Goal: Task Accomplishment & Management: Manage account settings

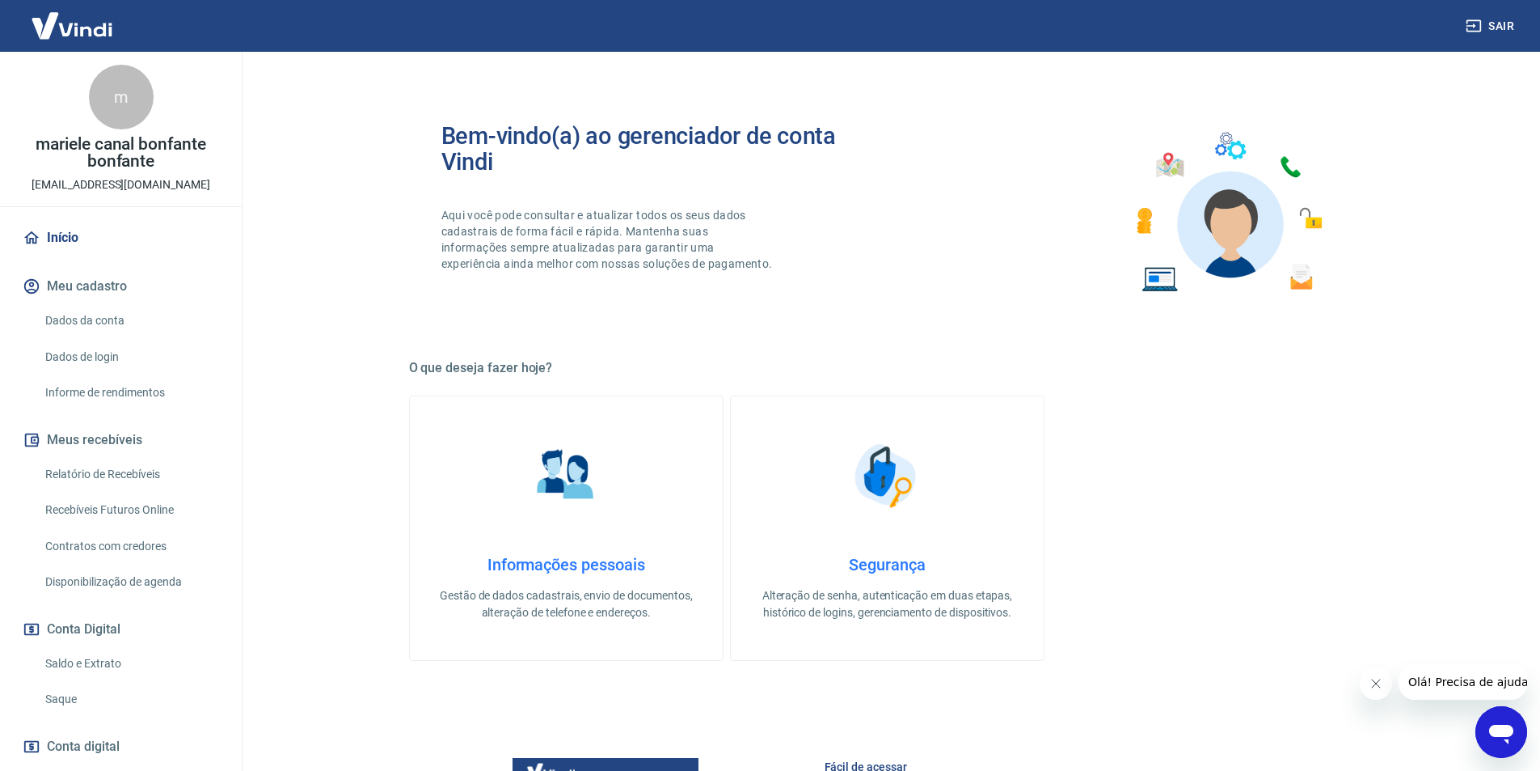
click at [602, 315] on div "Bem-vindo(a) ao gerenciador de conta Vindi Aqui você pode consultar e atualizar…" at bounding box center [887, 212] width 957 height 230
click at [403, 264] on div "Bem-vindo(a) ao gerenciador de conta Vindi Aqui você pode consultar e atualizar…" at bounding box center [888, 621] width 996 height 1139
click at [402, 263] on div "Bem-vindo(a) ao gerenciador de conta Vindi Aqui você pode consultar e atualizar…" at bounding box center [888, 621] width 996 height 1139
click at [923, 266] on div "Bem-vindo(a) ao gerenciador de conta Vindi Aqui você pode consultar e atualizar…" at bounding box center [887, 212] width 957 height 230
click at [1034, 326] on div "Bem-vindo(a) ao gerenciador de conta Vindi Aqui você pode consultar e atualizar…" at bounding box center [887, 212] width 957 height 230
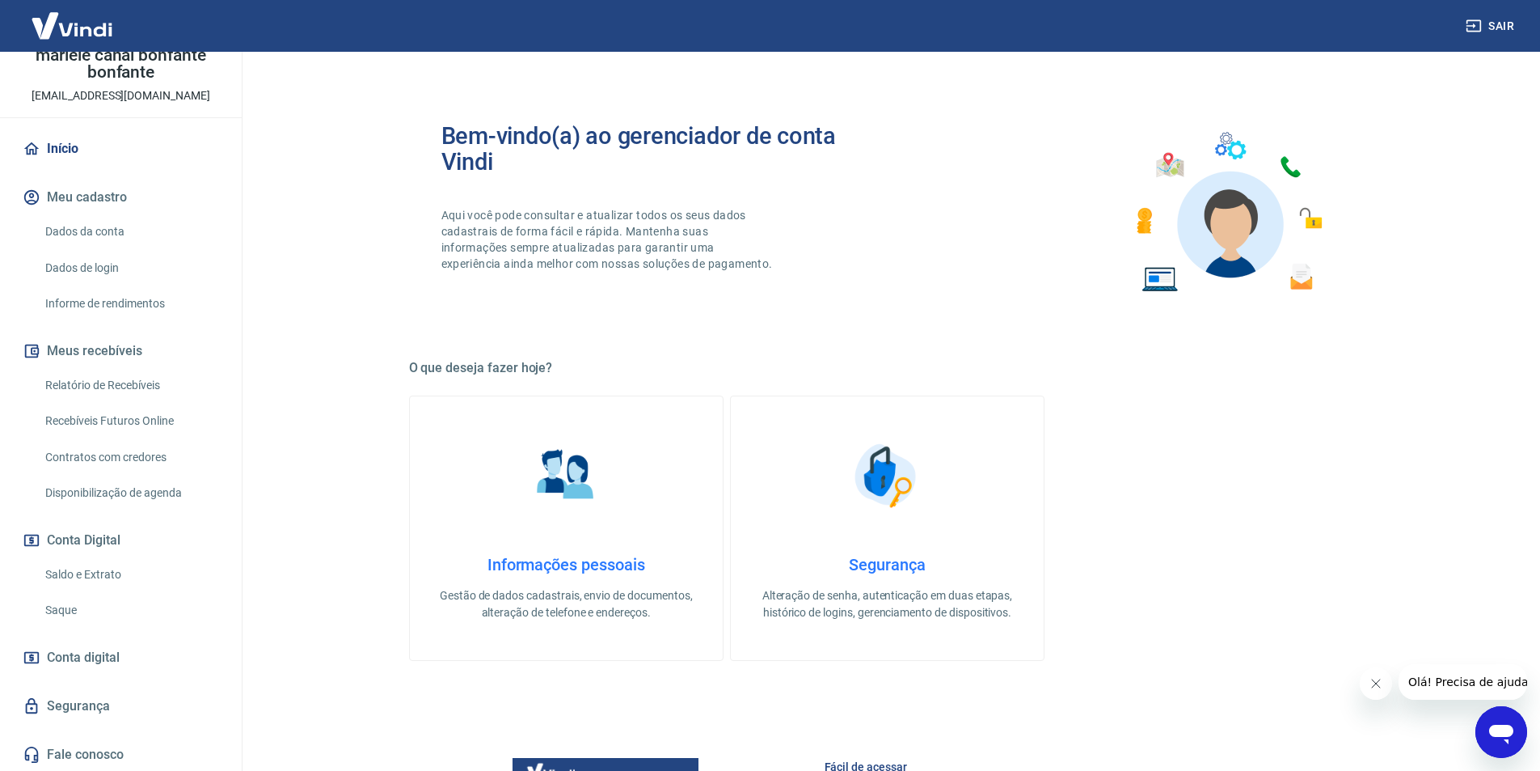
scroll to position [91, 0]
click at [96, 570] on link "Saldo e Extrato" at bounding box center [131, 572] width 184 height 33
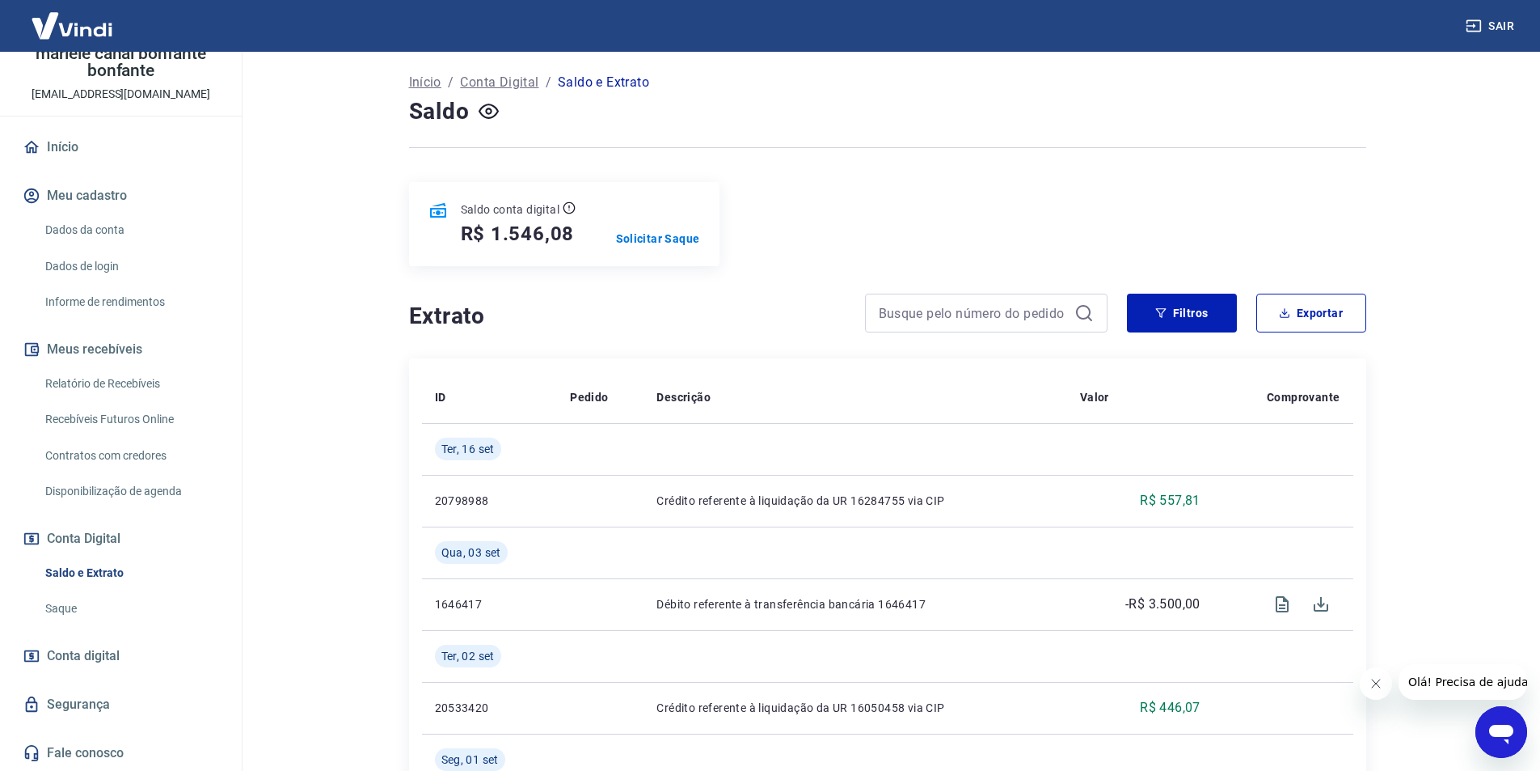
scroll to position [162, 0]
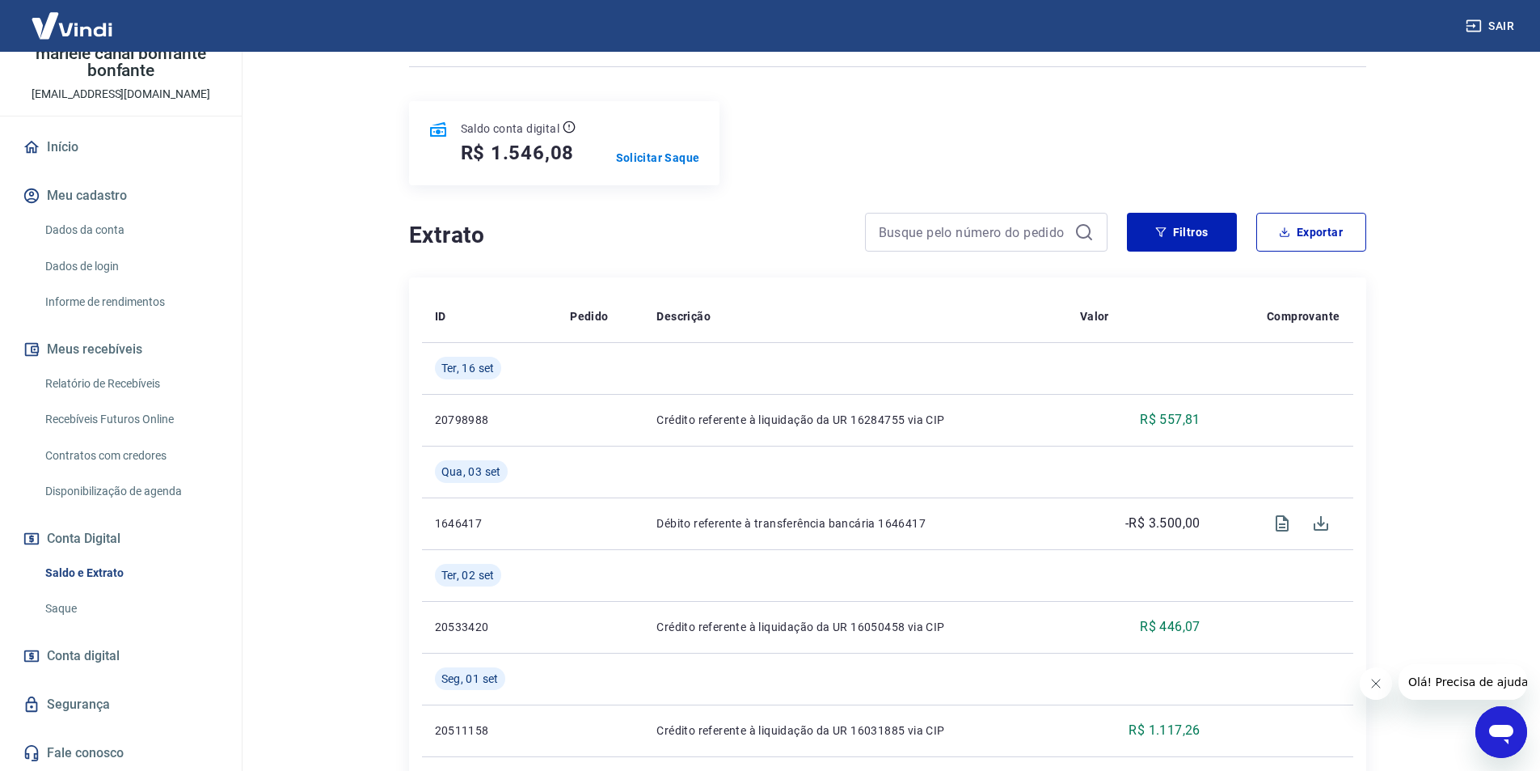
click at [316, 329] on main "Se o saldo aumentar sem um lançamento correspondente no extrato, aguarde alguma…" at bounding box center [887, 249] width 1306 height 719
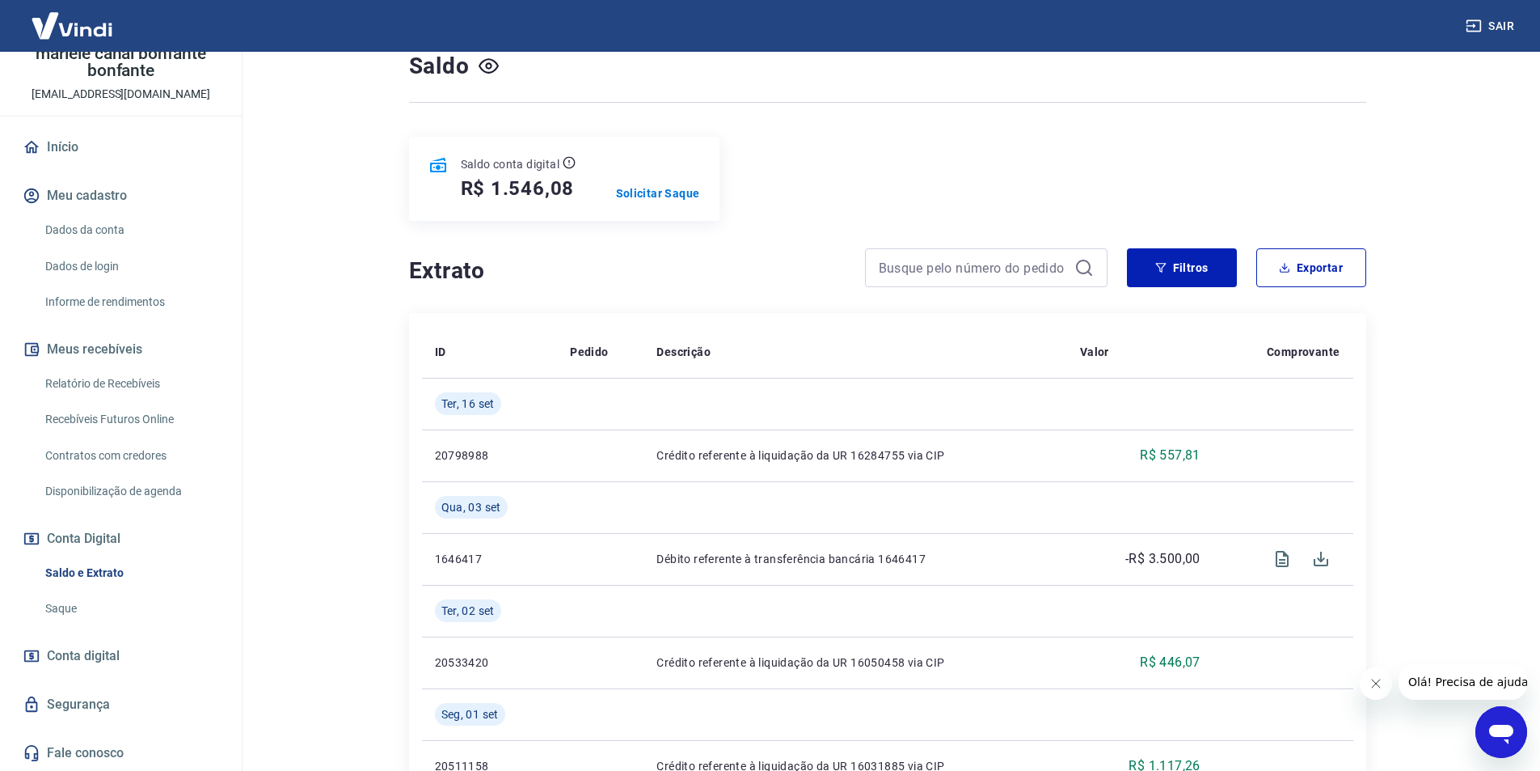
scroll to position [98, 0]
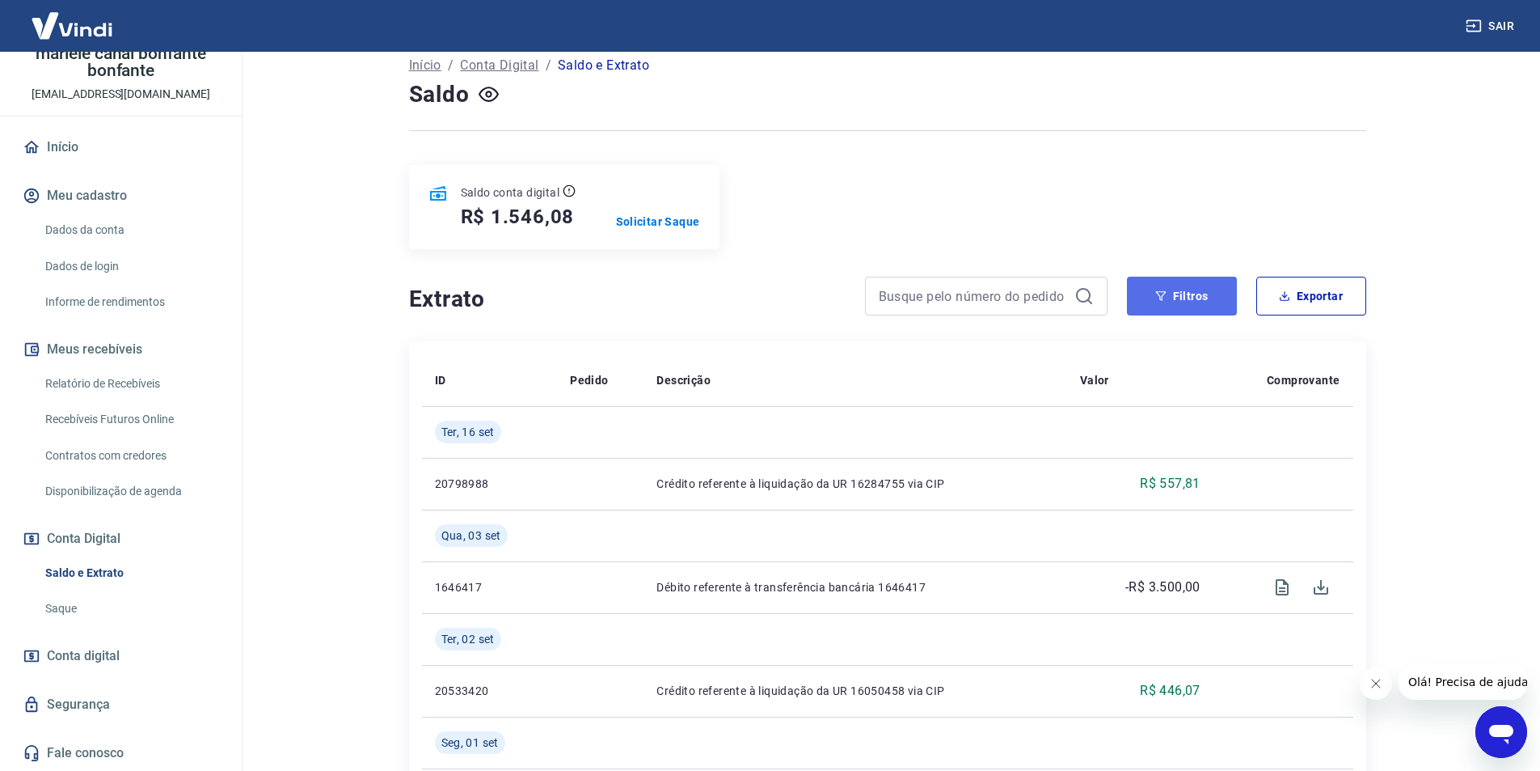
click at [1213, 299] on button "Filtros" at bounding box center [1182, 296] width 110 height 39
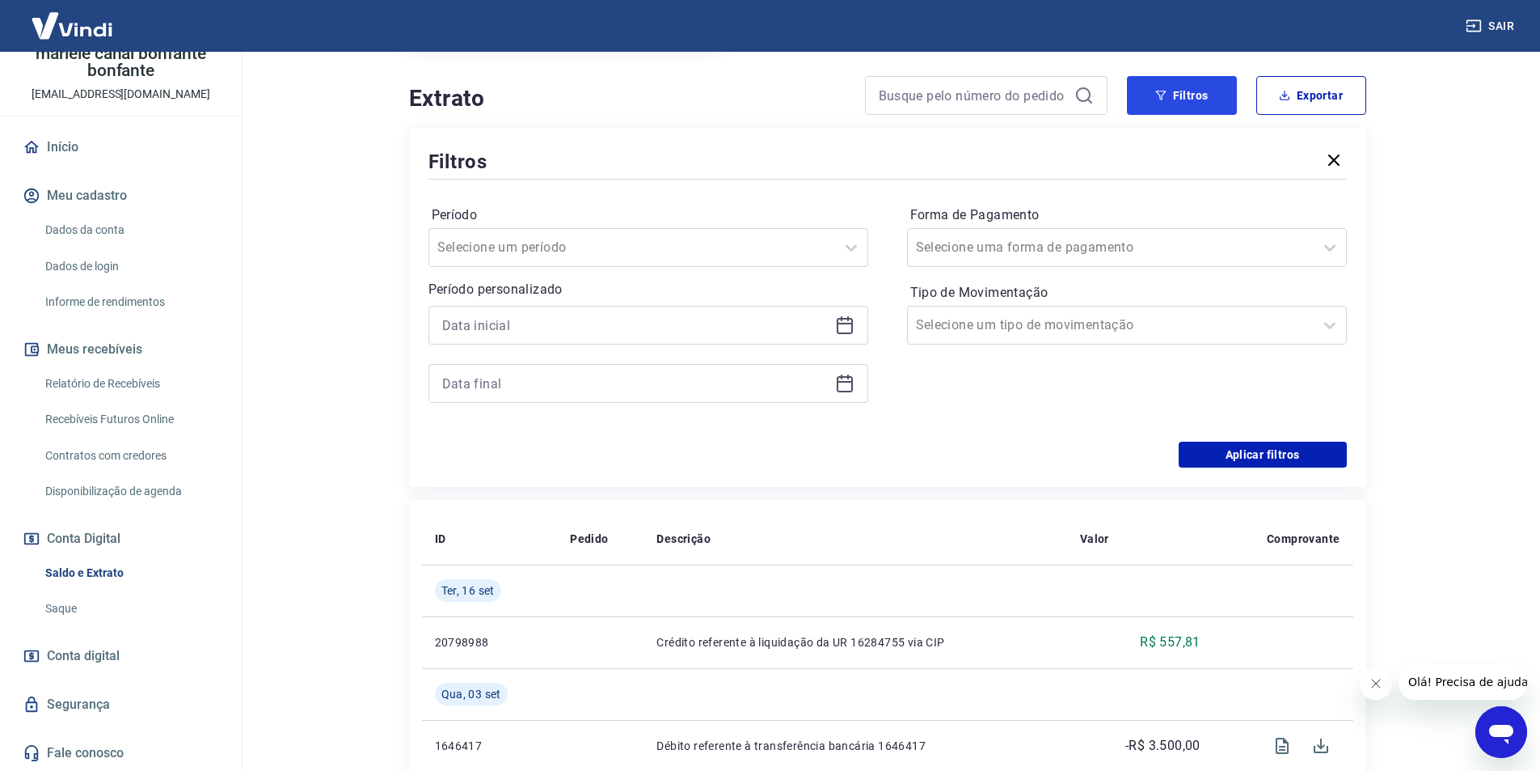
scroll to position [340, 0]
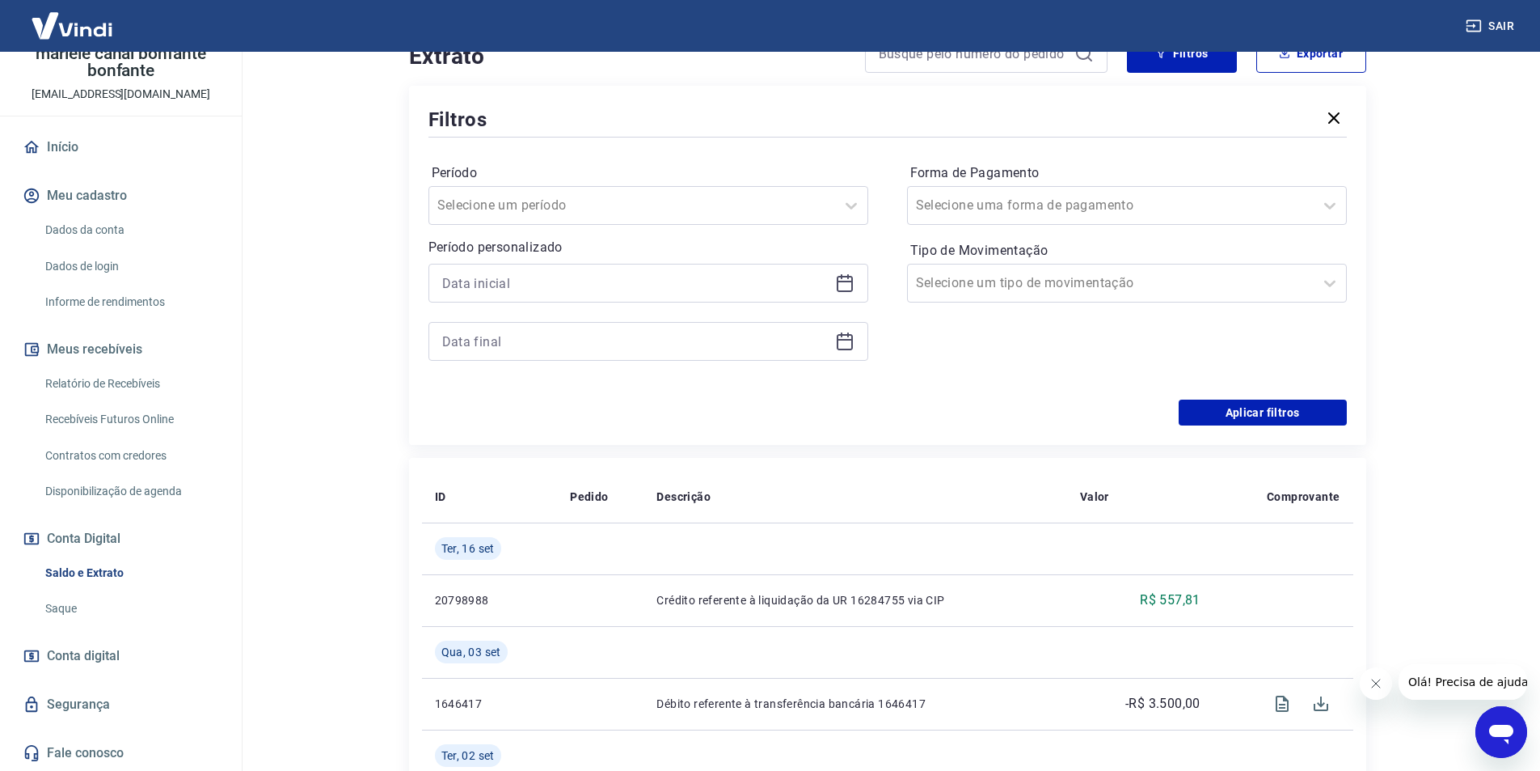
click at [852, 287] on icon at bounding box center [845, 284] width 16 height 16
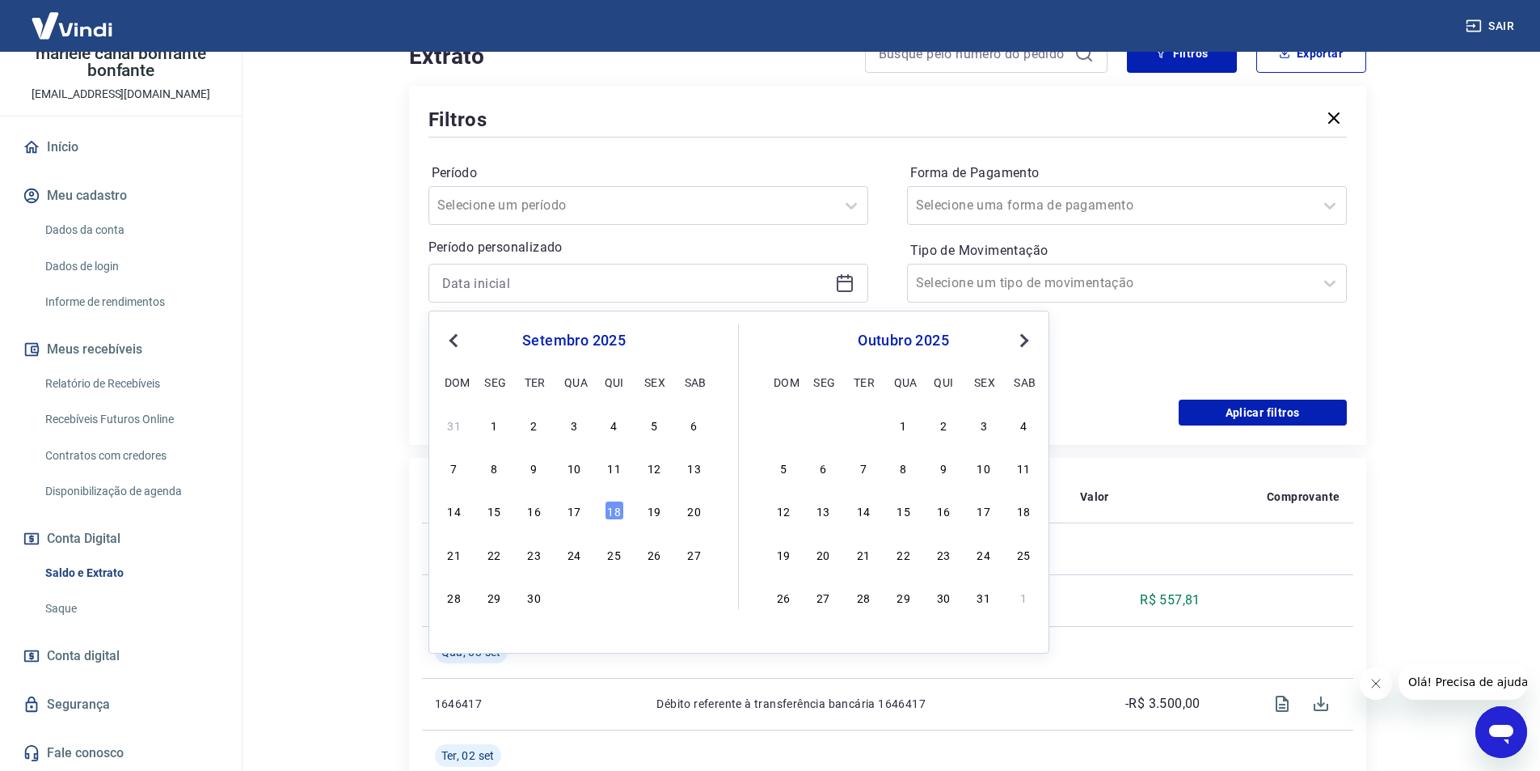
click at [446, 340] on button "Previous Month" at bounding box center [453, 340] width 19 height 19
click at [449, 341] on button "Previous Month" at bounding box center [453, 340] width 19 height 19
click at [448, 341] on button "Previous Month" at bounding box center [453, 340] width 19 height 19
click at [447, 341] on button "Previous Month" at bounding box center [453, 340] width 19 height 19
click at [446, 340] on button "Previous Month" at bounding box center [453, 340] width 19 height 19
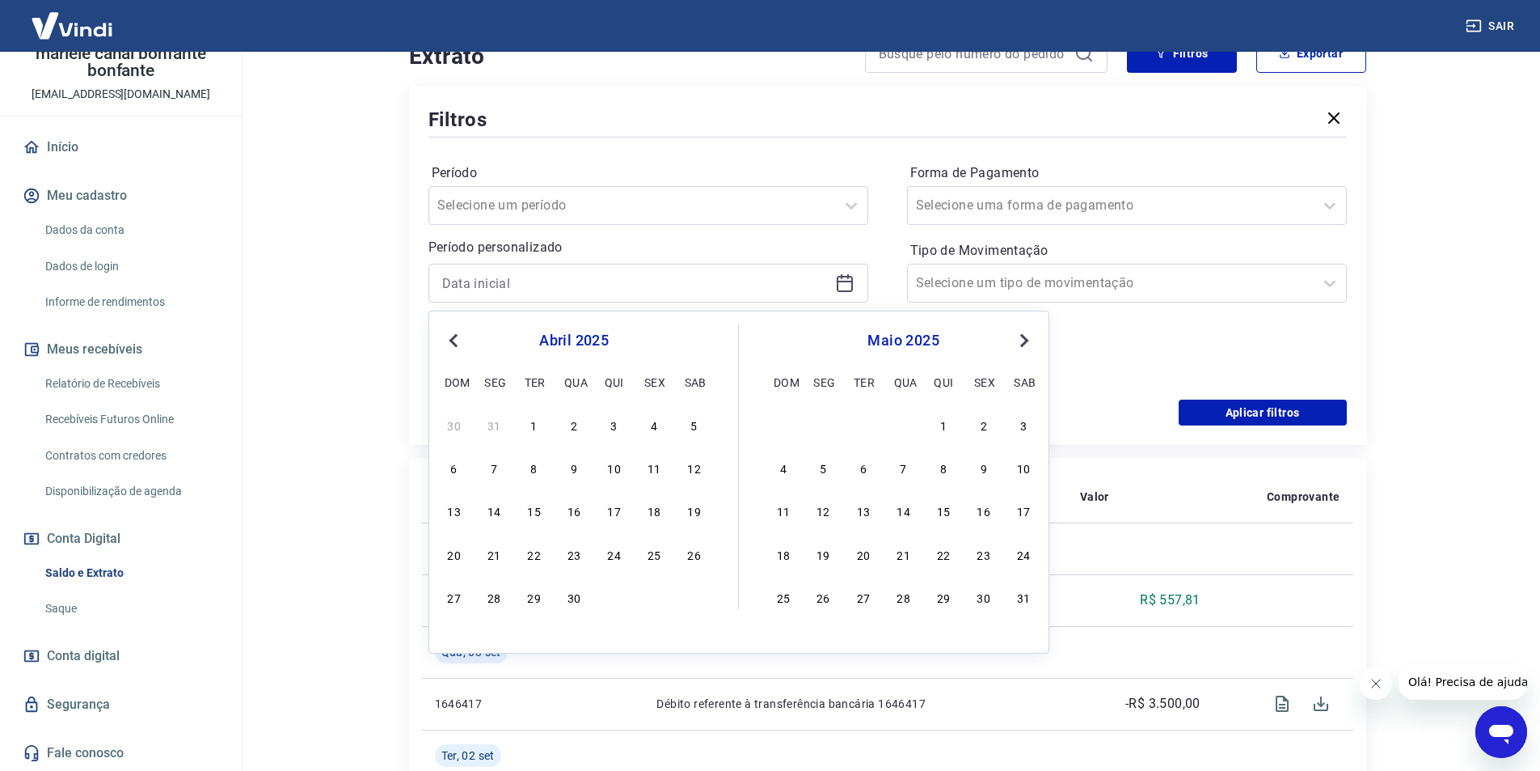
click at [446, 340] on button "Previous Month" at bounding box center [453, 340] width 19 height 19
drag, startPoint x: 473, startPoint y: 336, endPoint x: 460, endPoint y: 337, distance: 13.0
click at [470, 336] on div "fevereiro 2025" at bounding box center [574, 340] width 264 height 19
click at [455, 339] on span "Previous Month" at bounding box center [455, 340] width 0 height 19
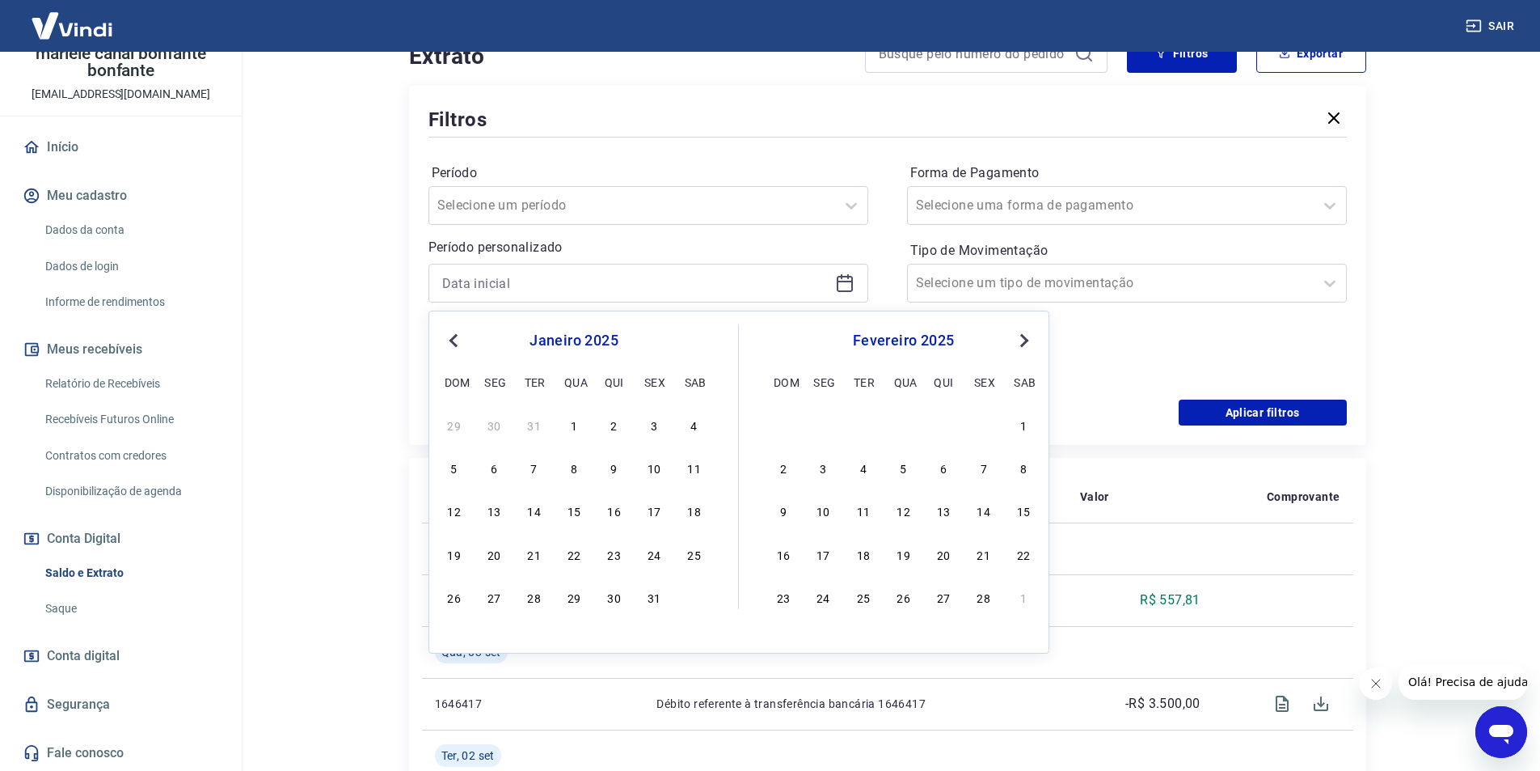
drag, startPoint x: 573, startPoint y: 423, endPoint x: 362, endPoint y: 409, distance: 211.5
click at [573, 421] on div "1" at bounding box center [573, 424] width 19 height 19
type input "[DATE]"
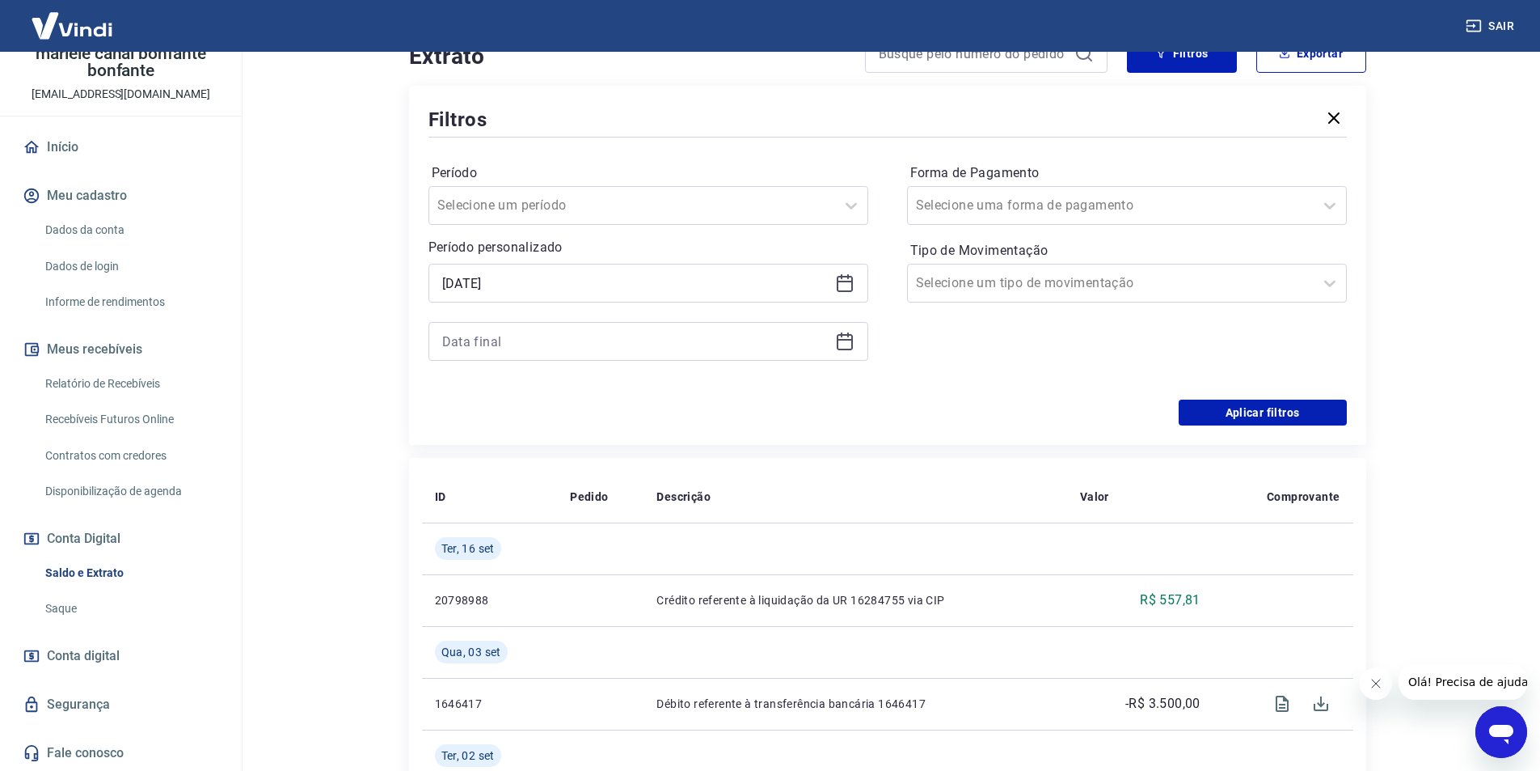
click at [363, 408] on main "Se o saldo aumentar sem um lançamento correspondente no extrato, aguarde alguma…" at bounding box center [887, 70] width 1306 height 719
click at [844, 346] on icon at bounding box center [844, 341] width 19 height 19
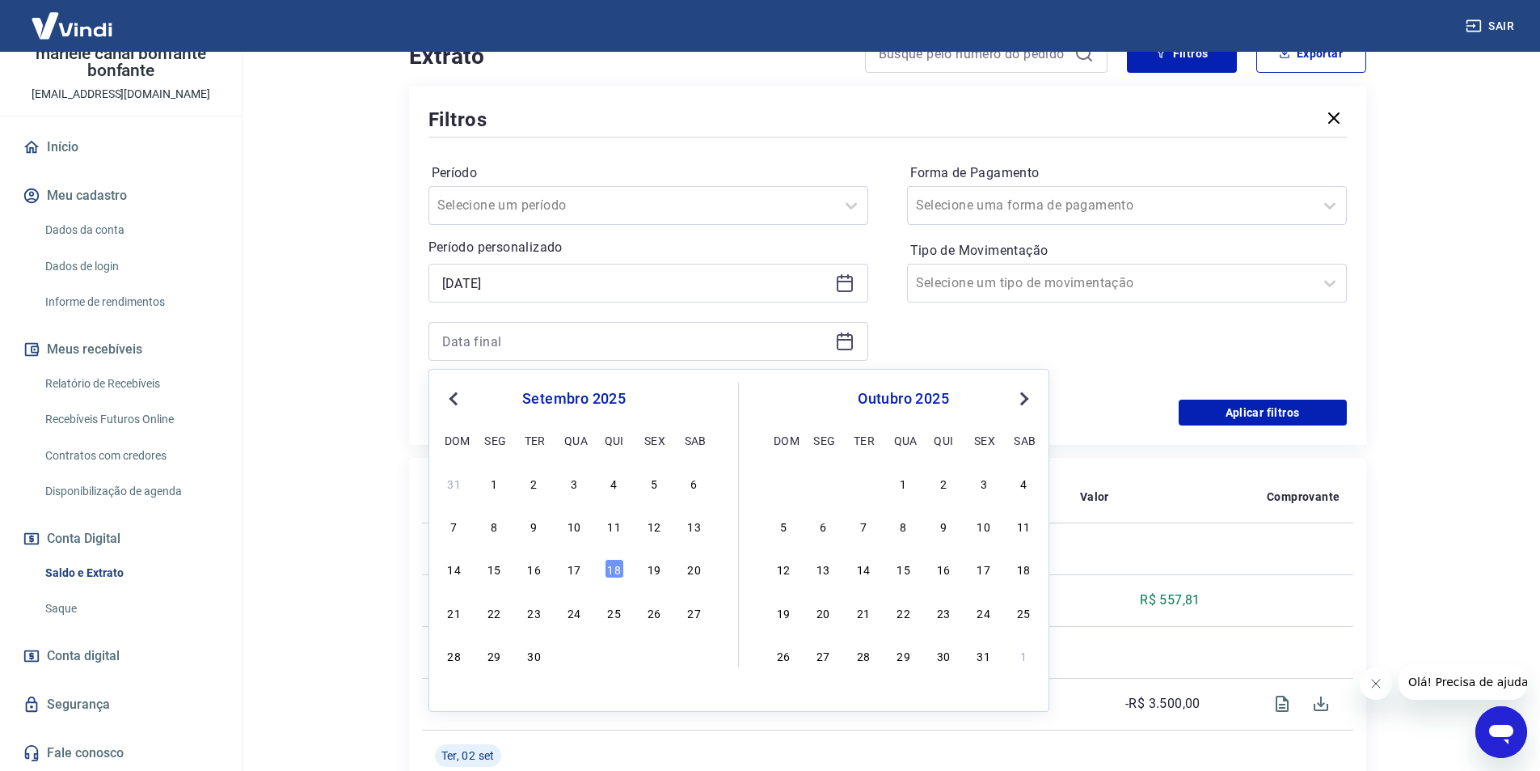
click at [462, 402] on button "Previous Month" at bounding box center [453, 398] width 19 height 19
click at [457, 692] on div "31" at bounding box center [454, 697] width 19 height 19
type input "[DATE]"
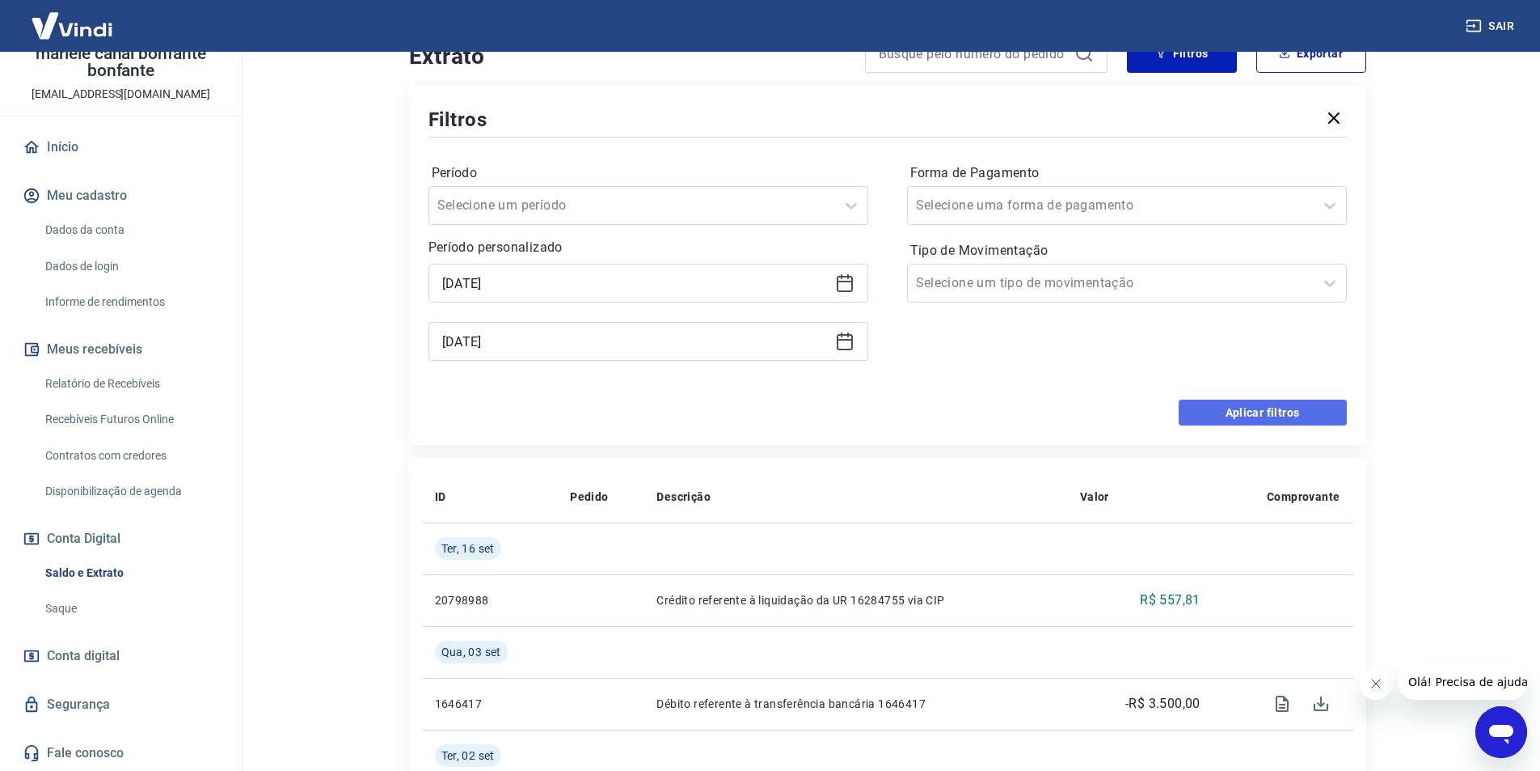
click at [1240, 417] on button "Aplicar filtros" at bounding box center [1263, 412] width 168 height 26
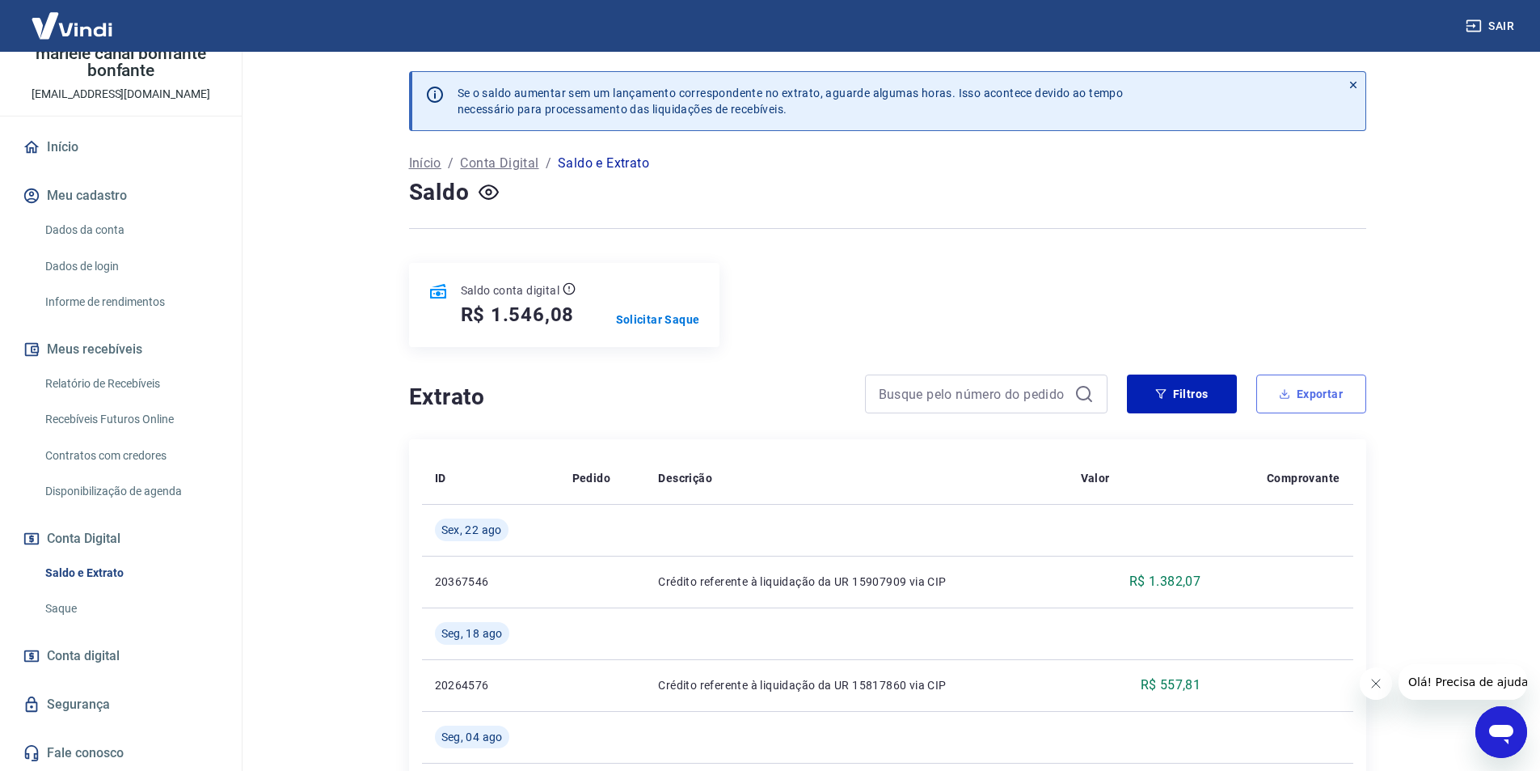
click at [1286, 403] on button "Exportar" at bounding box center [1312, 393] width 110 height 39
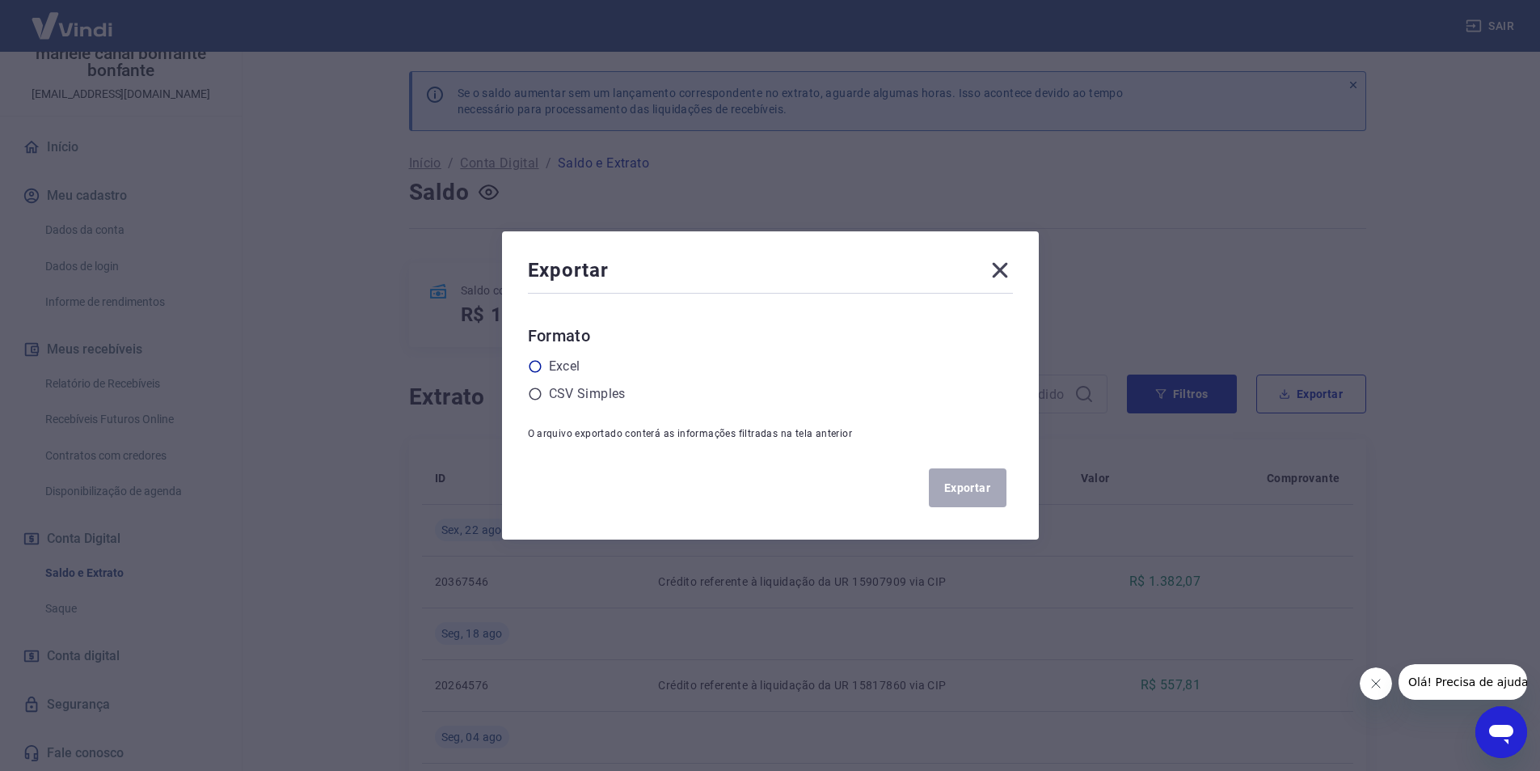
click at [568, 374] on label "Excel" at bounding box center [565, 366] width 32 height 19
click at [0, 0] on input "radio" at bounding box center [0, 0] width 0 height 0
click at [966, 492] on button "Exportar" at bounding box center [968, 487] width 78 height 39
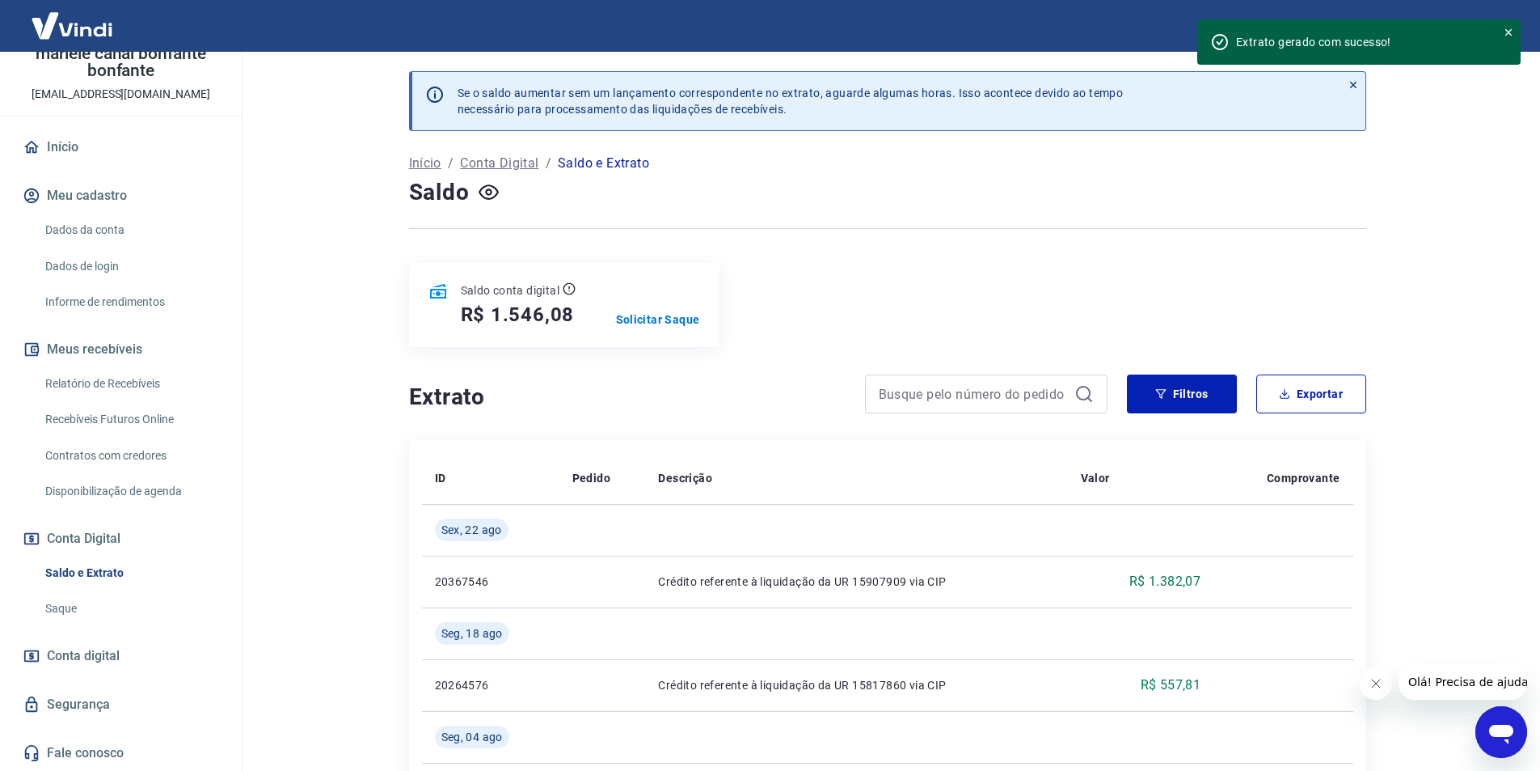
click at [292, 497] on main "Se o saldo aumentar sem um lançamento correspondente no extrato, aguarde alguma…" at bounding box center [887, 411] width 1306 height 719
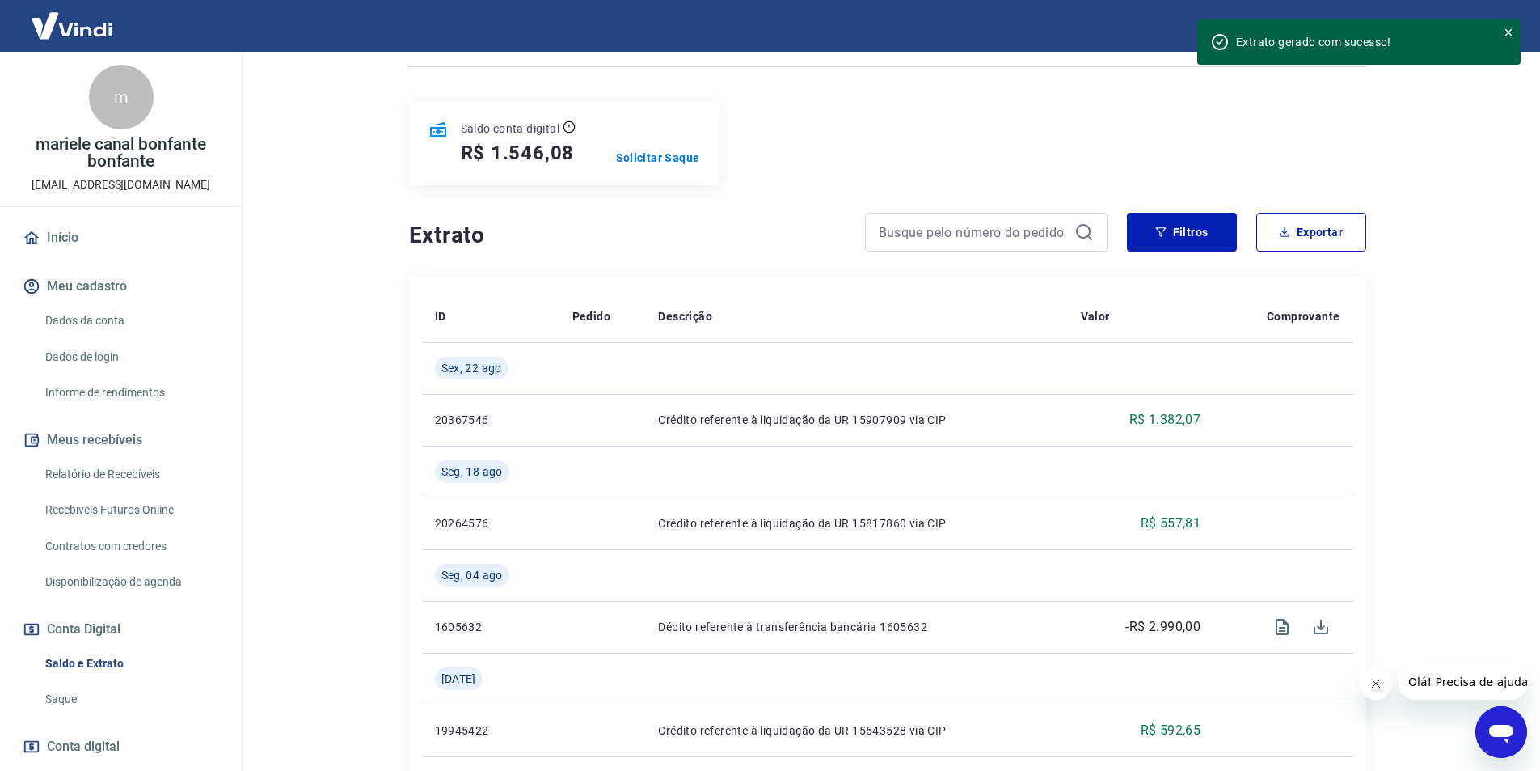
scroll to position [81, 0]
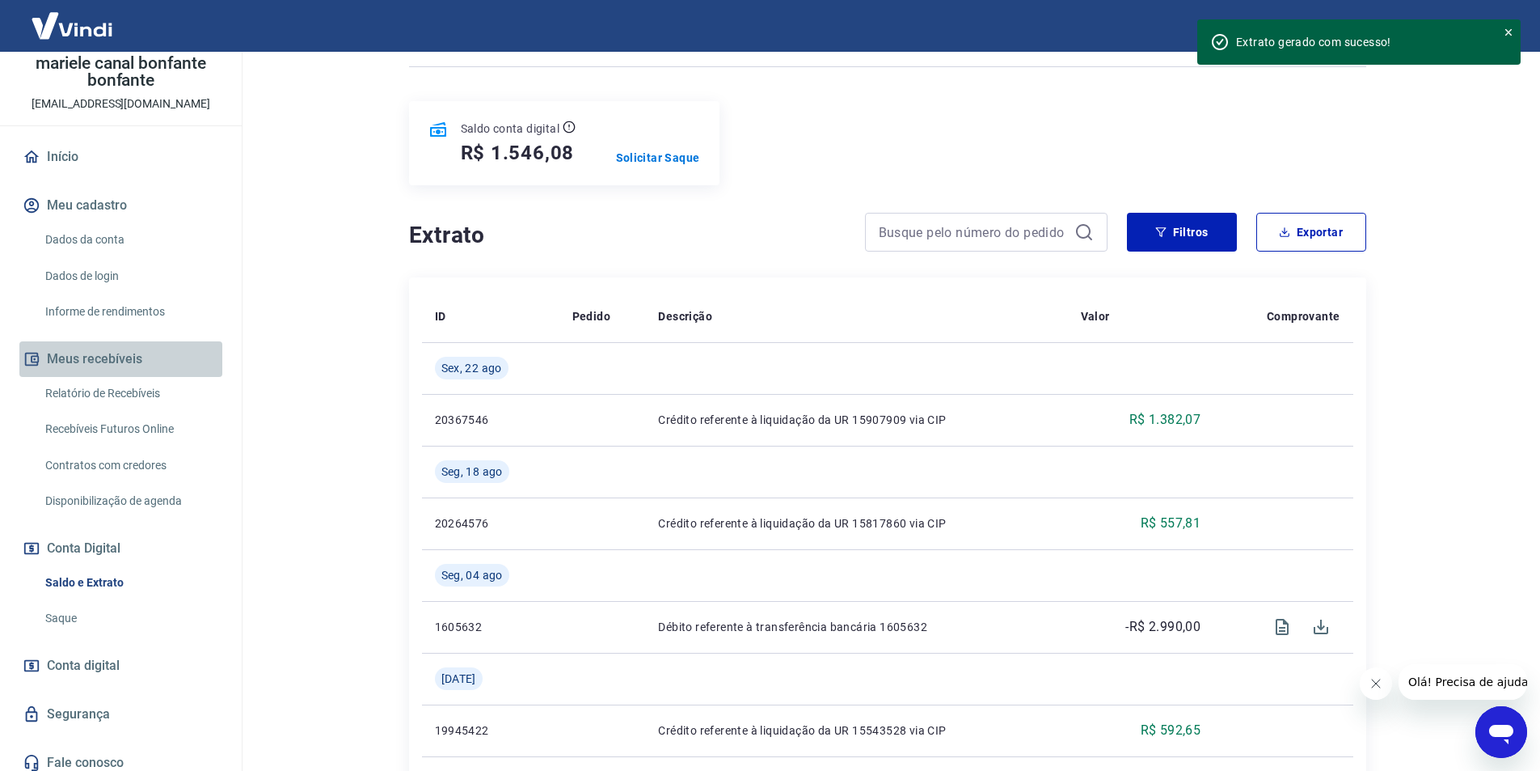
click at [129, 356] on button "Meus recebíveis" at bounding box center [120, 359] width 203 height 36
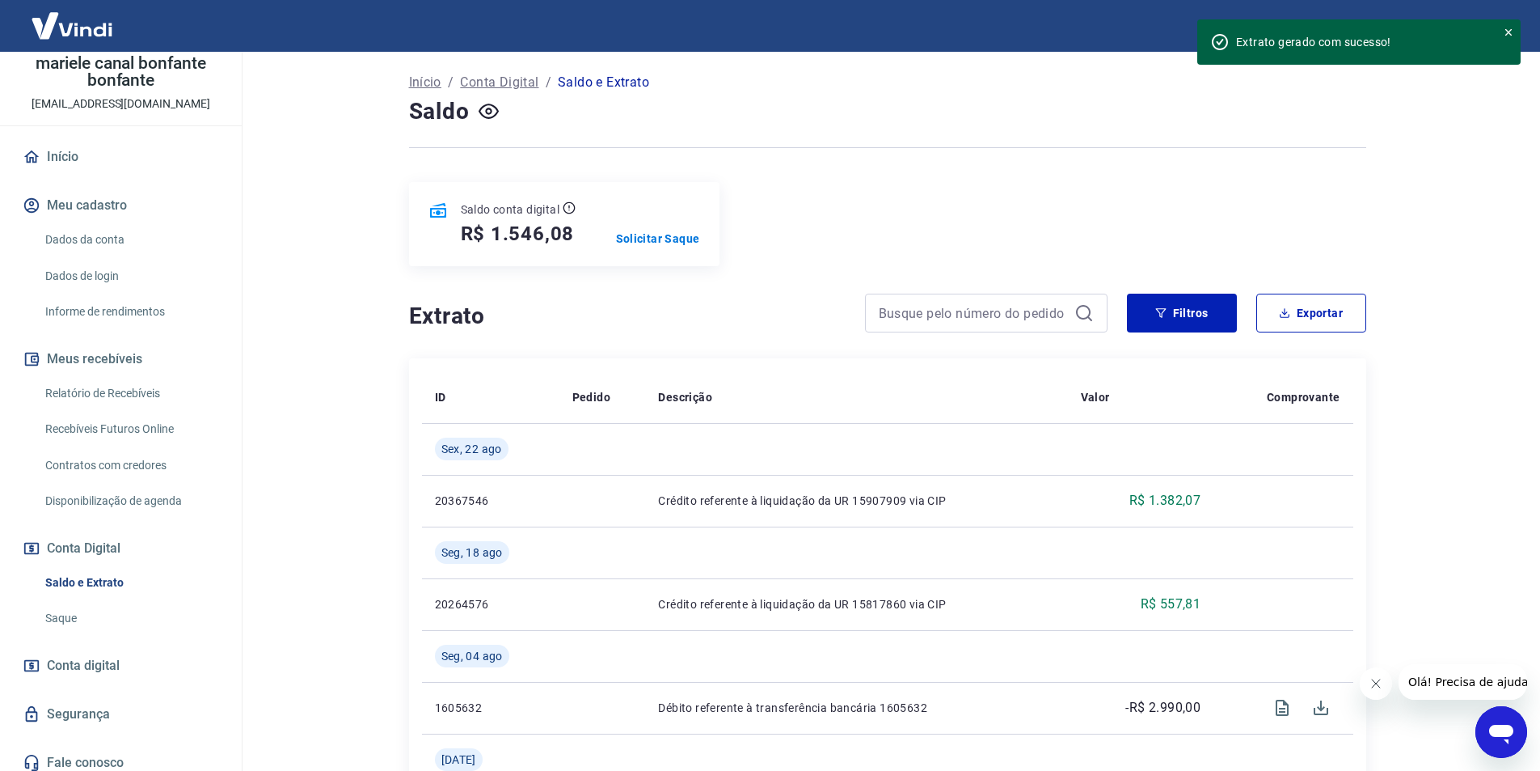
scroll to position [91, 0]
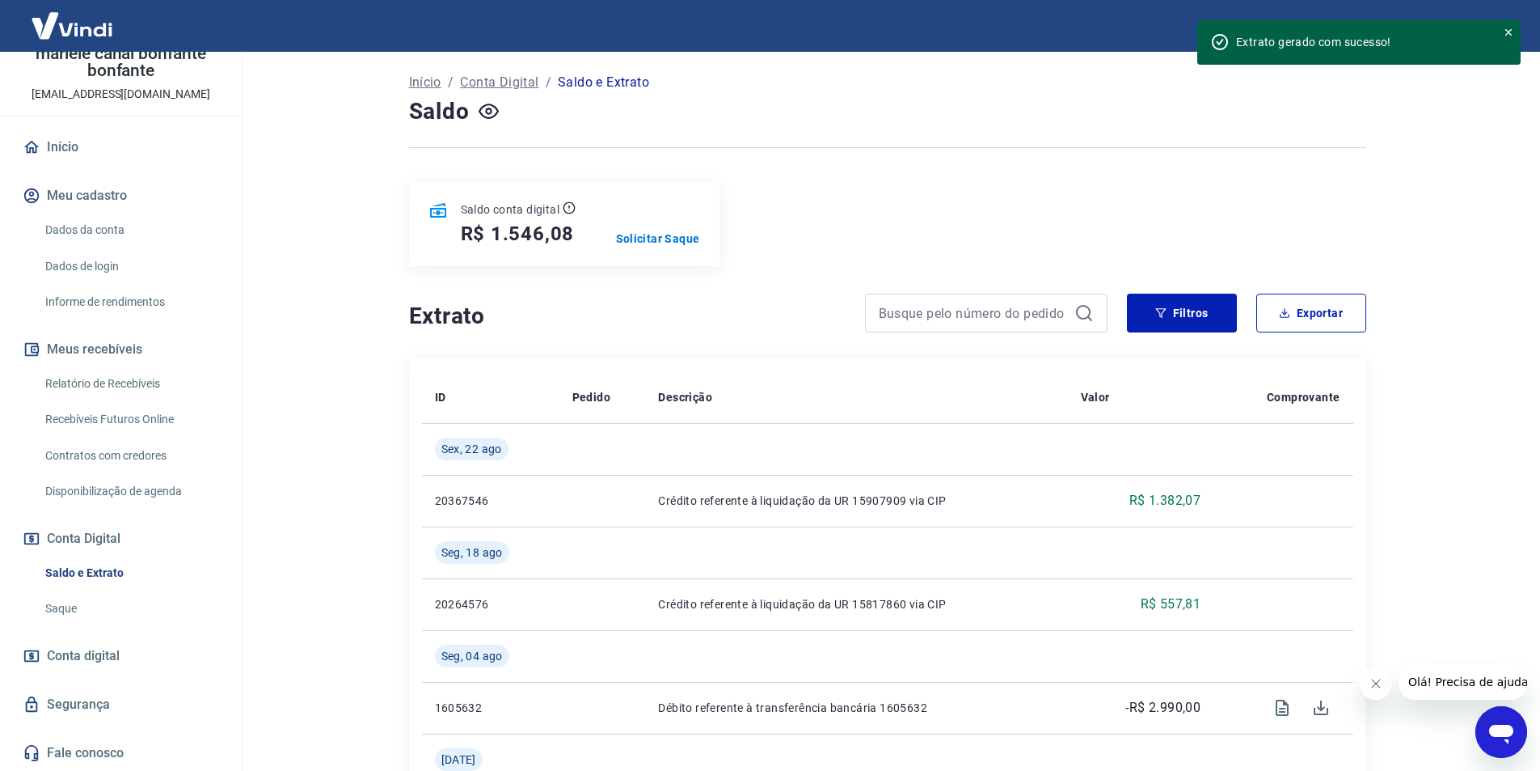
click at [122, 387] on link "Relatório de Recebíveis" at bounding box center [131, 383] width 184 height 33
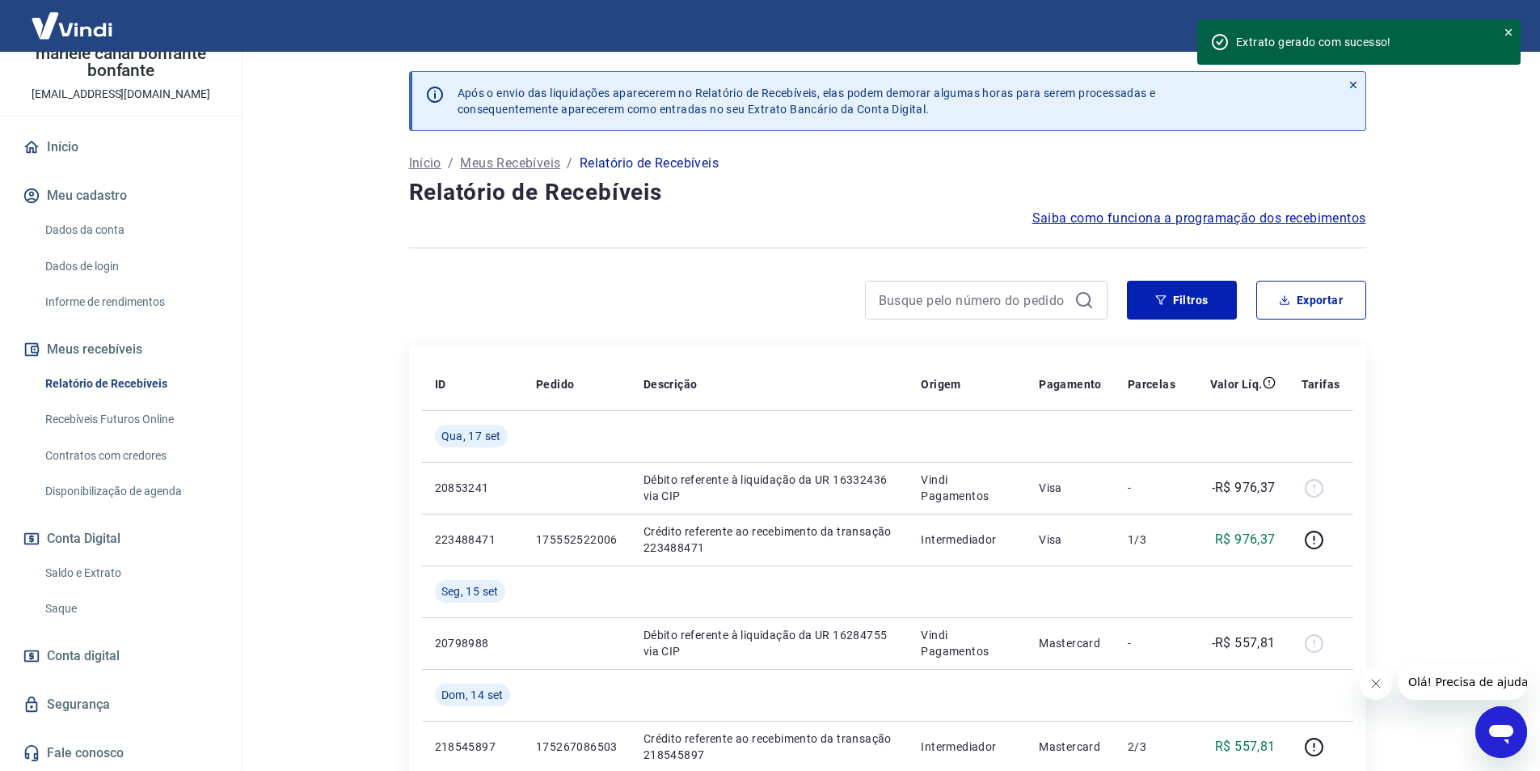
click at [513, 160] on p "Meus Recebíveis" at bounding box center [510, 163] width 100 height 19
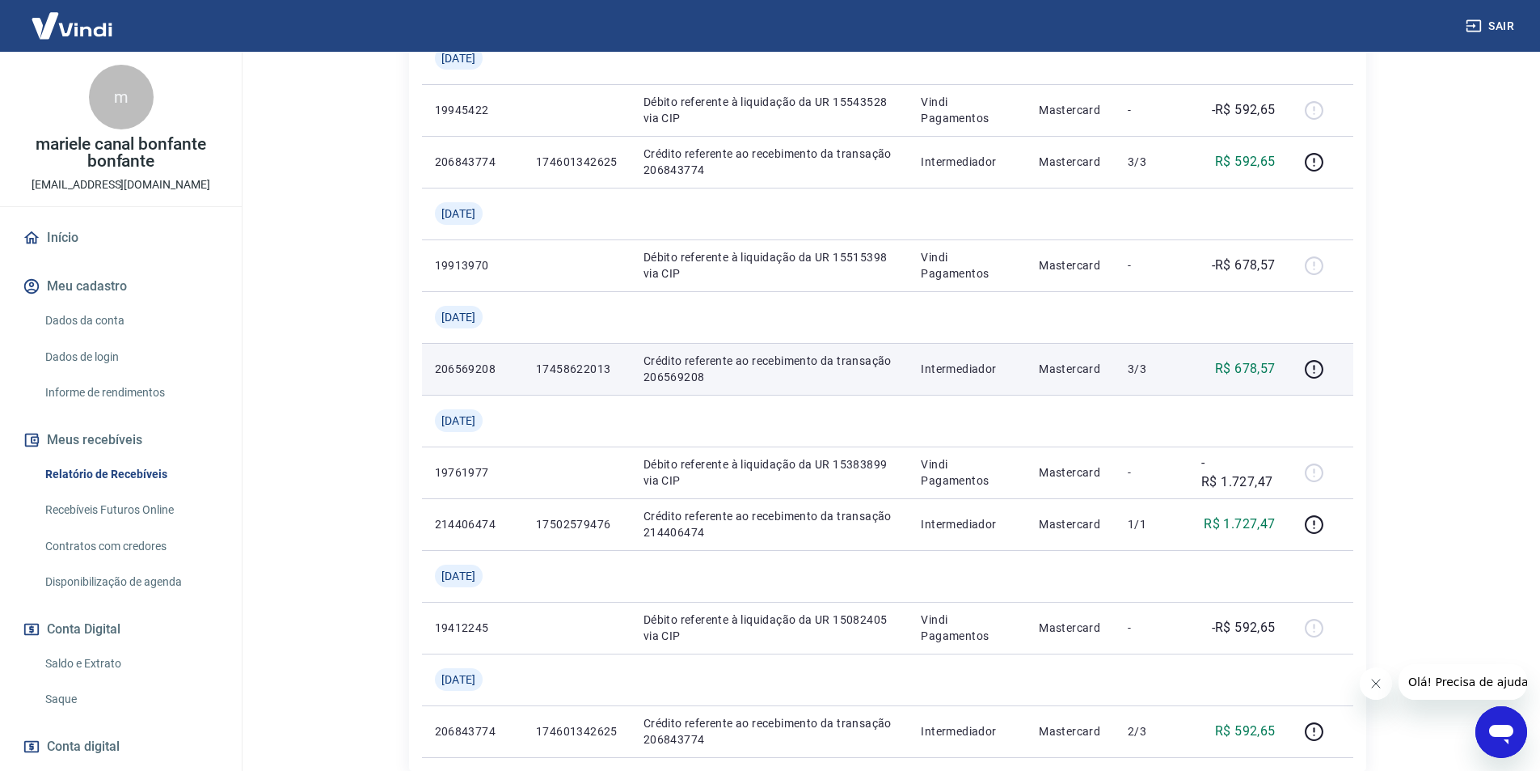
scroll to position [1665, 0]
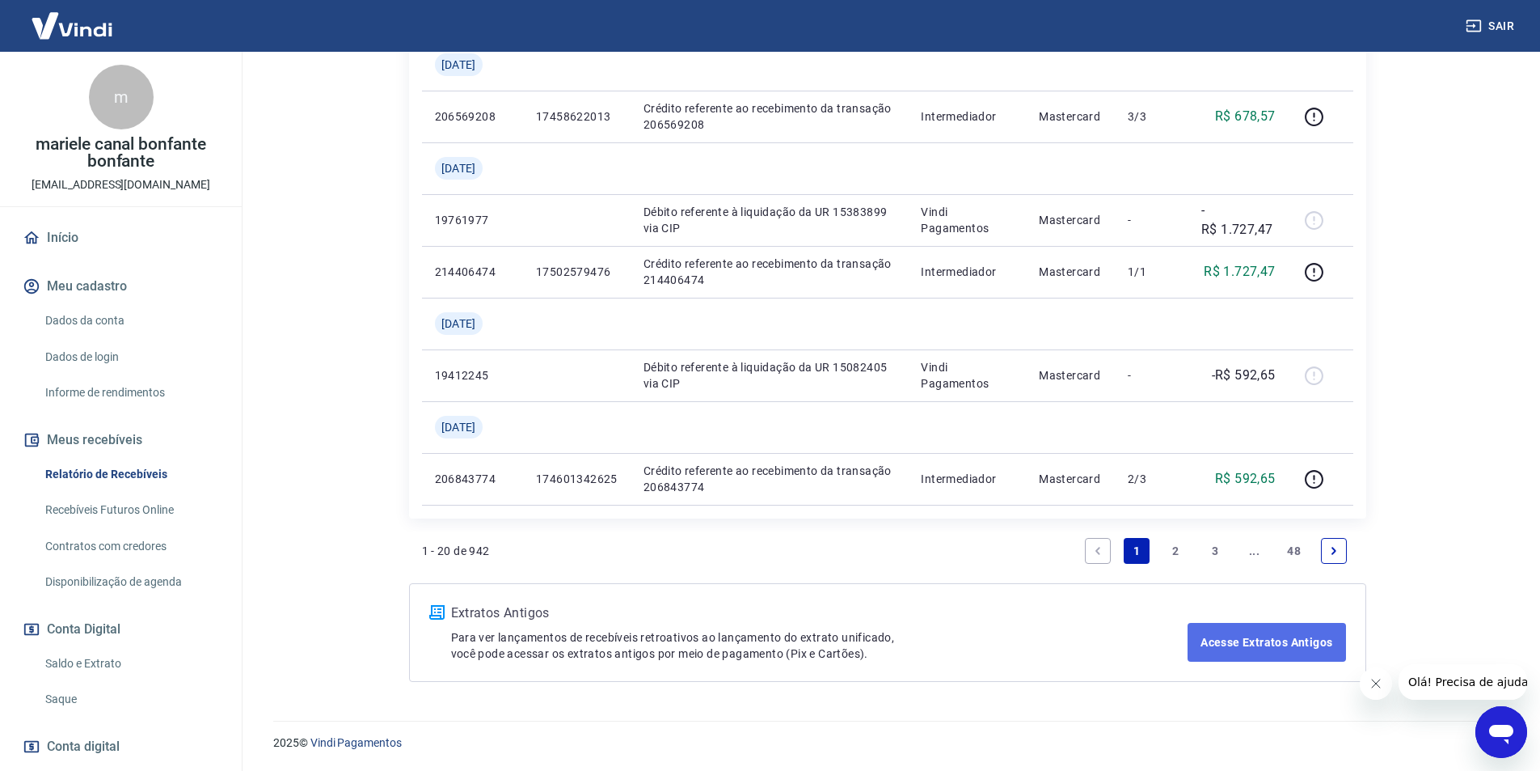
click at [1294, 645] on link "Acesse Extratos Antigos" at bounding box center [1267, 642] width 158 height 39
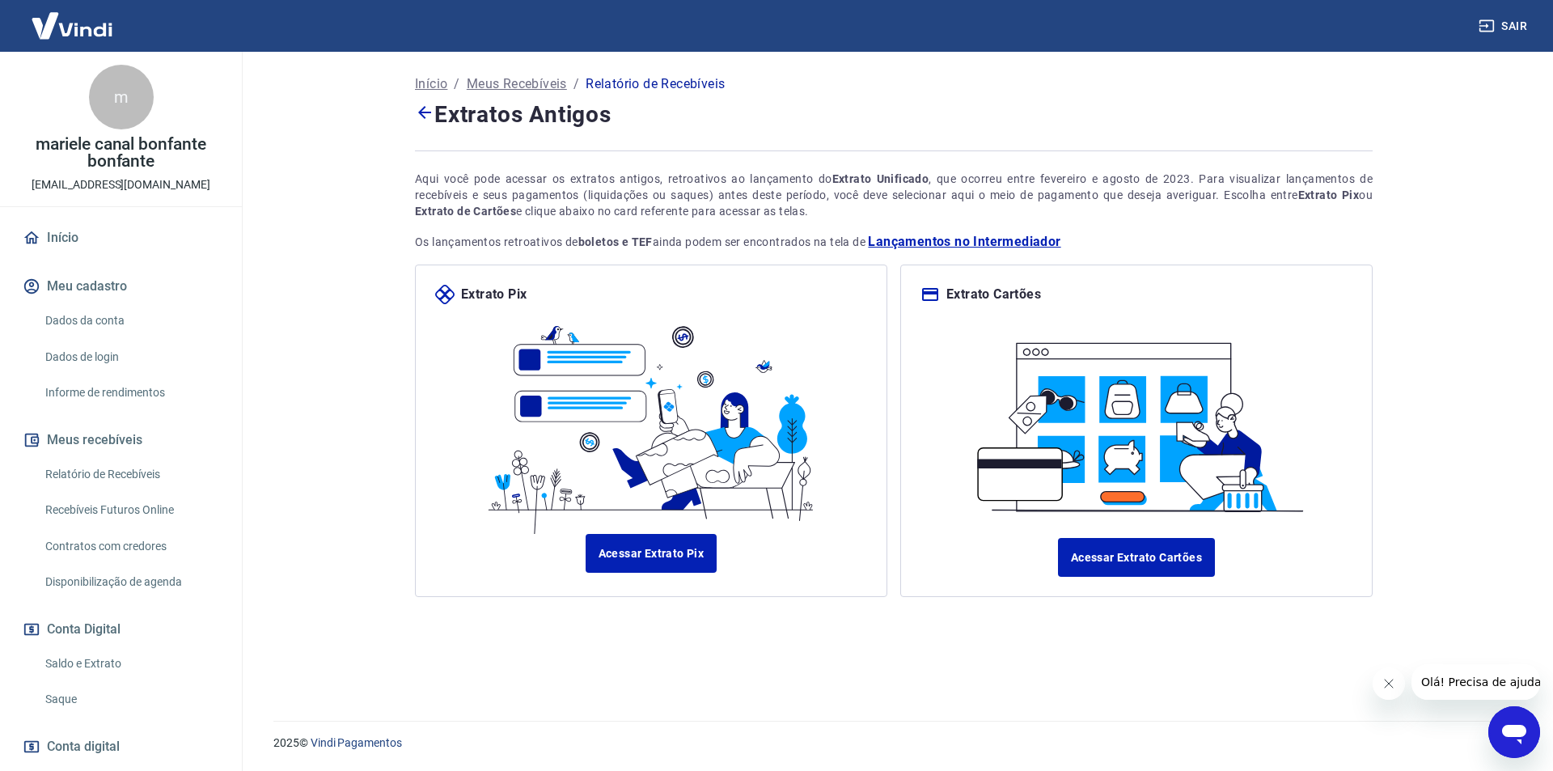
click at [87, 478] on link "Relatório de Recebíveis" at bounding box center [131, 474] width 184 height 33
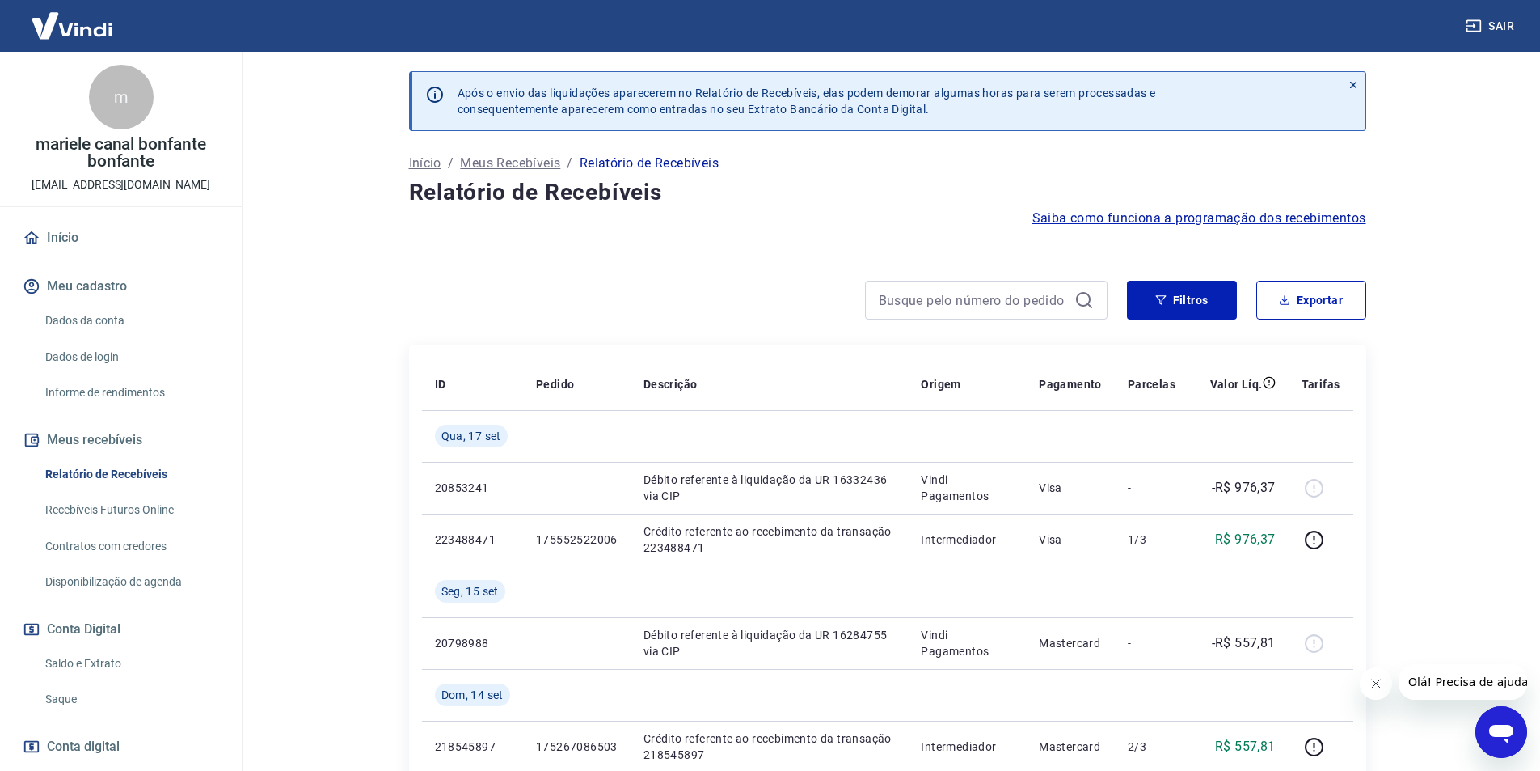
click at [1459, 362] on main "Após o envio das liquidações aparecerem no Relatório de Recebíveis, elas podem …" at bounding box center [887, 411] width 1306 height 719
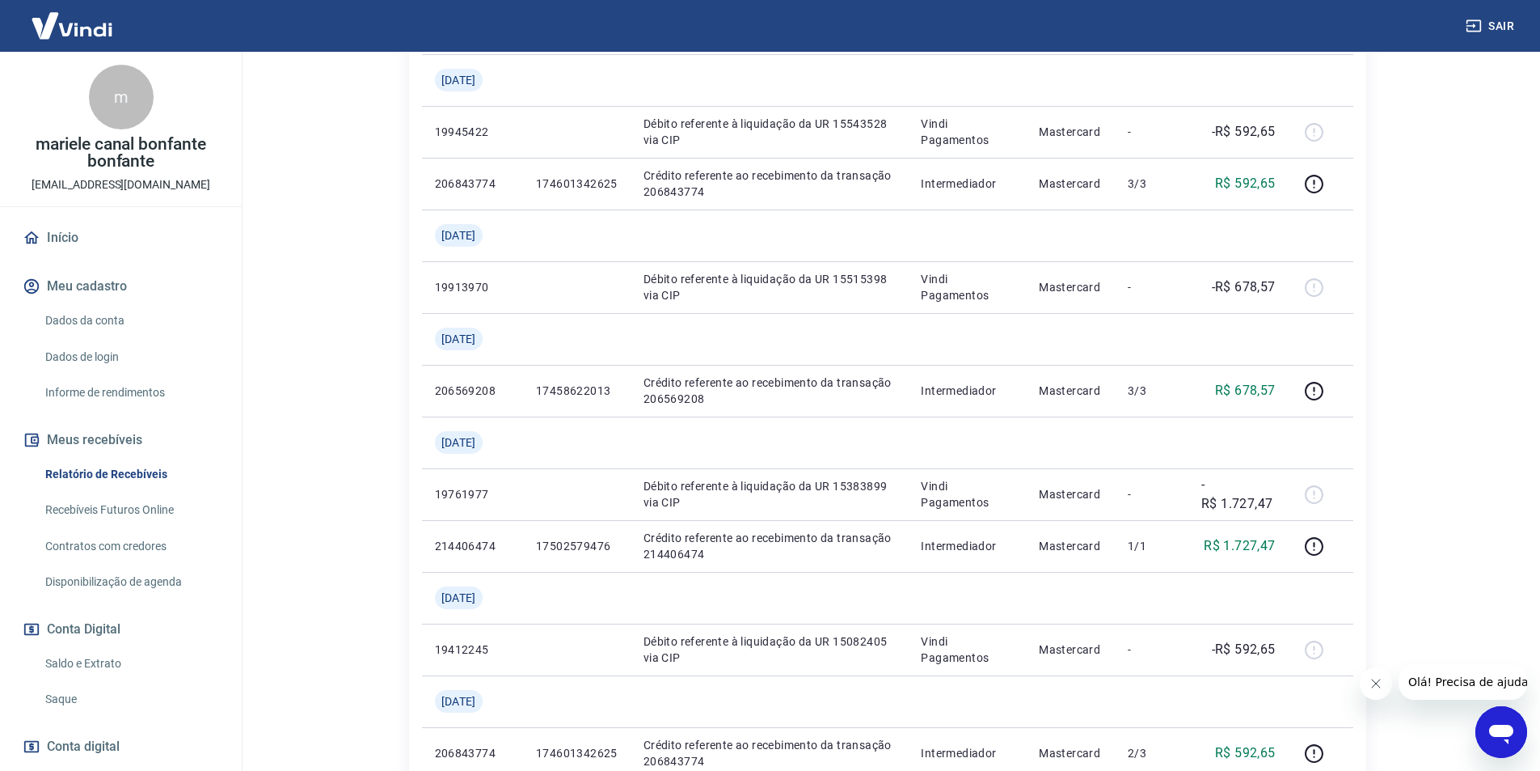
scroll to position [1665, 0]
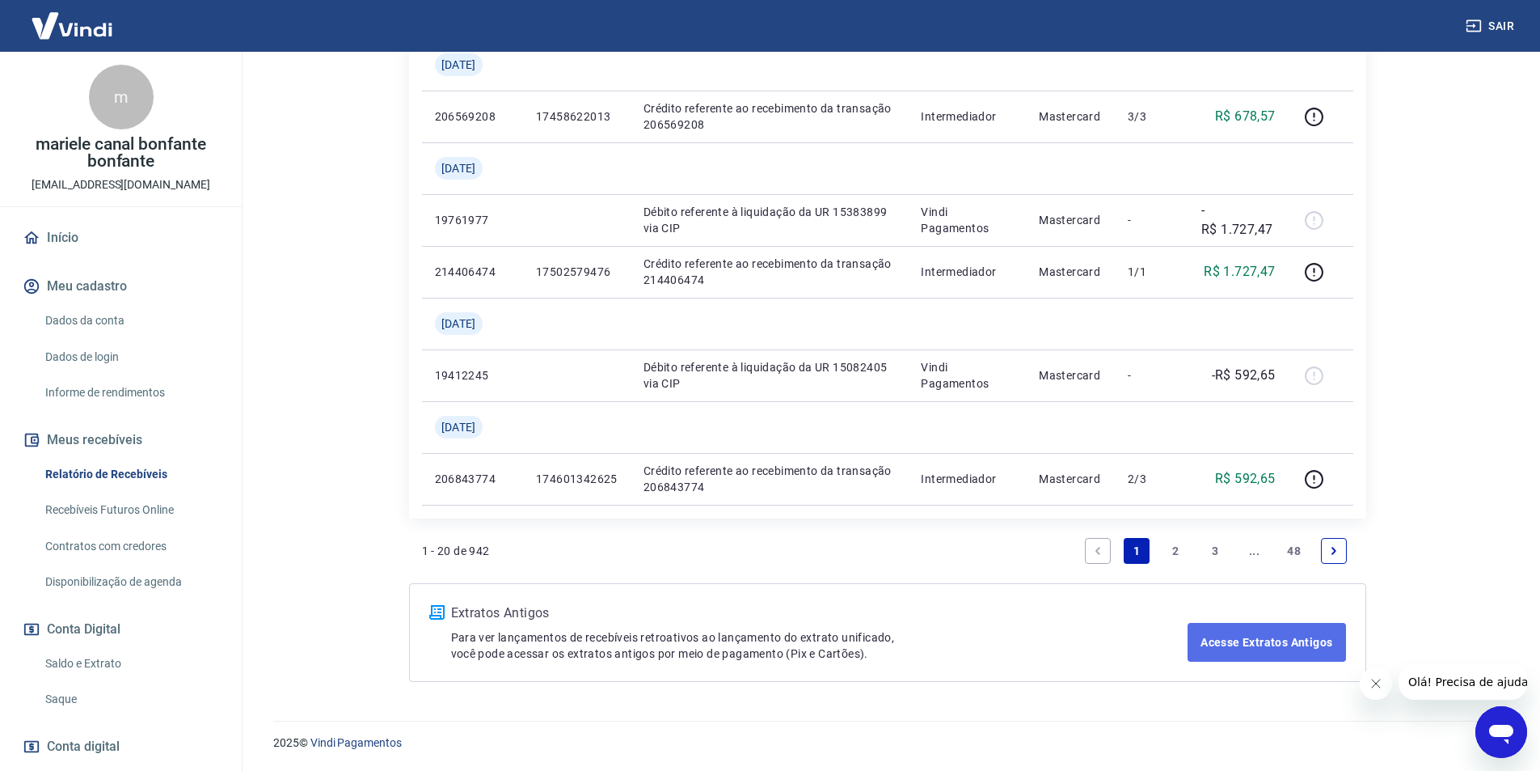
click at [1249, 640] on link "Acesse Extratos Antigos" at bounding box center [1267, 642] width 158 height 39
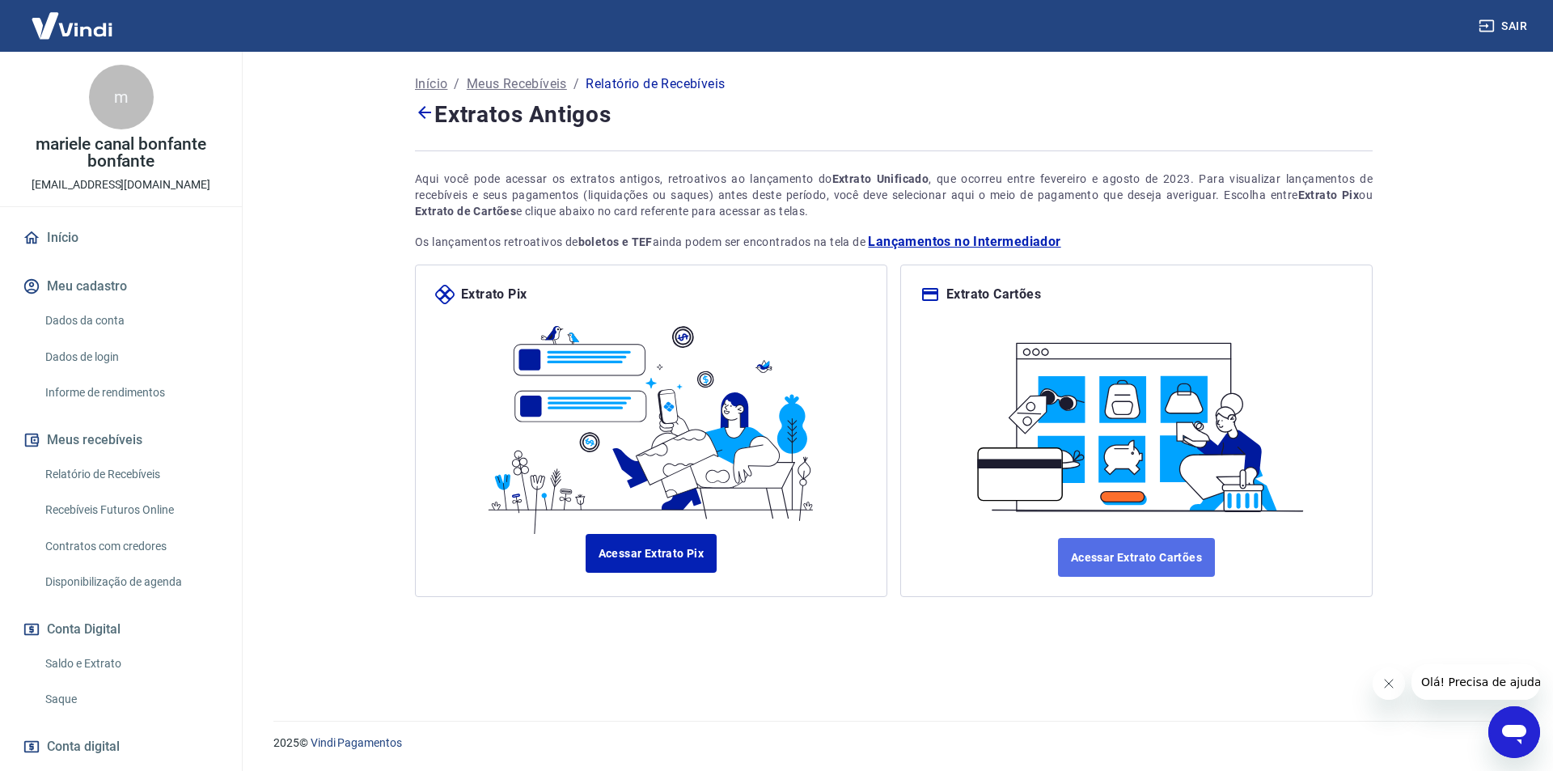
click at [1154, 564] on link "Acessar Extrato Cartões" at bounding box center [1136, 557] width 157 height 39
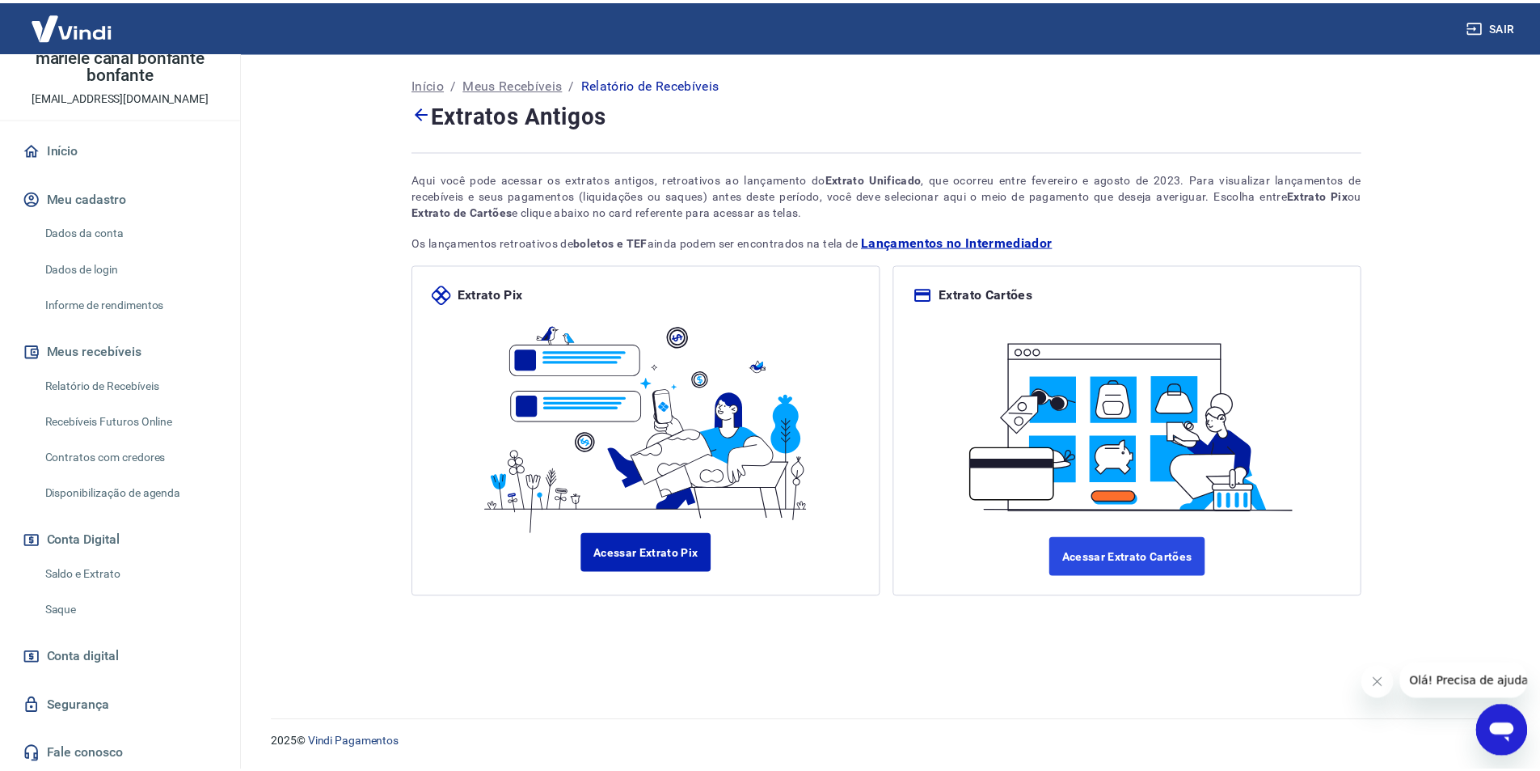
scroll to position [91, 0]
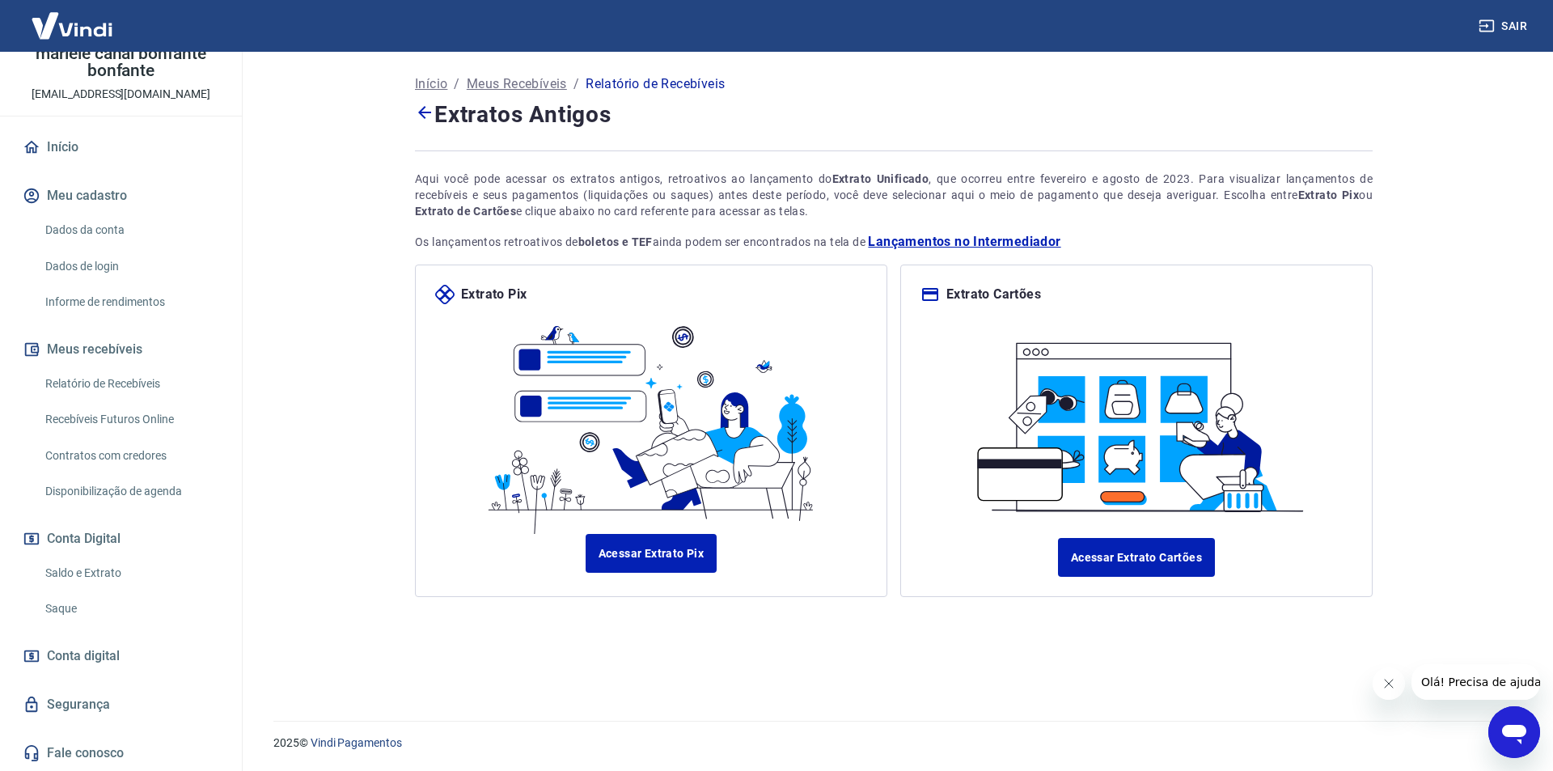
click at [827, 660] on div "Início / Meus Recebíveis / Relatório de Recebíveis Extratos Antigos Aqui você p…" at bounding box center [893, 376] width 996 height 649
click at [913, 243] on span "Lançamentos no Intermediador" at bounding box center [964, 241] width 192 height 19
click at [91, 574] on link "Saldo e Extrato" at bounding box center [131, 572] width 184 height 33
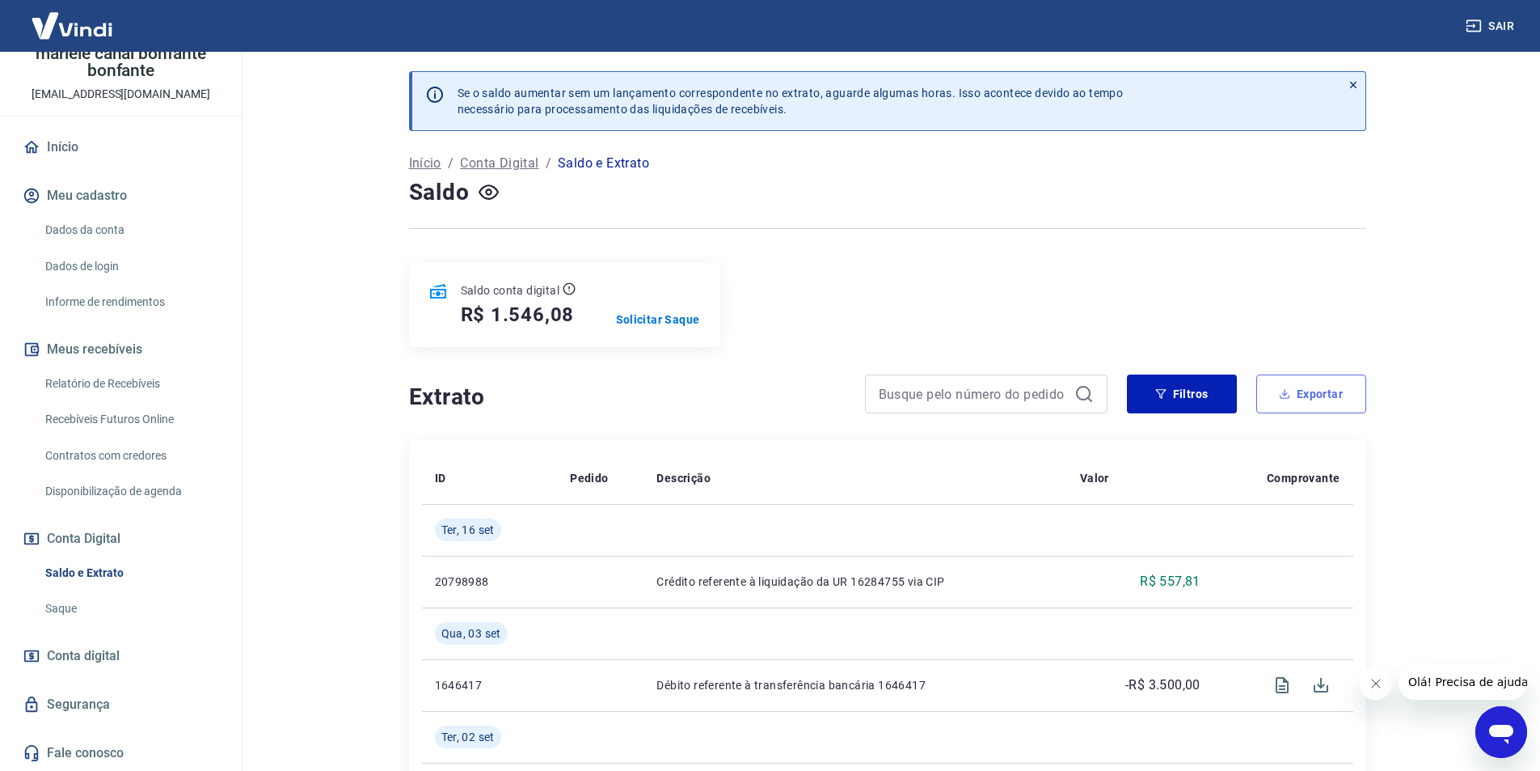
click at [1313, 403] on button "Exportar" at bounding box center [1312, 393] width 110 height 39
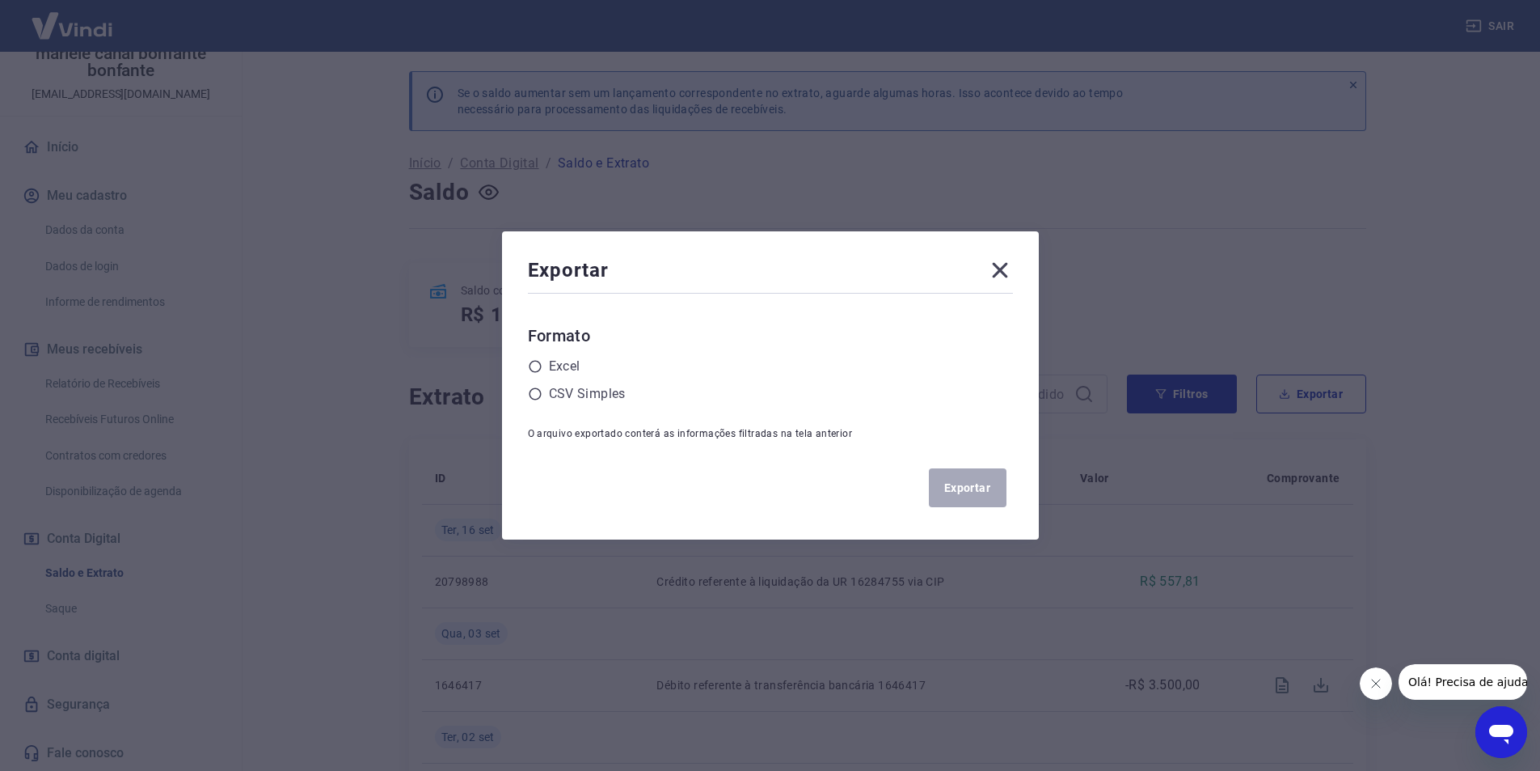
click at [1021, 268] on div "Exportar Formato Excel CSV Simples O arquivo exportado conterá as informações f…" at bounding box center [770, 385] width 537 height 308
click at [1004, 276] on icon at bounding box center [1000, 270] width 26 height 26
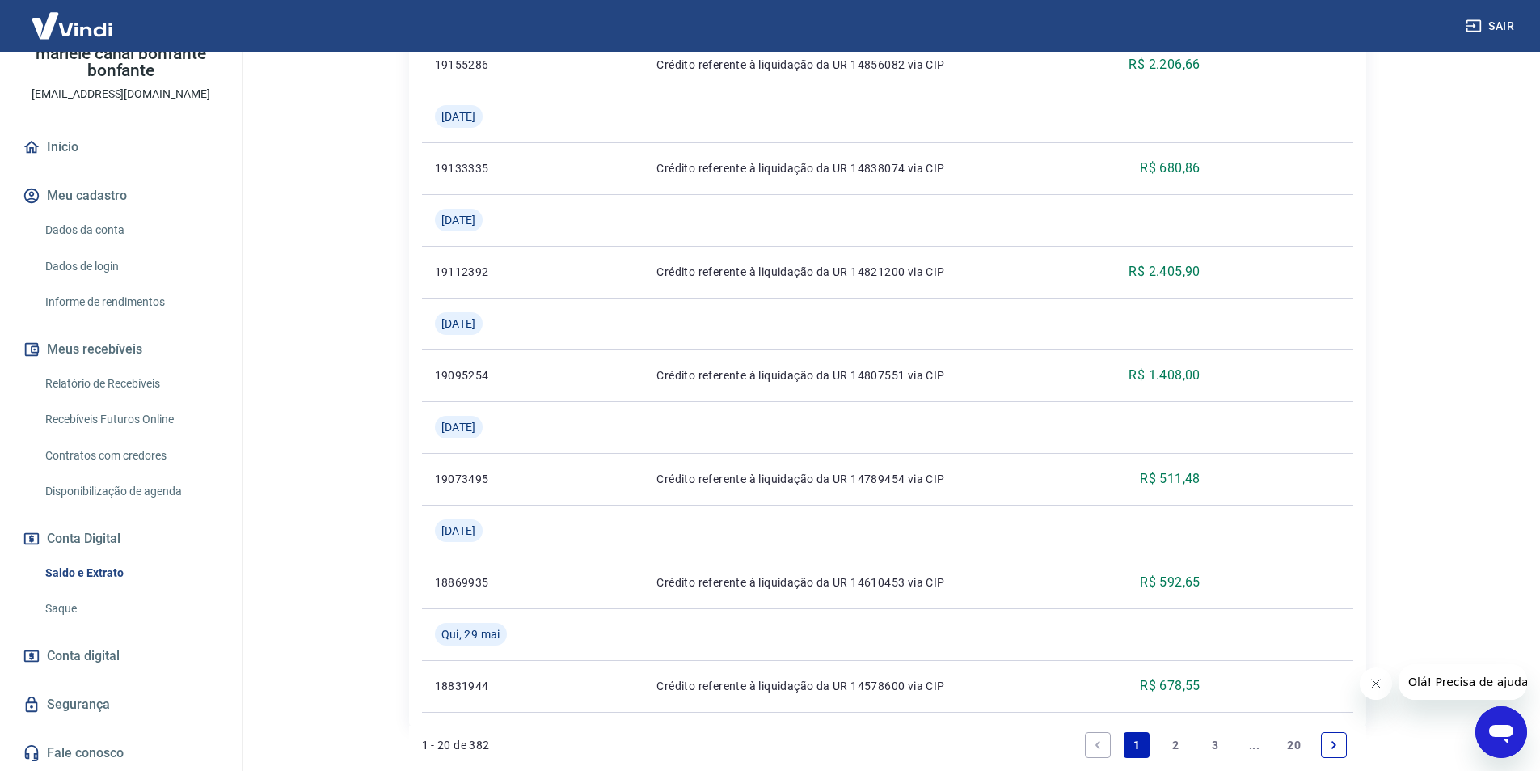
scroll to position [1958, 0]
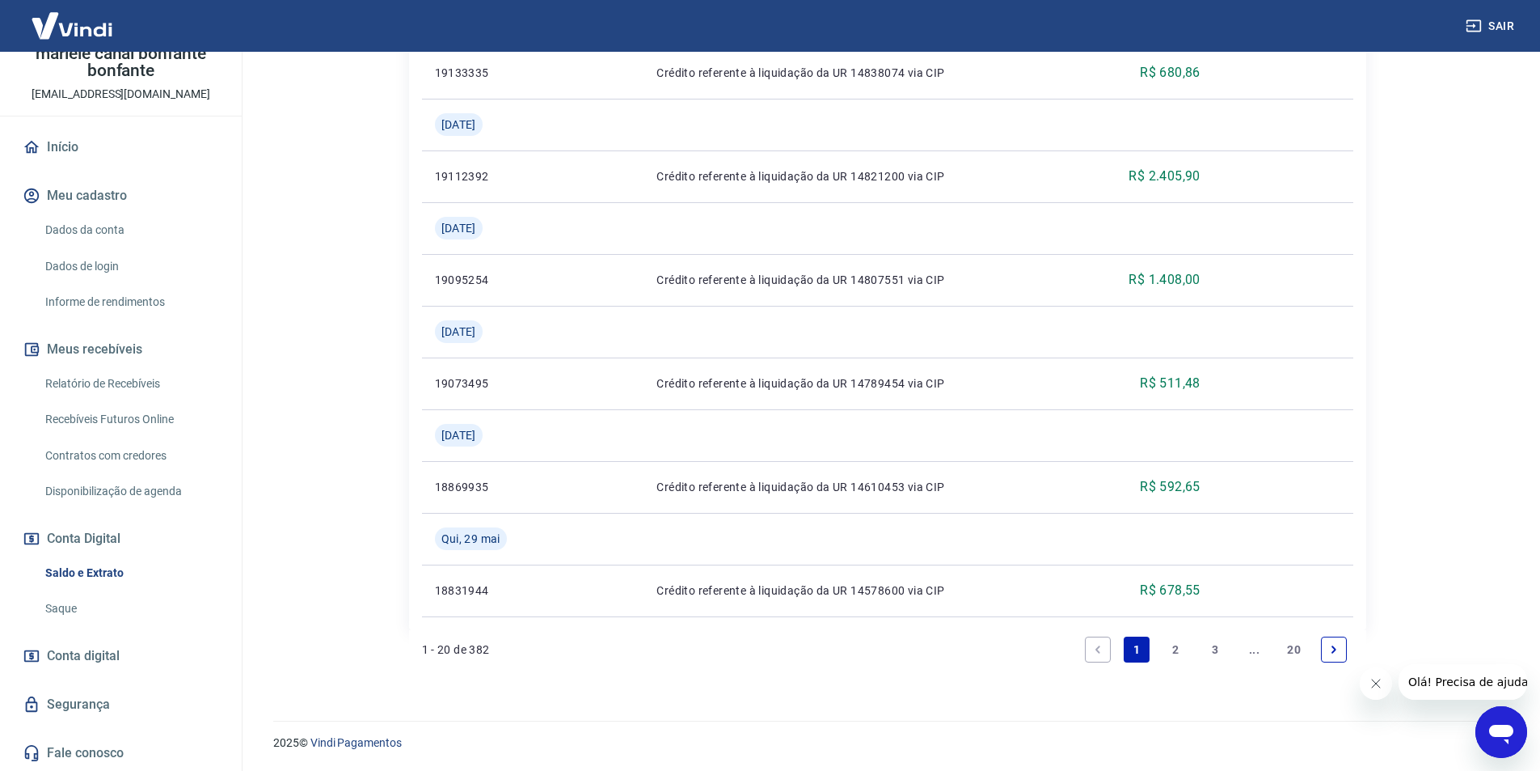
click at [137, 386] on link "Relatório de Recebíveis" at bounding box center [131, 383] width 184 height 33
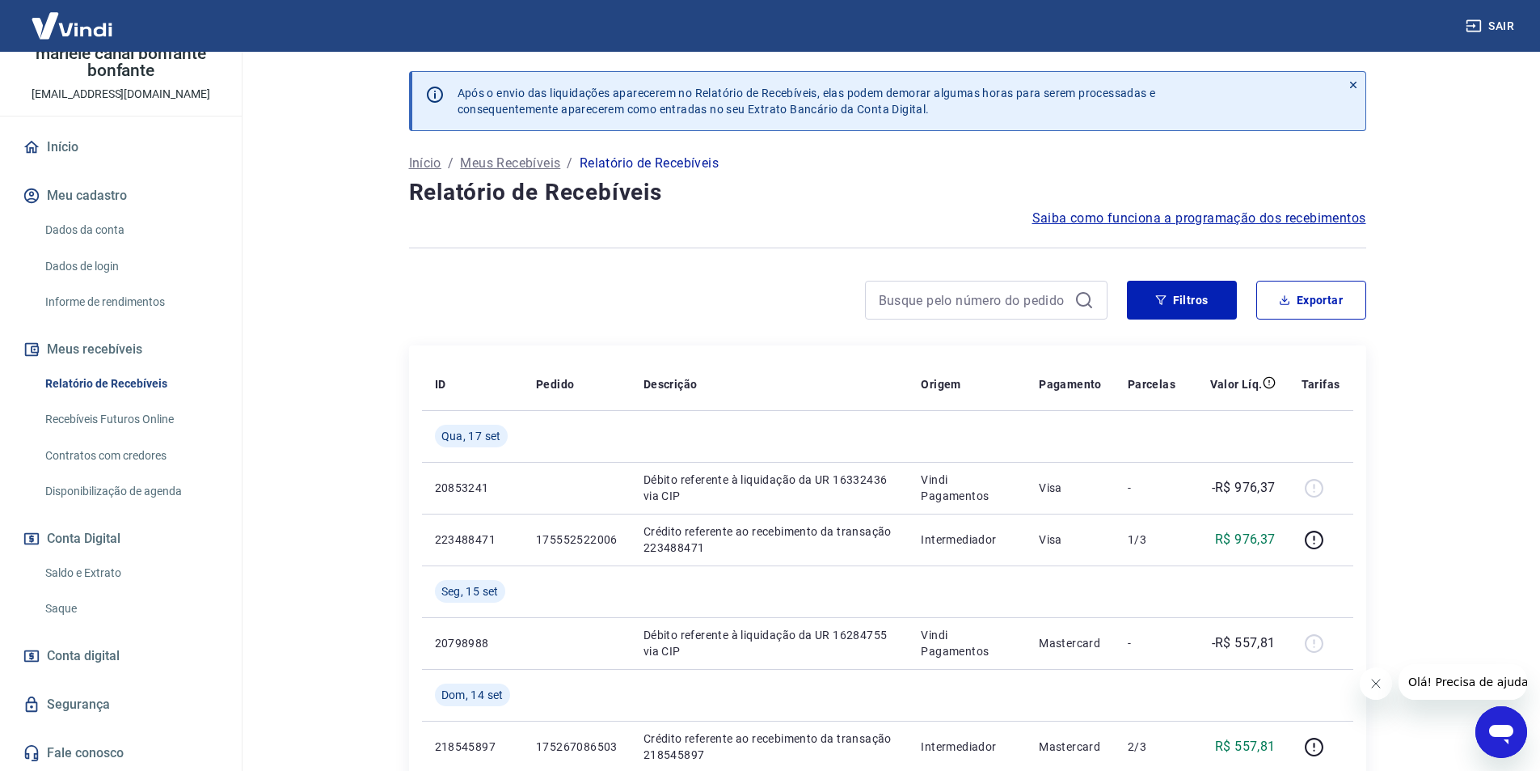
drag, startPoint x: 1516, startPoint y: 532, endPoint x: 1490, endPoint y: 610, distance: 82.6
click at [1485, 634] on main "Após o envio das liquidações aparecerem no Relatório de Recebíveis, elas podem …" at bounding box center [887, 411] width 1306 height 719
click at [88, 226] on link "Dados da conta" at bounding box center [131, 229] width 184 height 33
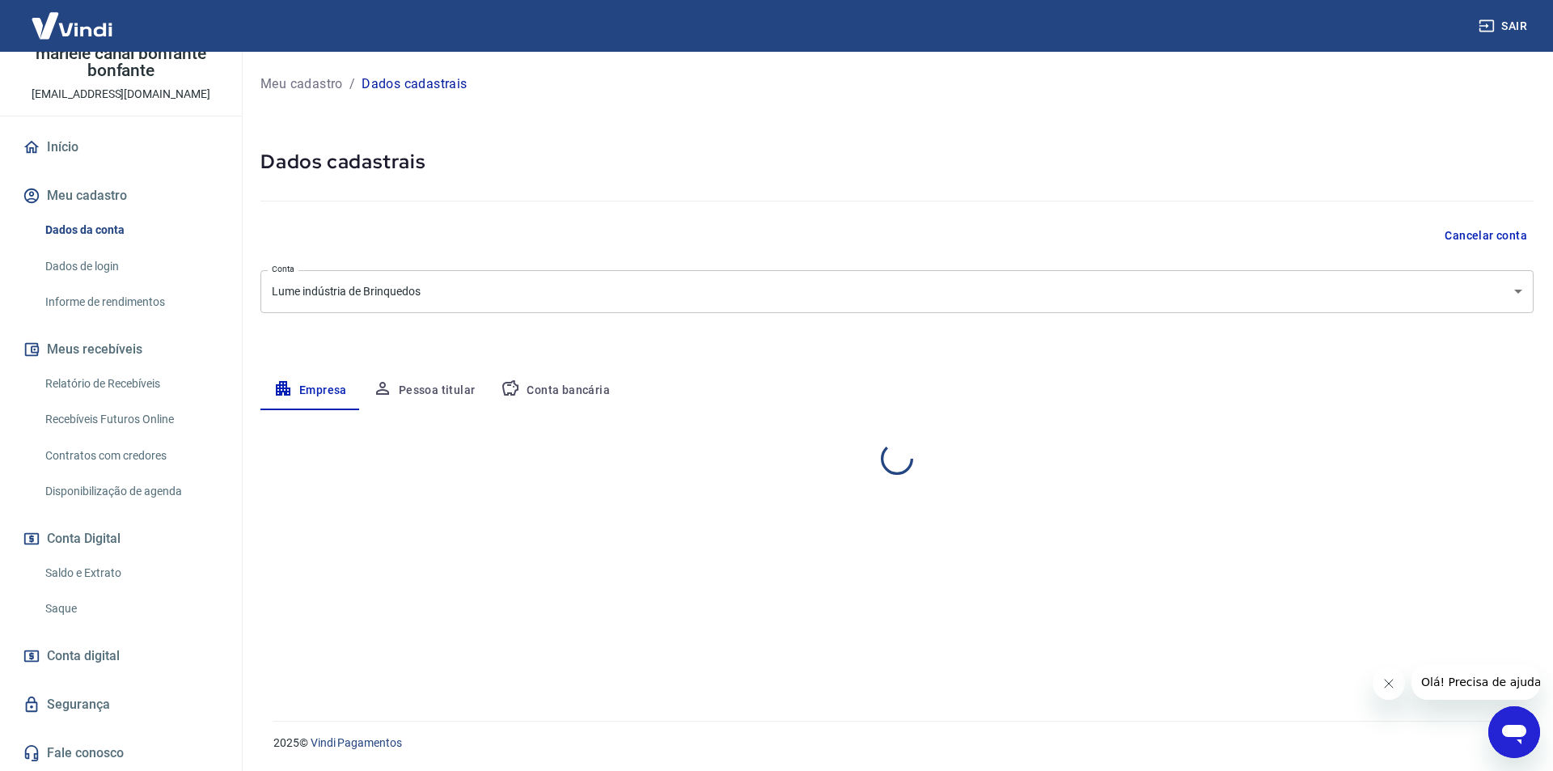
select select "SC"
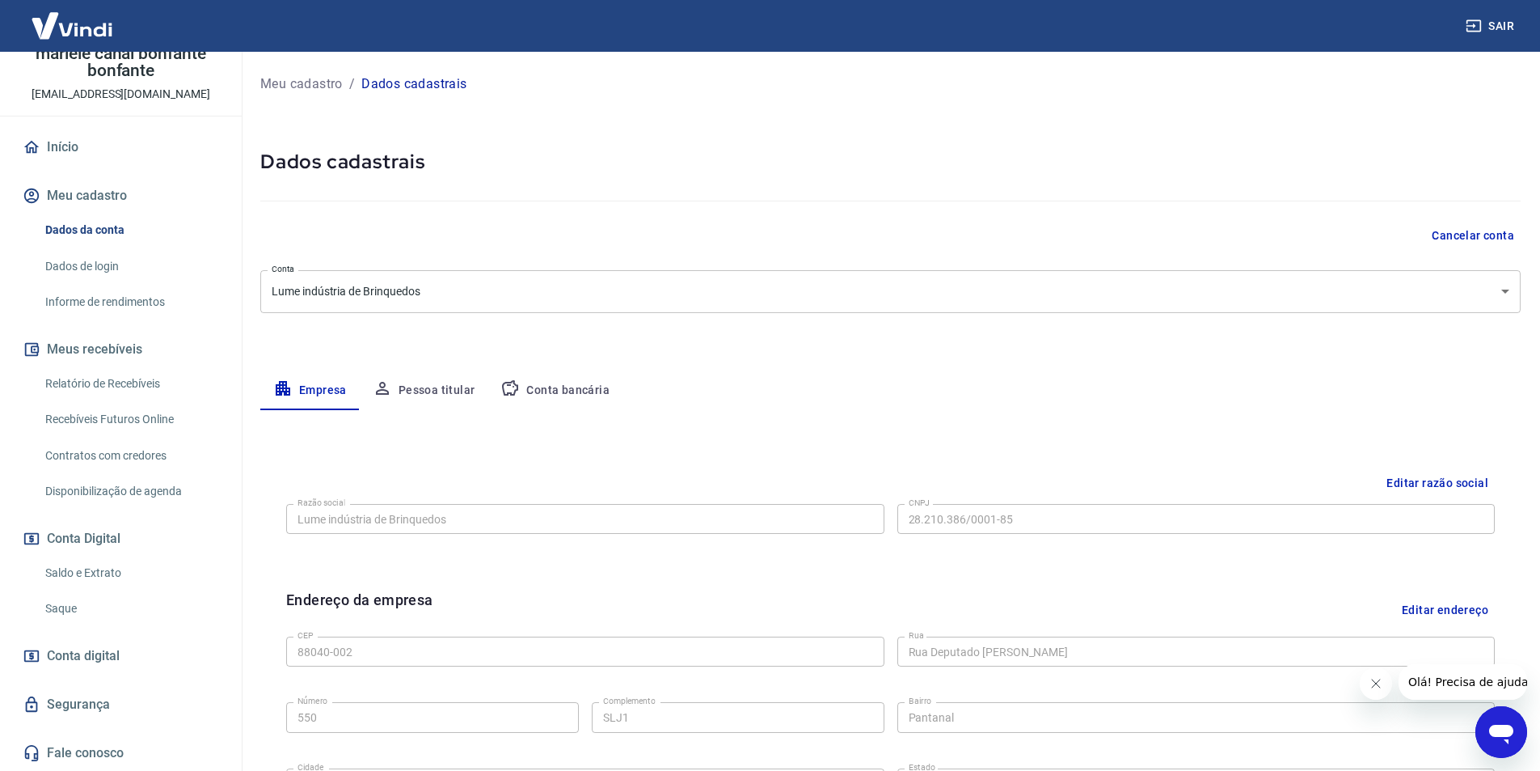
click at [84, 261] on link "Dados de login" at bounding box center [131, 266] width 184 height 33
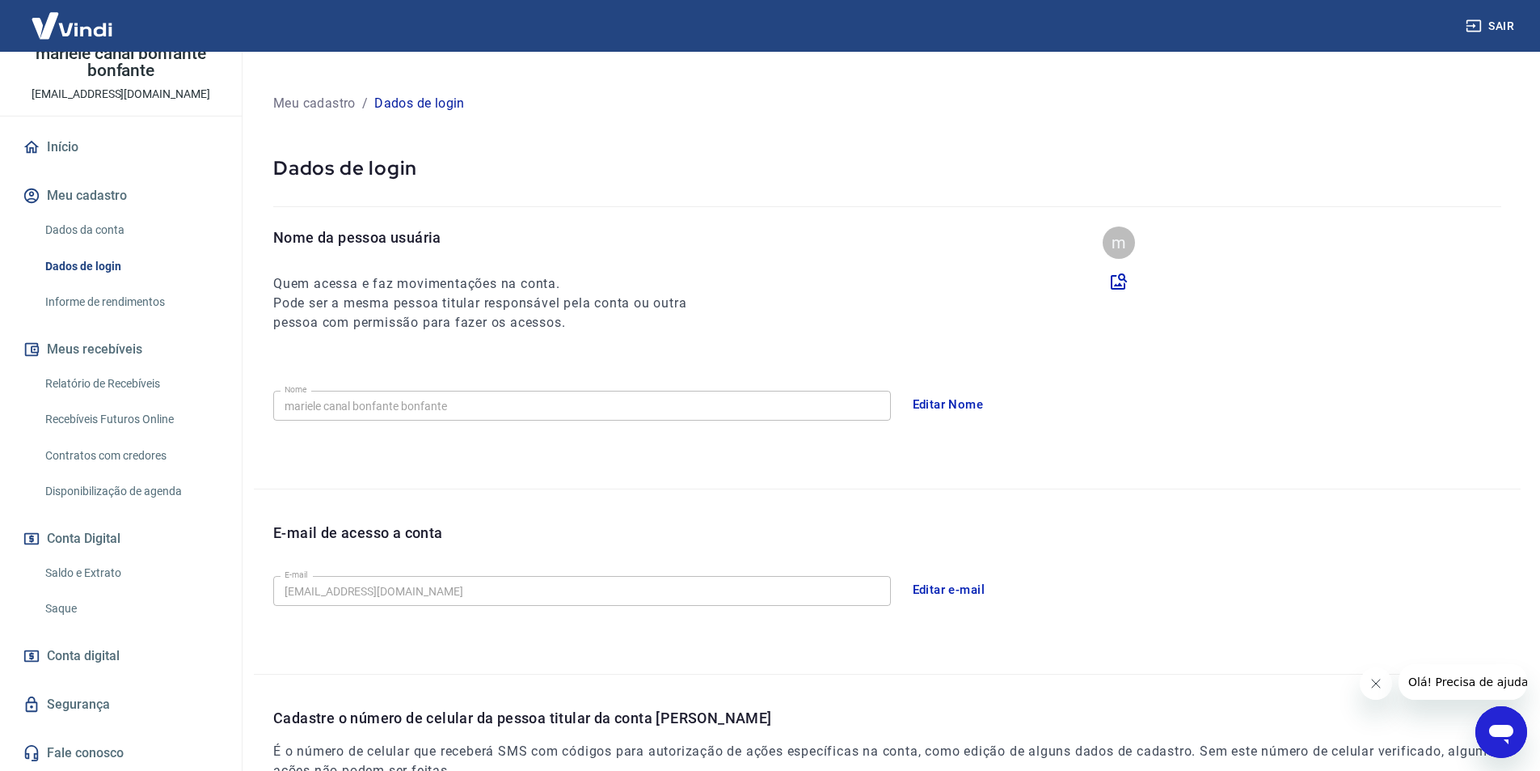
click at [83, 309] on link "Informe de rendimentos" at bounding box center [131, 301] width 184 height 33
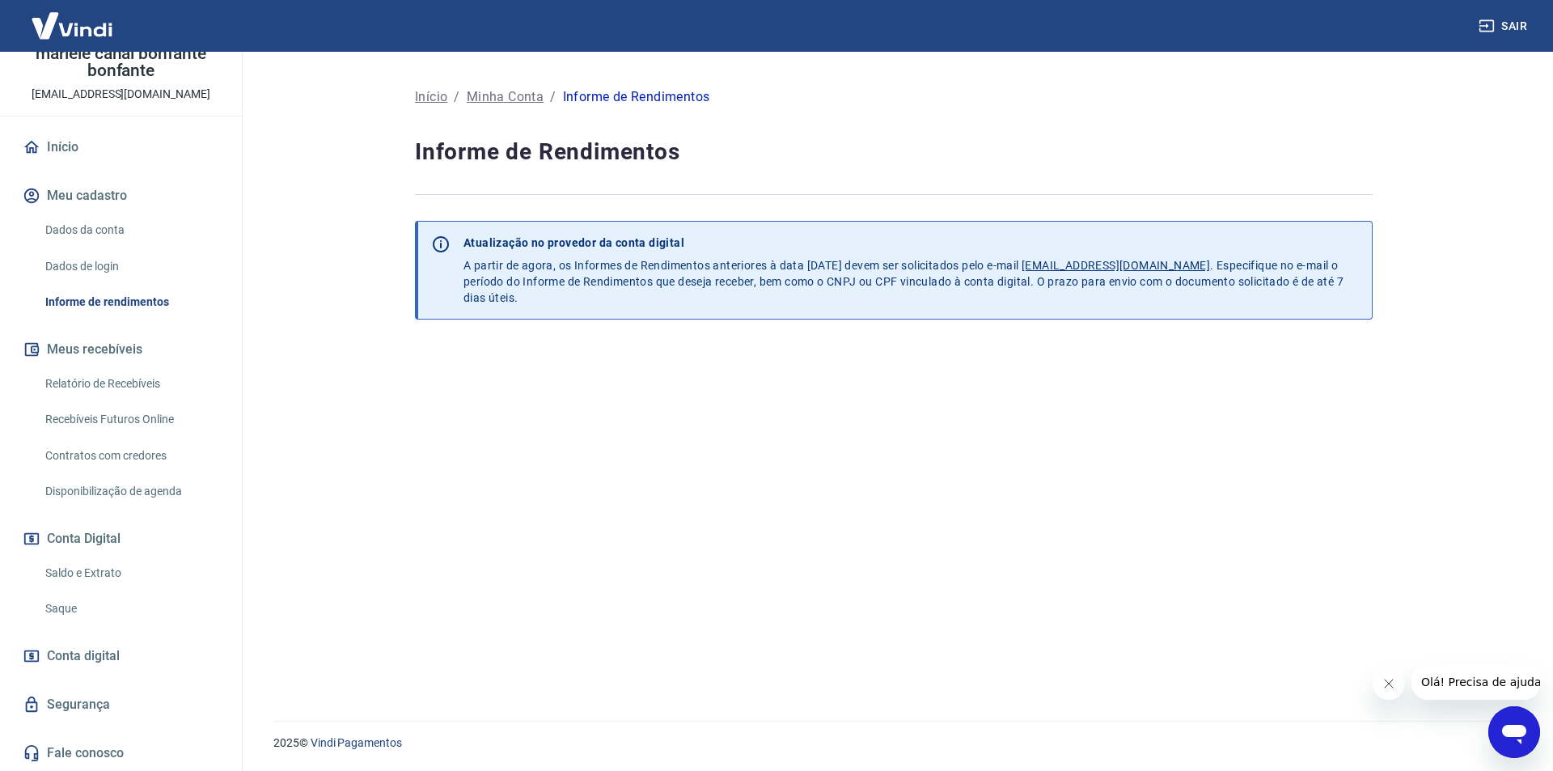
click at [92, 146] on link "Início" at bounding box center [120, 147] width 203 height 36
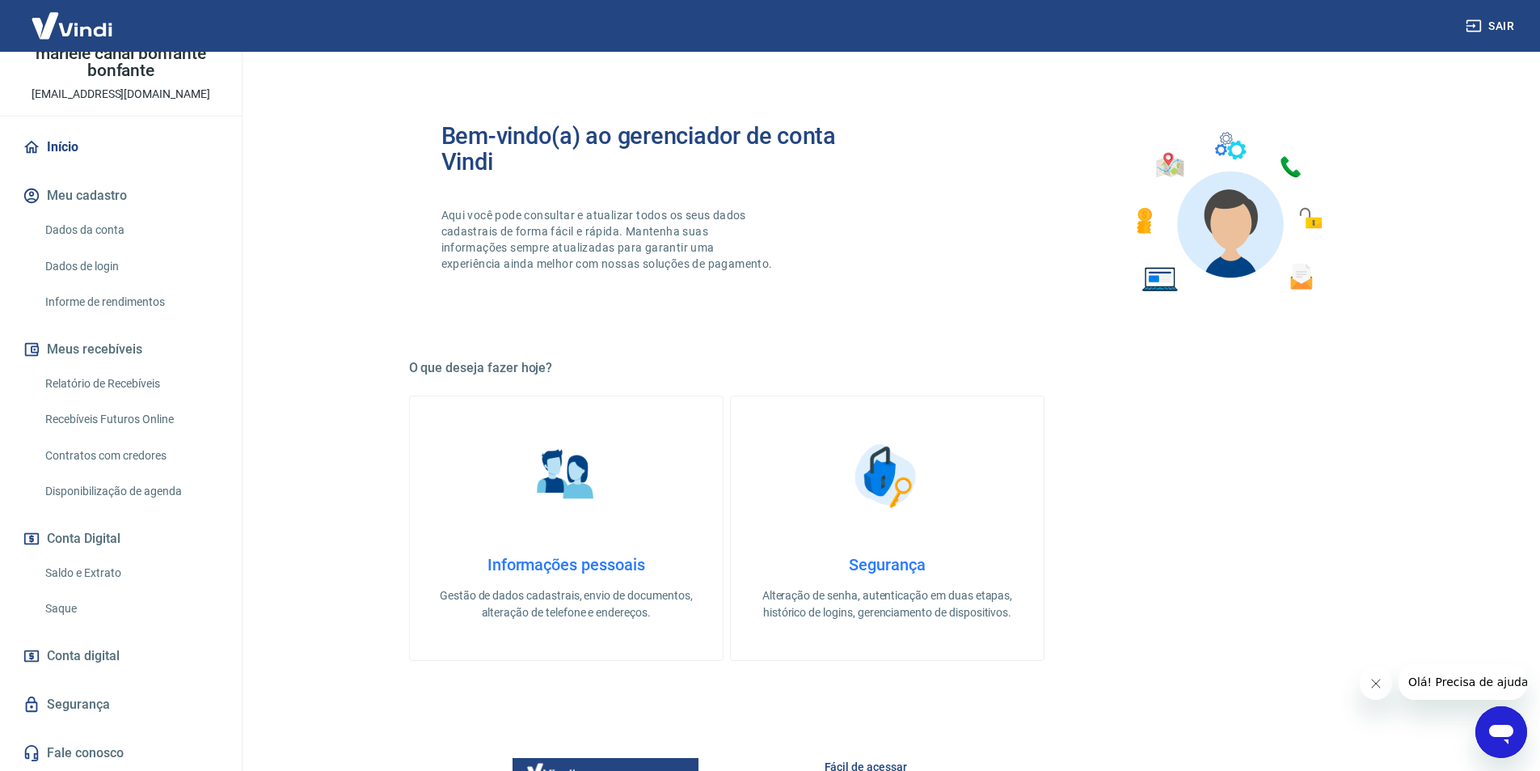
click at [335, 326] on main "Bem-vindo(a) ao gerenciador de conta Vindi Aqui você pode consultar e atualizar…" at bounding box center [887, 411] width 1306 height 719
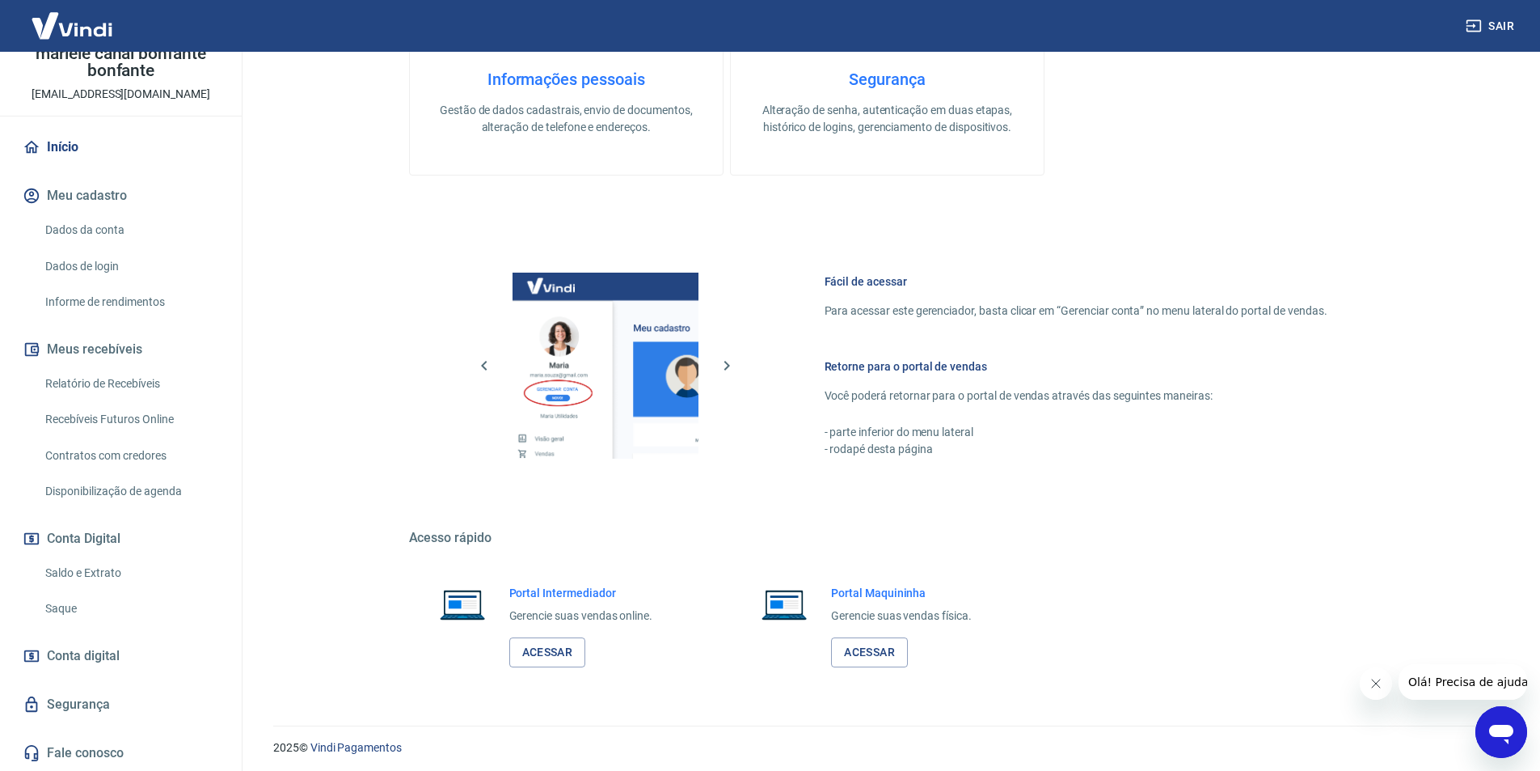
scroll to position [490, 0]
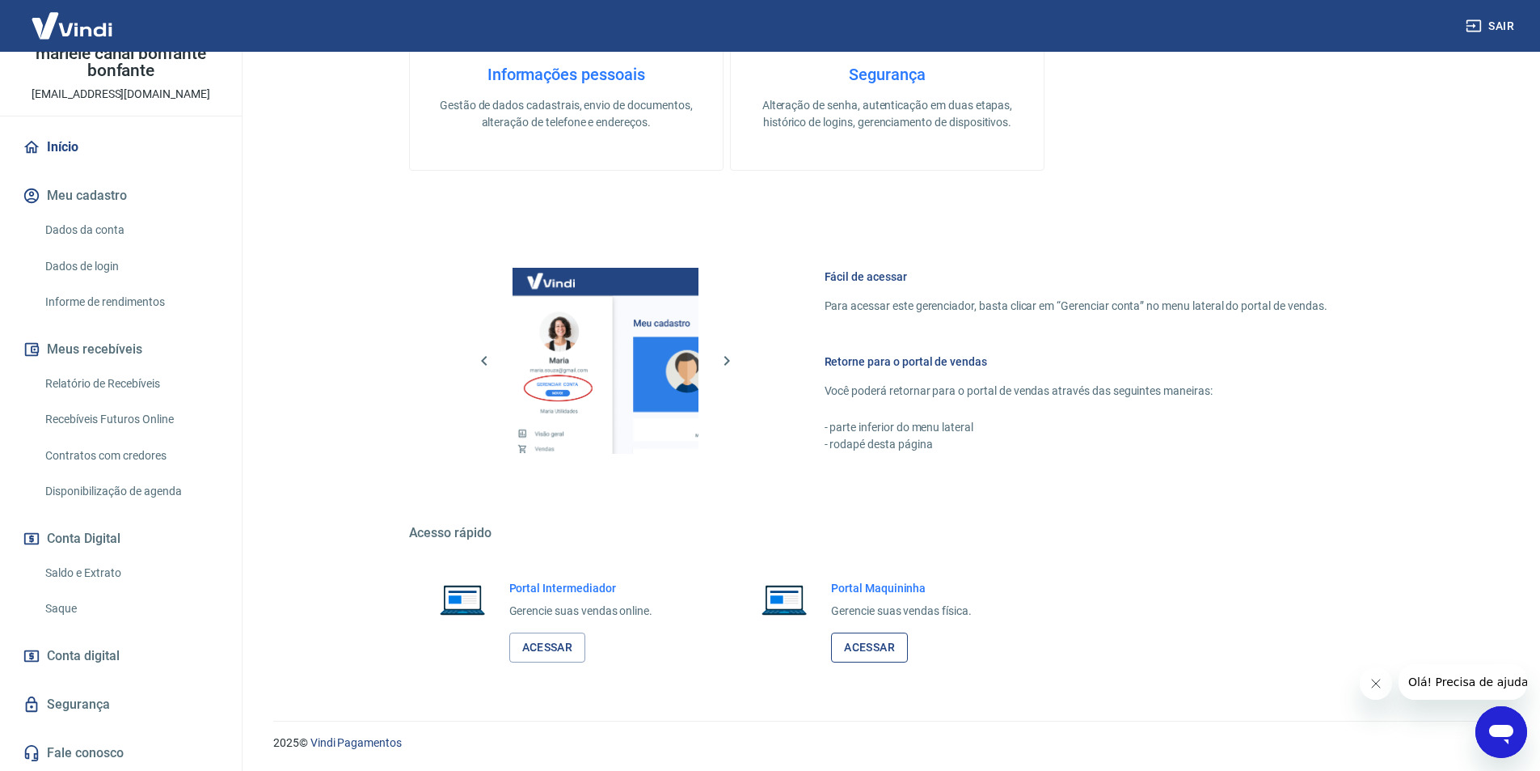
click at [865, 653] on link "Acessar" at bounding box center [869, 647] width 77 height 30
click at [527, 646] on link "Acessar" at bounding box center [547, 647] width 77 height 30
click at [762, 493] on div "Bem-vindo(a) ao gerenciador de conta Vindi Aqui você pode consultar e atualizar…" at bounding box center [887, 138] width 957 height 1088
click at [1312, 127] on div "Informações pessoais Gestão de dados cadastrais, envio de documentos, alteração…" at bounding box center [887, 37] width 957 height 265
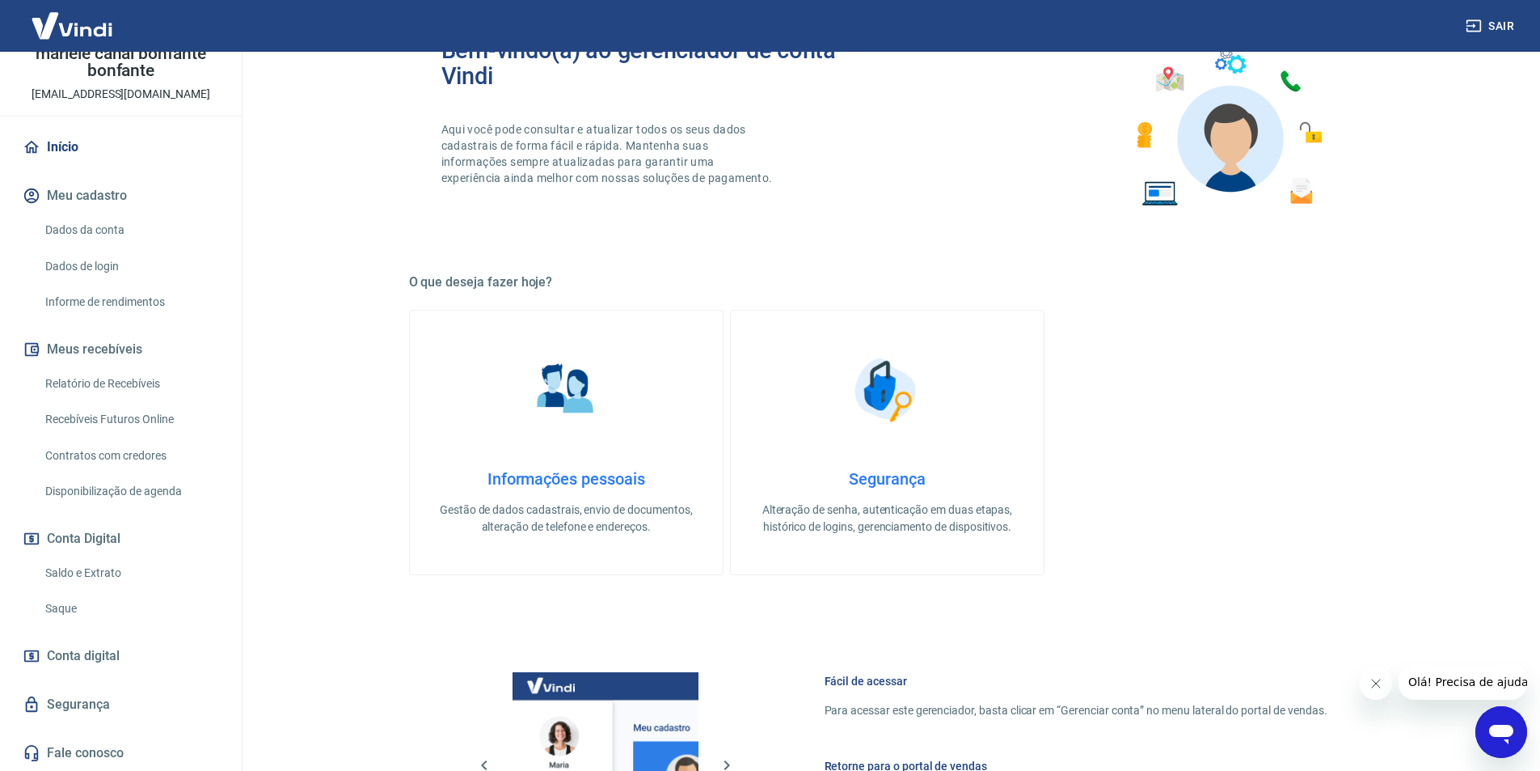
scroll to position [0, 0]
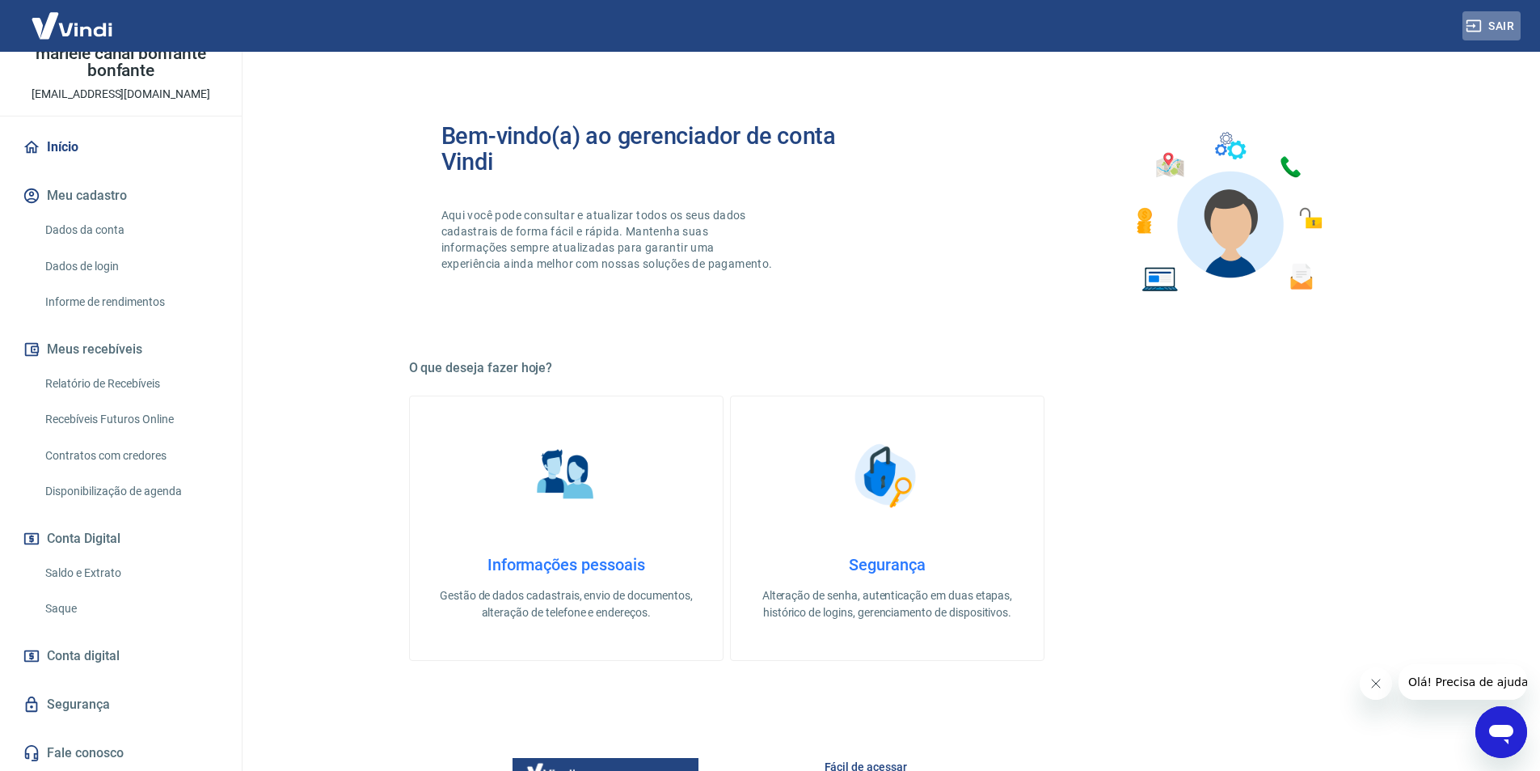
click at [1499, 38] on button "Sair" at bounding box center [1492, 26] width 58 height 30
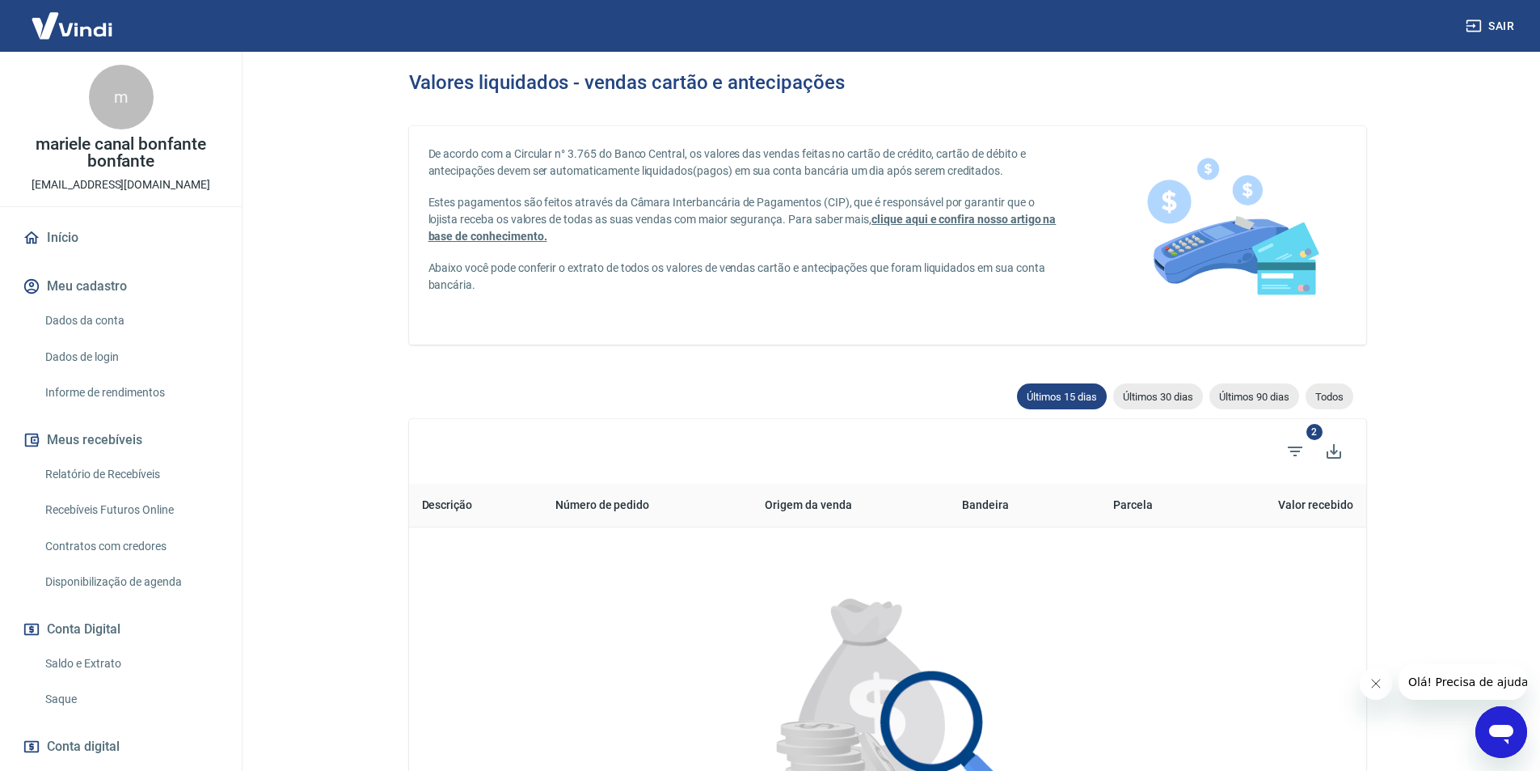
click at [349, 458] on main "Valores liquidados - vendas cartão e antecipações De acordo com a Circular n° 3…" at bounding box center [887, 411] width 1306 height 719
click at [321, 391] on main "Valores liquidados - vendas cartão e antecipações De acordo com a Circular n° 3…" at bounding box center [887, 411] width 1306 height 719
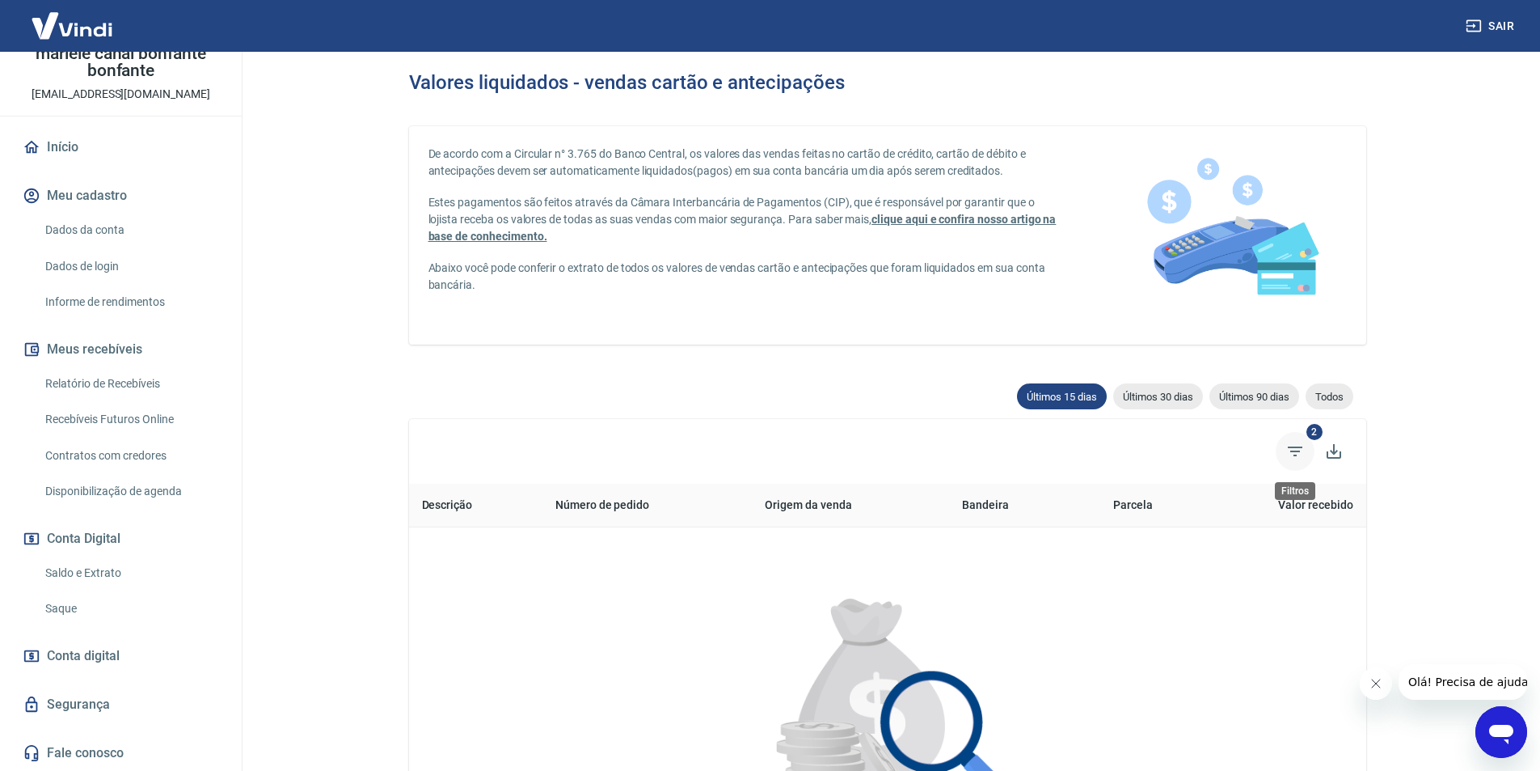
click at [1297, 451] on icon "Filtros" at bounding box center [1295, 451] width 15 height 10
click at [1297, 451] on div at bounding box center [770, 385] width 1540 height 771
click at [1298, 446] on icon "Filtros" at bounding box center [1295, 451] width 15 height 10
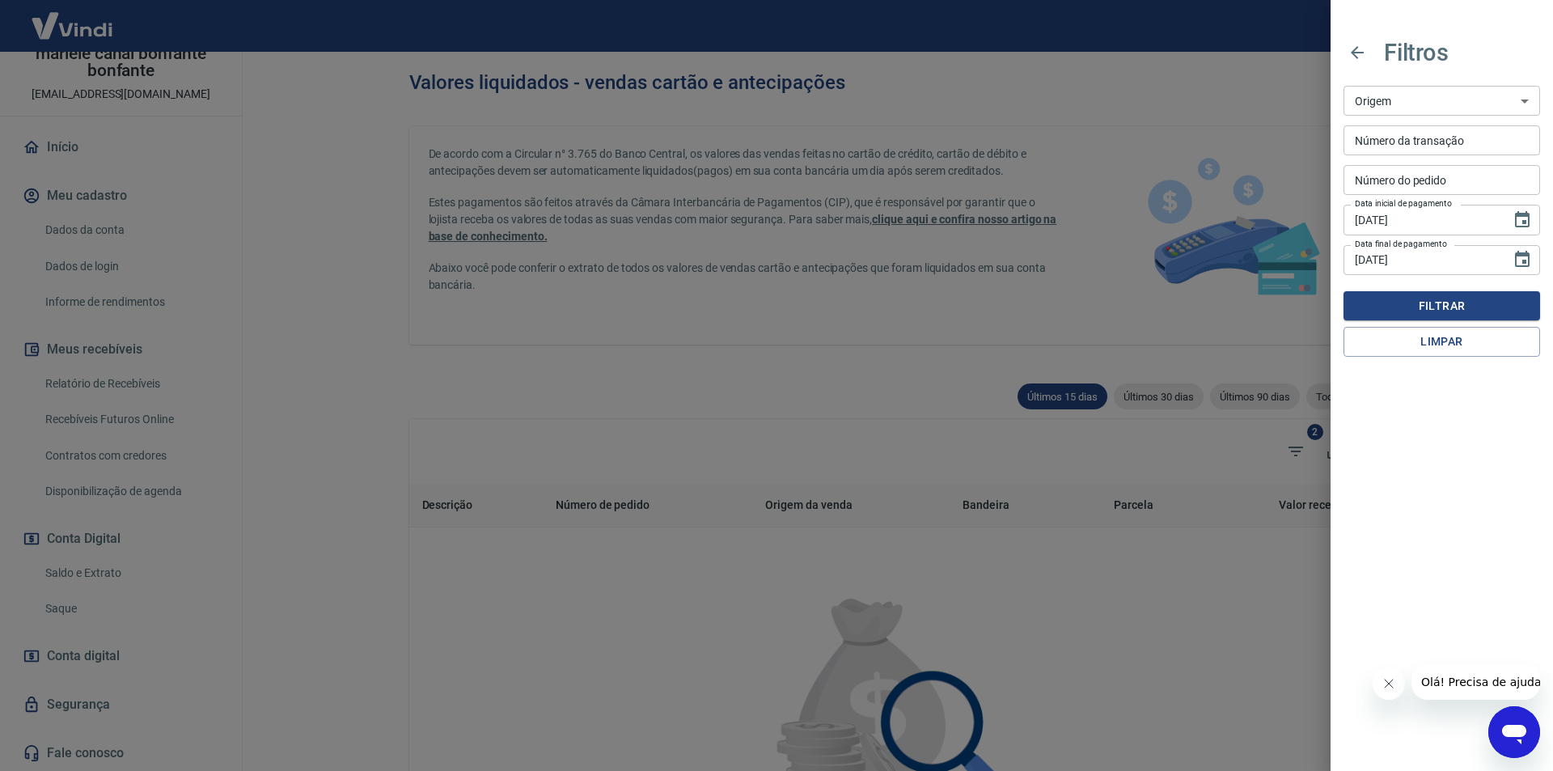
click at [1453, 108] on select "Maquininha Intermediador" at bounding box center [1441, 101] width 196 height 30
click at [1468, 104] on select "Maquininha Intermediador" at bounding box center [1441, 101] width 196 height 30
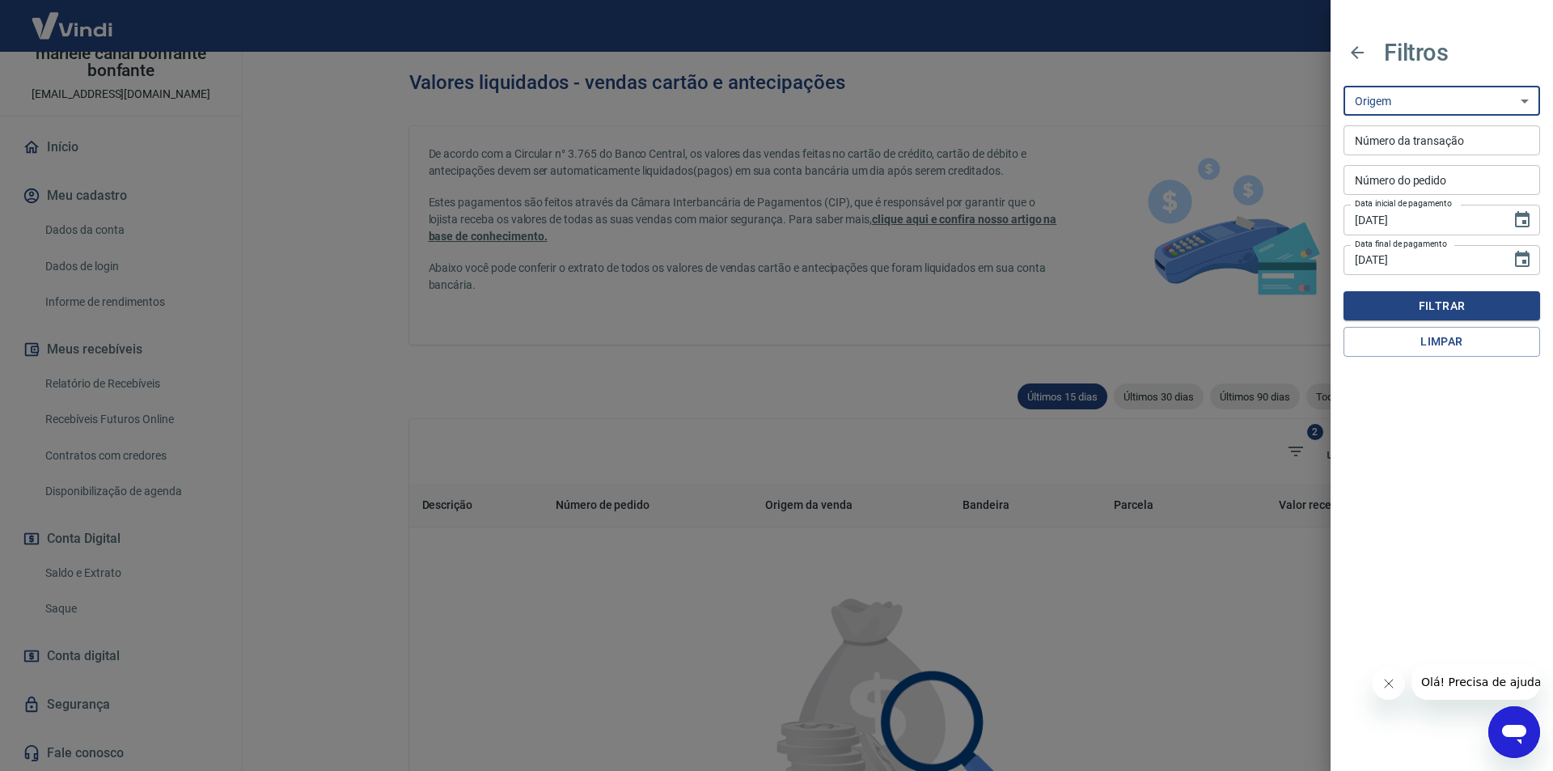
click at [1468, 104] on select "Maquininha Intermediador" at bounding box center [1441, 101] width 196 height 30
click at [1463, 102] on select "Maquininha Intermediador" at bounding box center [1441, 101] width 196 height 30
select select "pos"
click at [1343, 86] on select "Maquininha Intermediador" at bounding box center [1441, 101] width 196 height 30
click at [1352, 53] on icon "button" at bounding box center [1356, 52] width 13 height 13
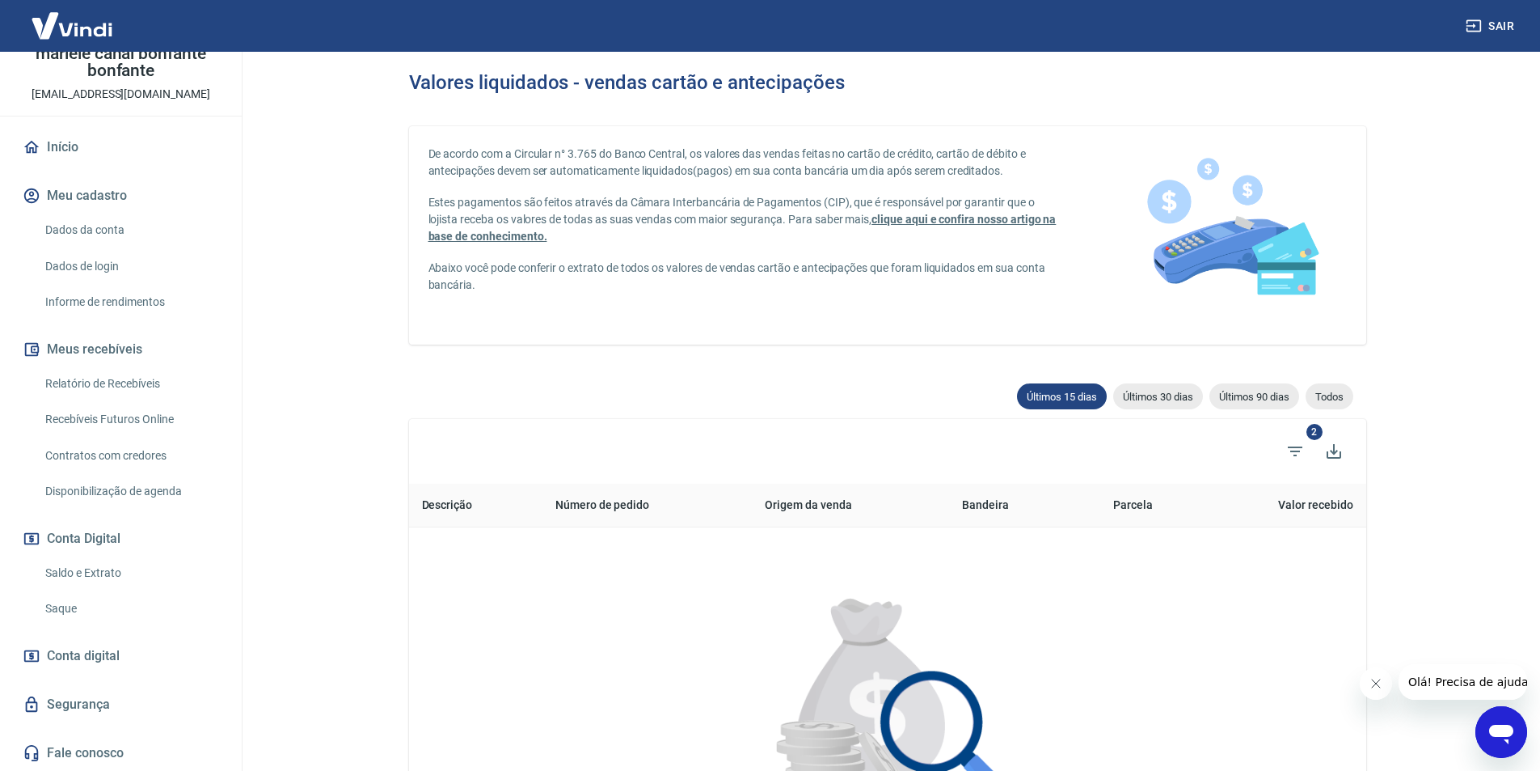
click at [1421, 454] on main "Valores liquidados - vendas cartão e antecipações De acordo com a Circular n° 3…" at bounding box center [887, 411] width 1306 height 719
click at [1420, 454] on main "Valores liquidados - vendas cartão e antecipações De acordo com a Circular n° 3…" at bounding box center [887, 411] width 1306 height 719
click at [1304, 441] on span "Filtros" at bounding box center [1295, 451] width 39 height 39
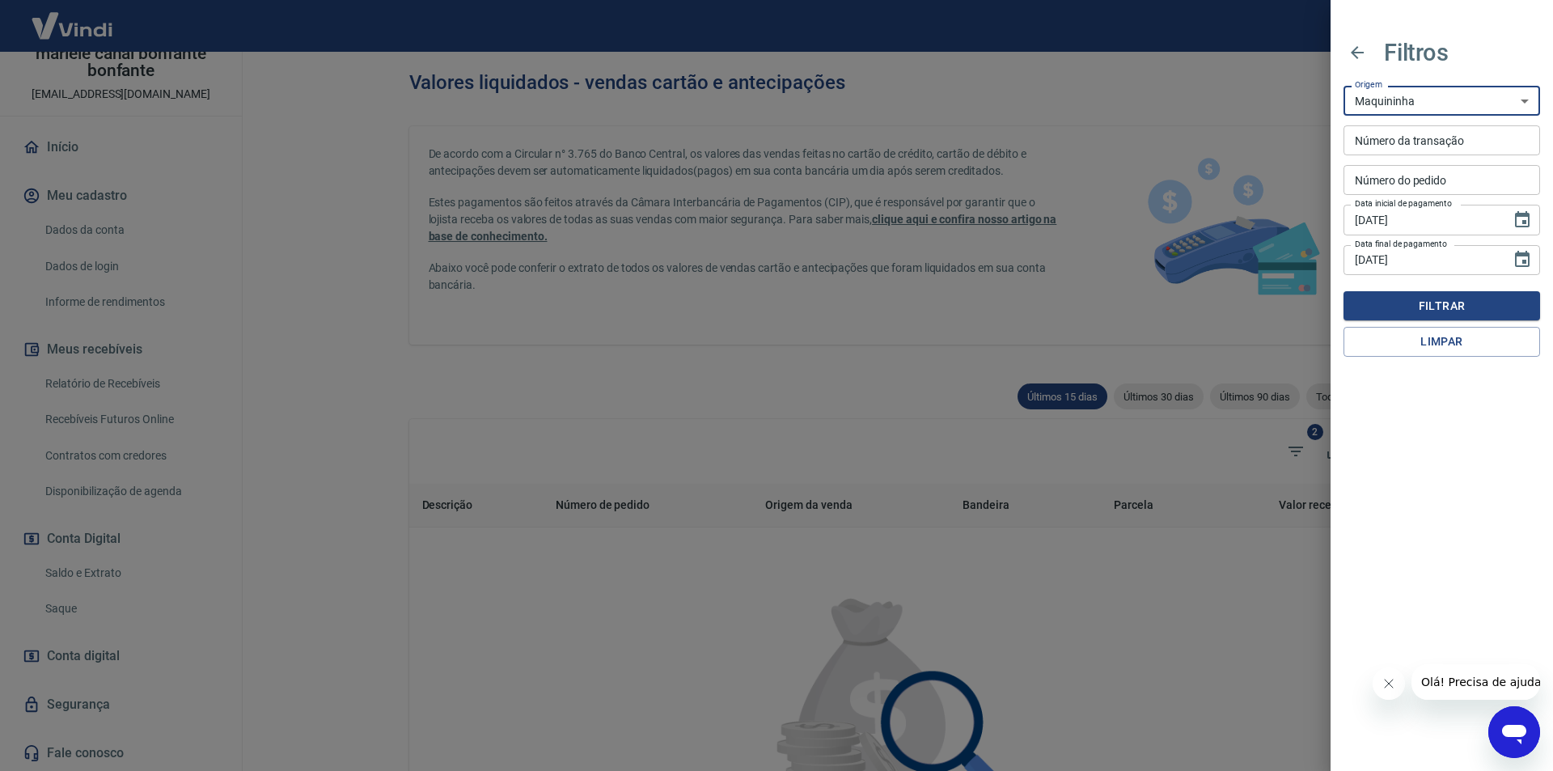
click at [1467, 105] on select "Maquininha Intermediador" at bounding box center [1441, 101] width 196 height 30
click at [1458, 145] on input "Número da transação" at bounding box center [1441, 140] width 196 height 30
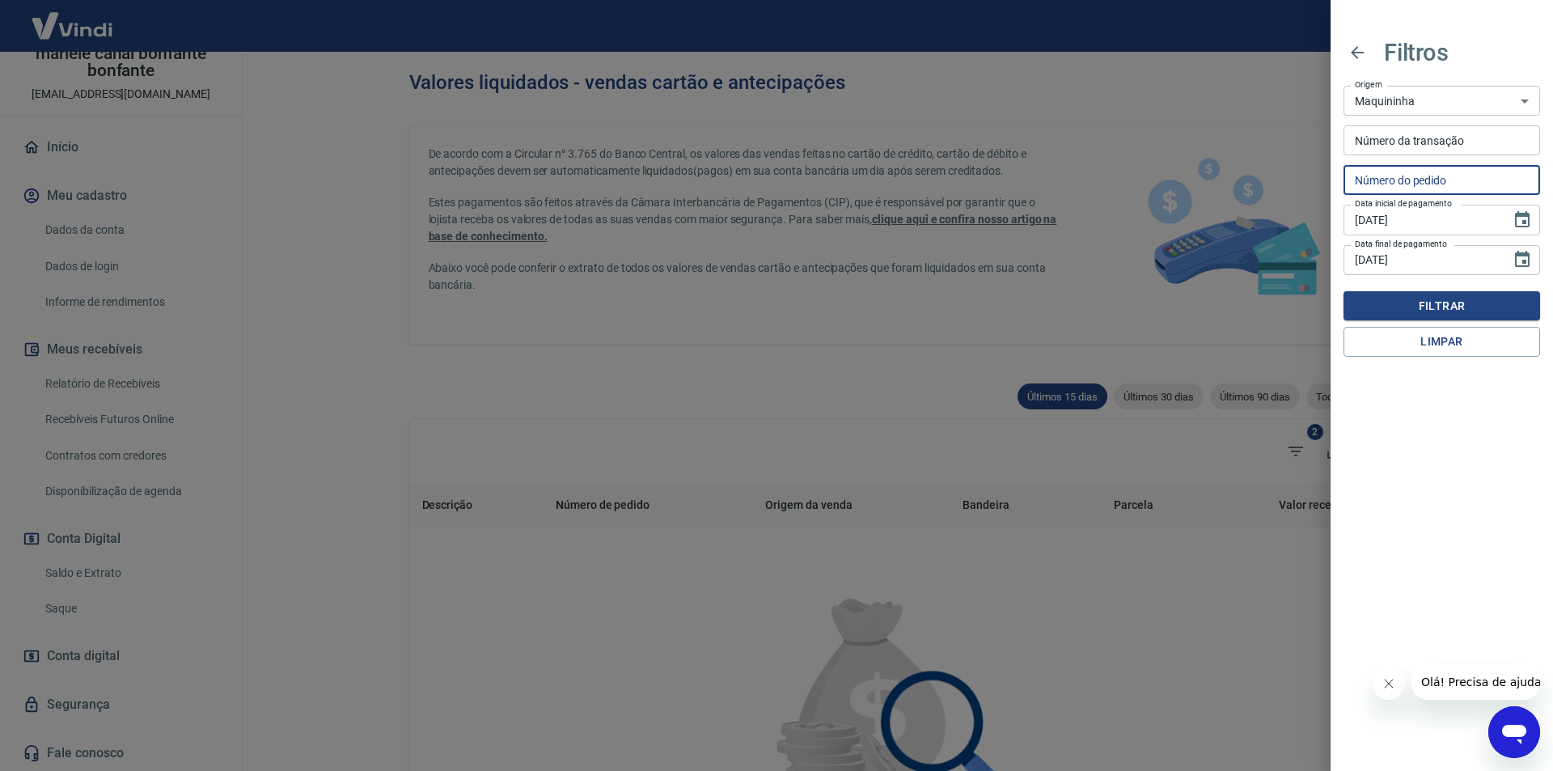
click at [1461, 177] on input "Número do pedido" at bounding box center [1441, 180] width 196 height 30
click at [1464, 216] on input "03/09/2025" at bounding box center [1421, 220] width 156 height 30
click at [1523, 221] on icon "Choose date, selected date is 3 de set de 2025" at bounding box center [1522, 219] width 15 height 16
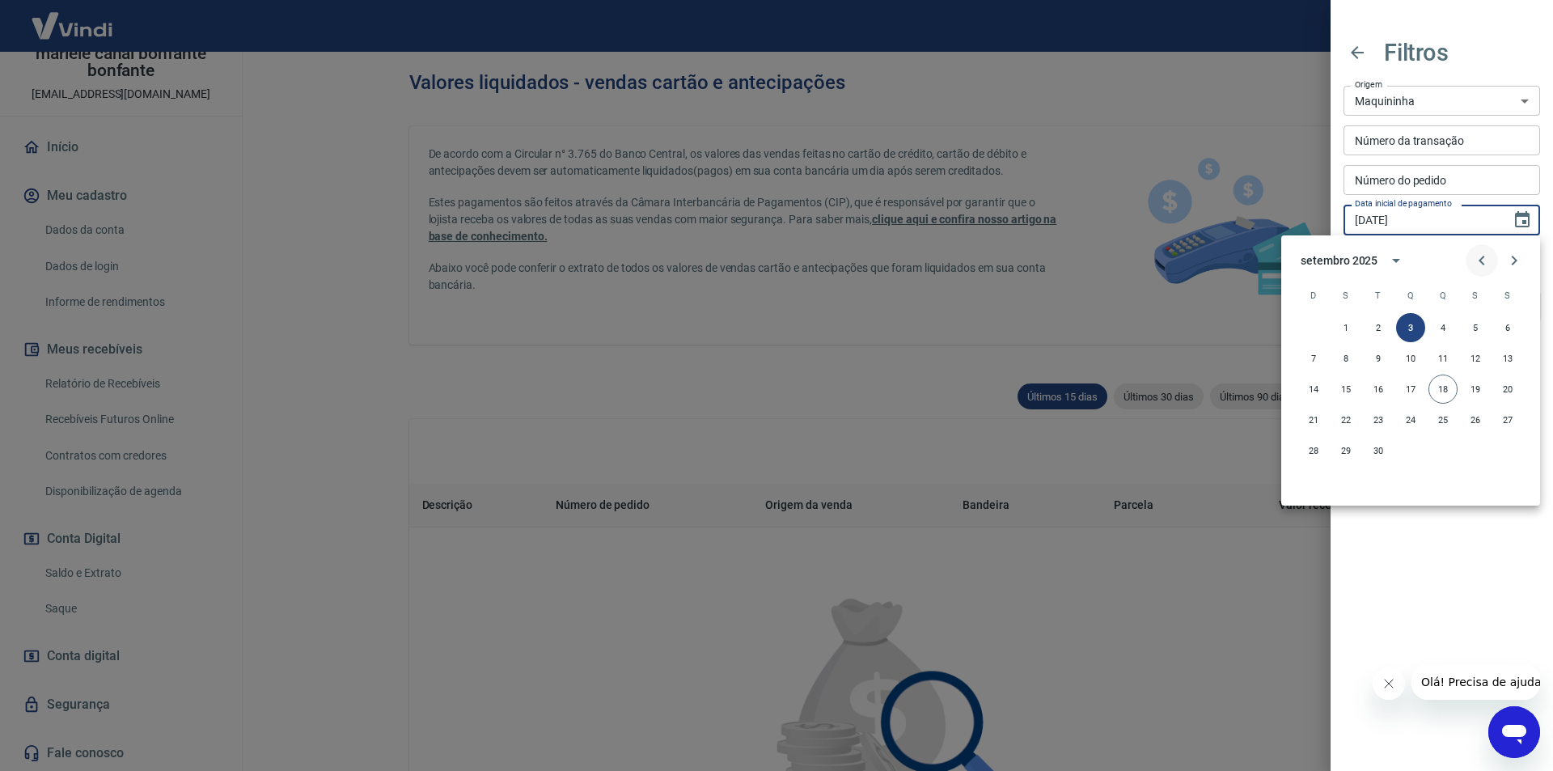
click at [1481, 262] on icon "Previous month" at bounding box center [1481, 261] width 6 height 10
click at [1440, 319] on button "1" at bounding box center [1442, 327] width 29 height 29
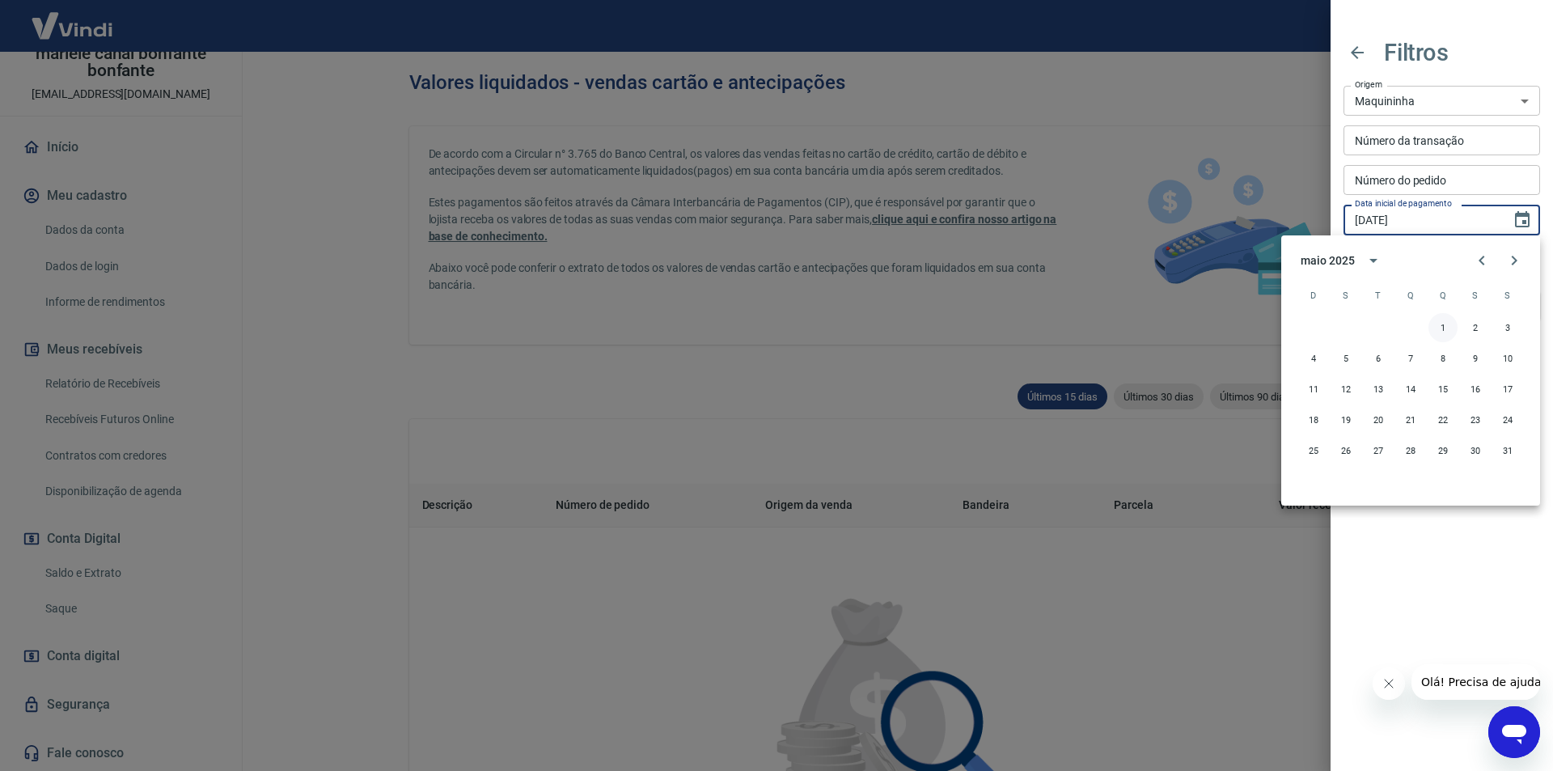
type input "01/05/2025"
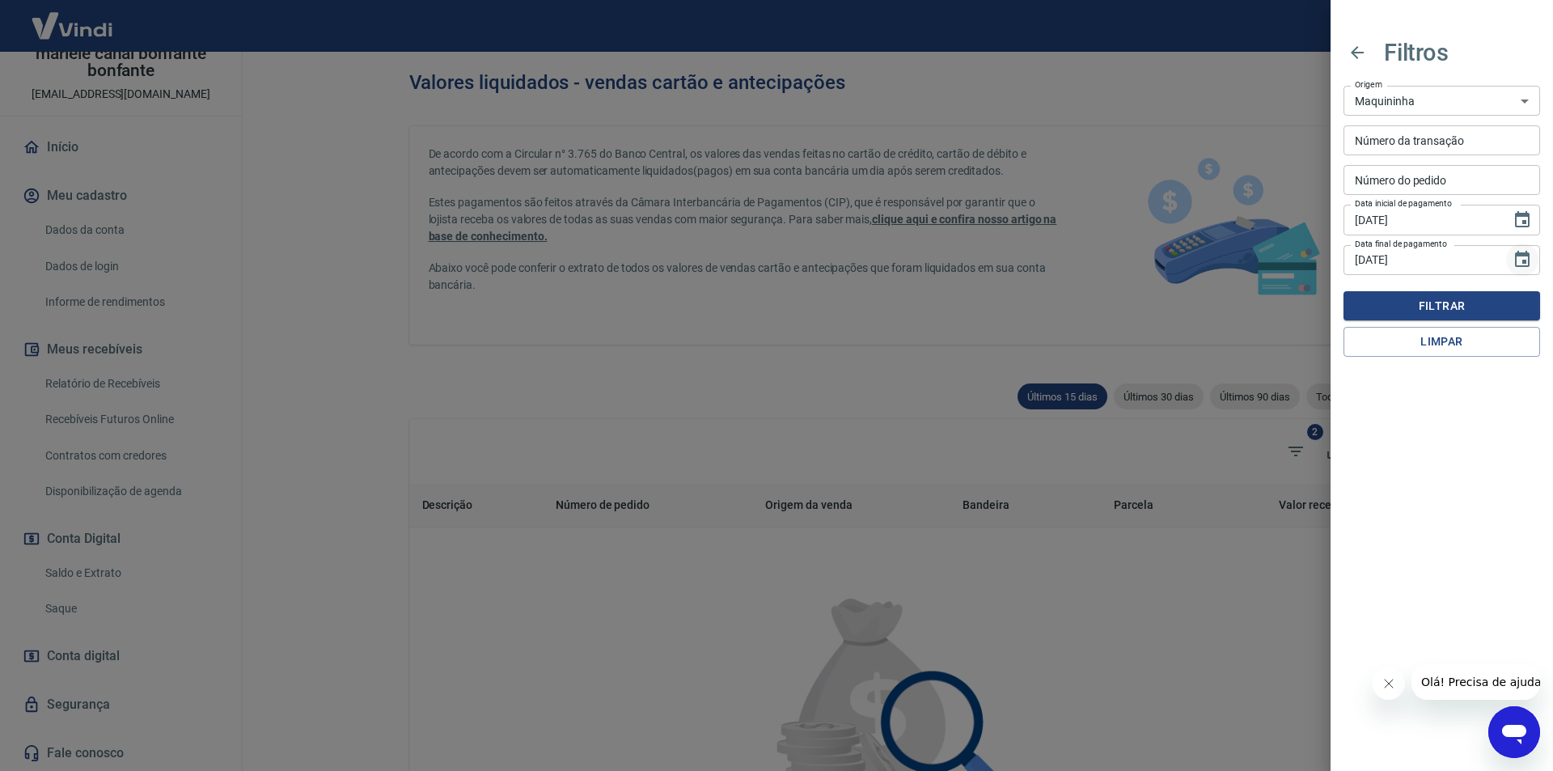
click at [1527, 263] on icon "Choose date, selected date is 18 de set de 2025" at bounding box center [1521, 259] width 19 height 19
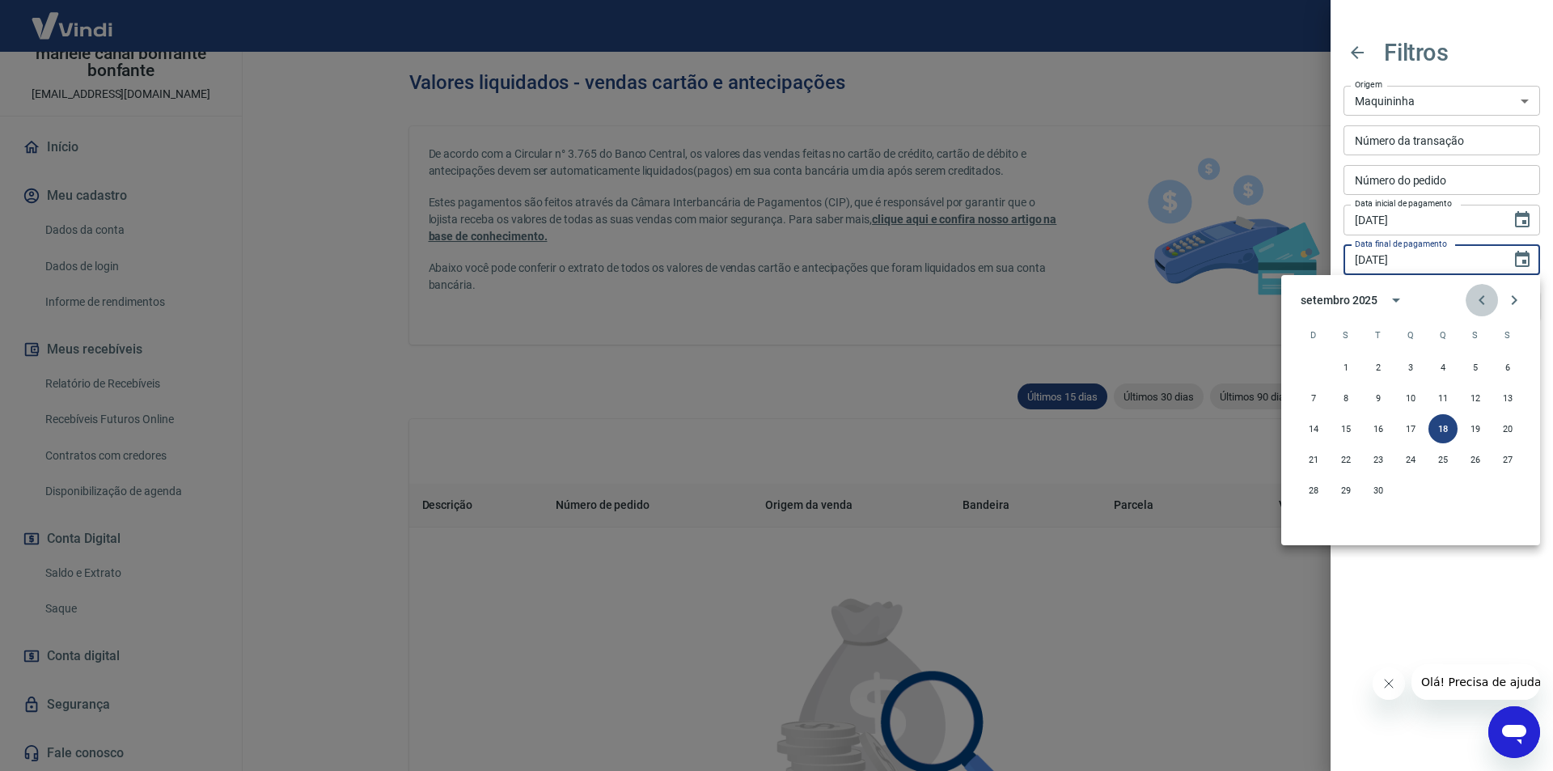
click at [1480, 302] on icon "Previous month" at bounding box center [1481, 300] width 6 height 10
click at [1506, 488] on button "31" at bounding box center [1507, 489] width 29 height 29
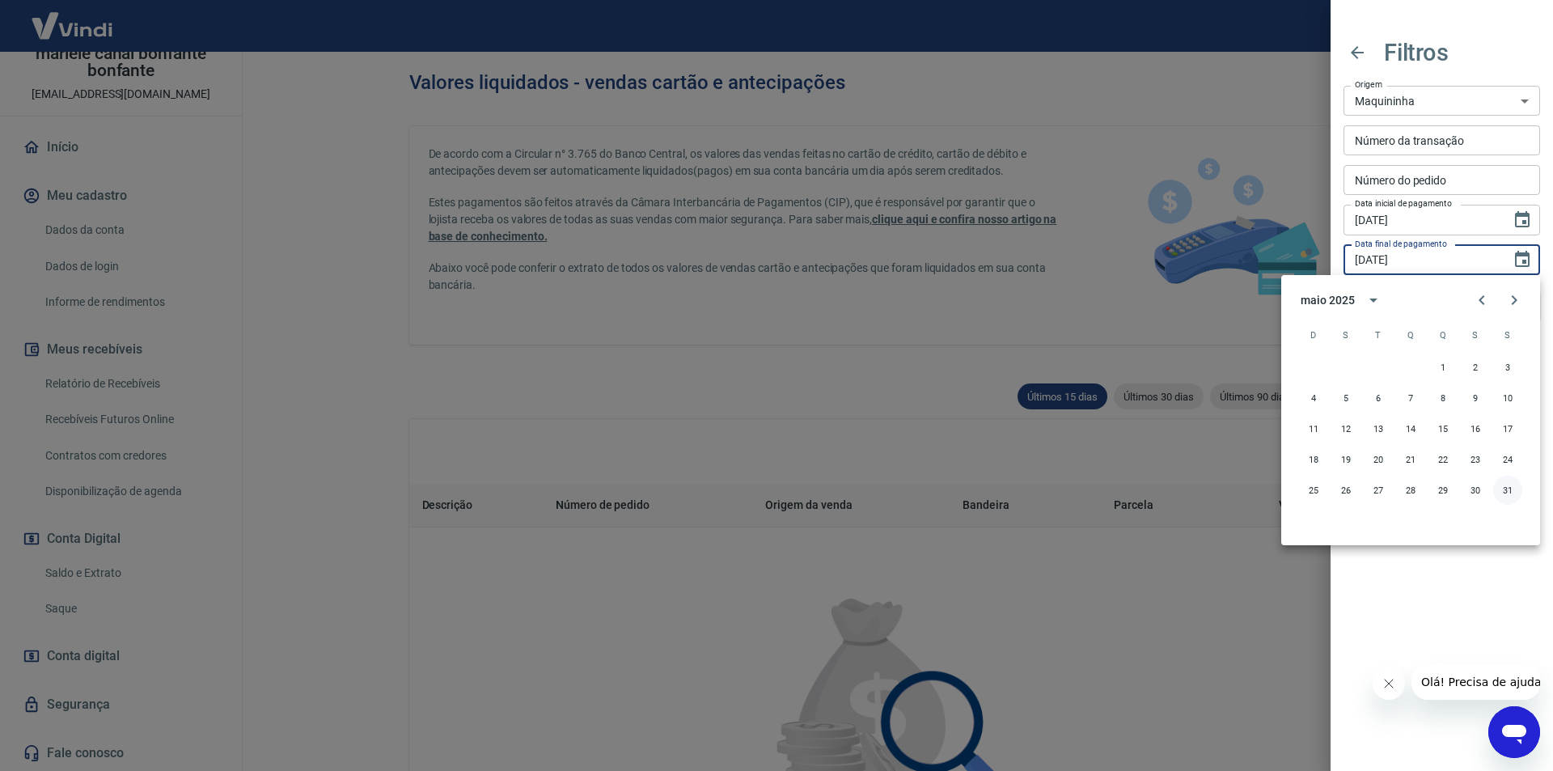
type input "31/05/2025"
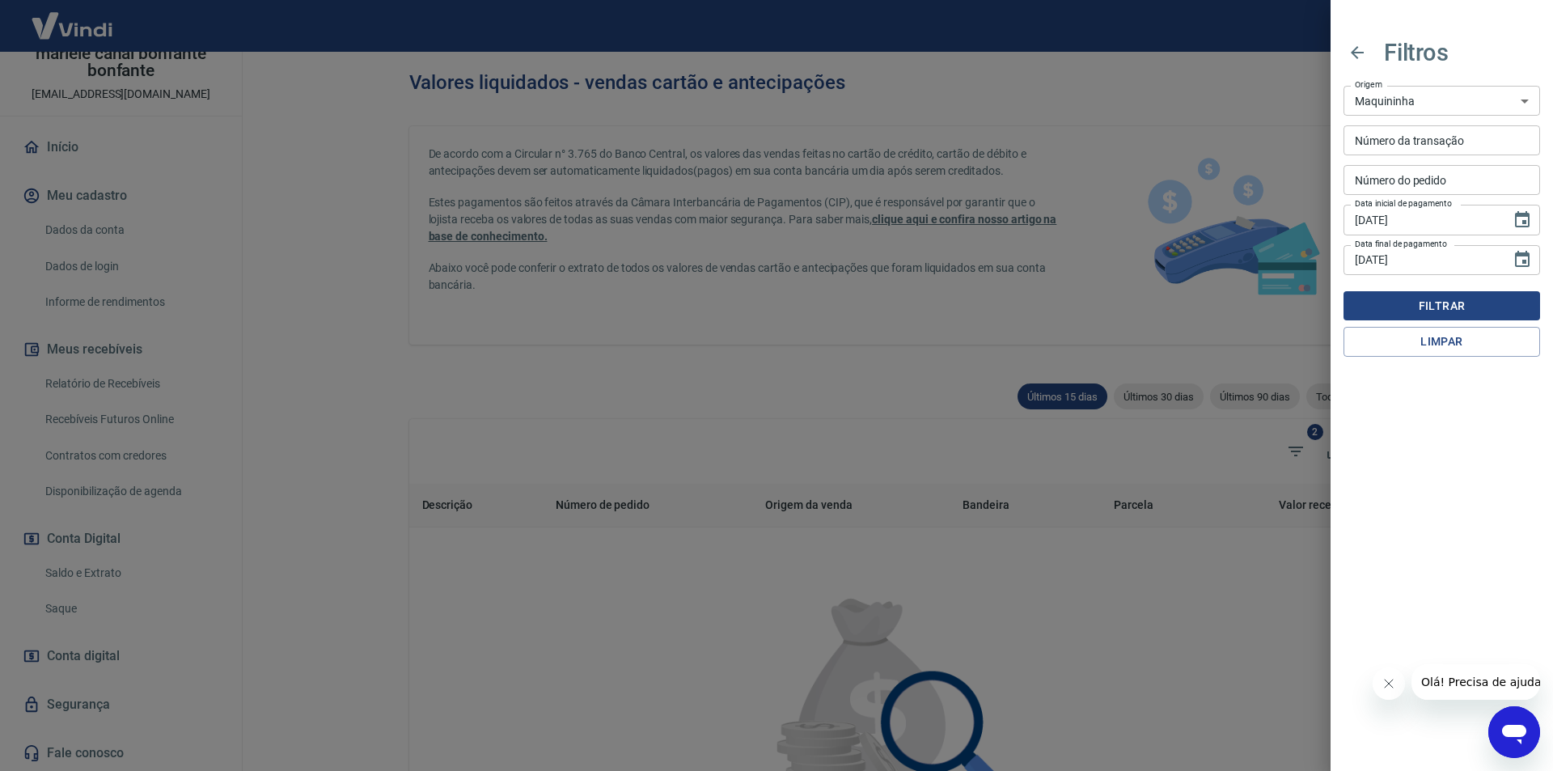
click at [1443, 306] on button "Filtrar" at bounding box center [1441, 306] width 196 height 30
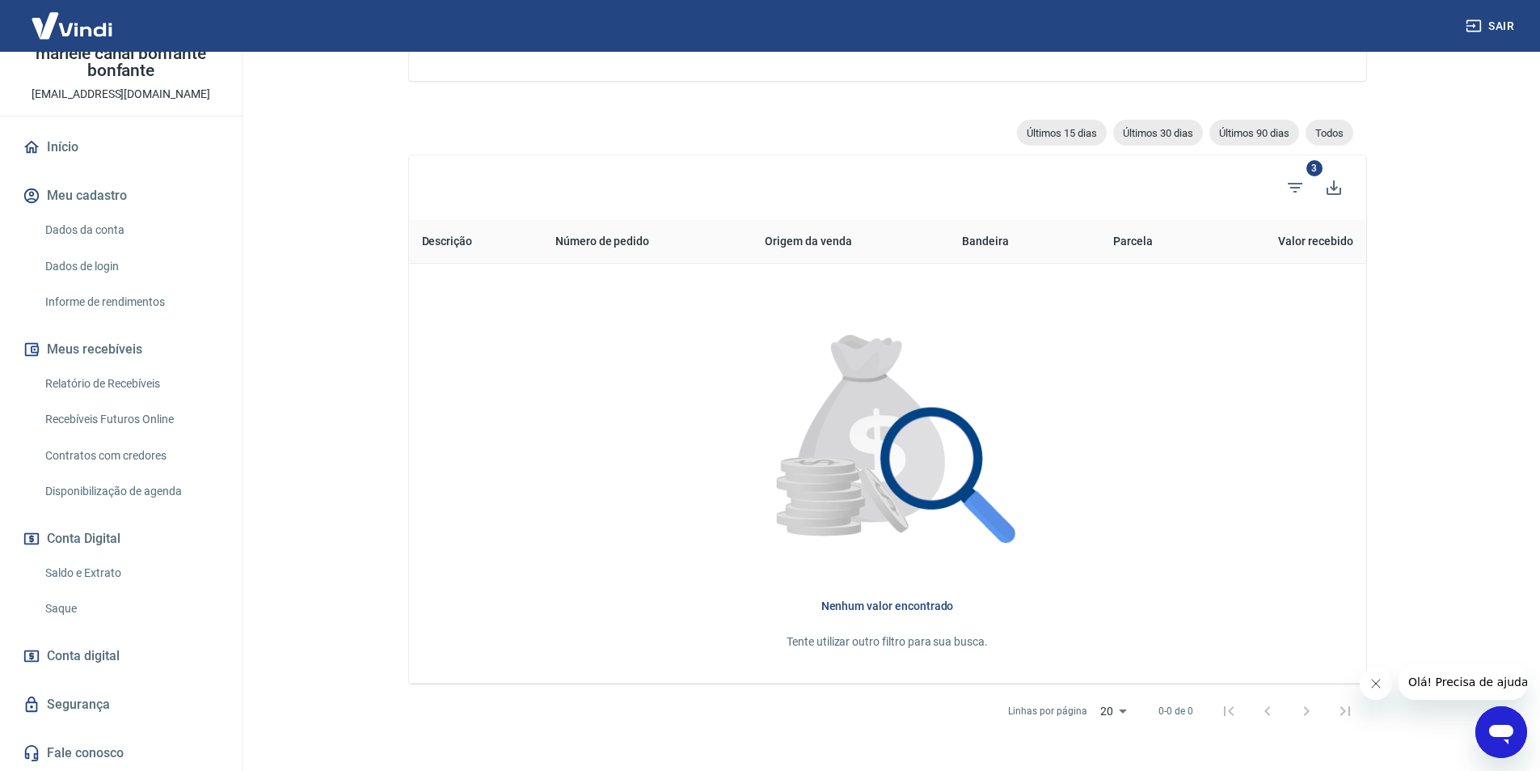
scroll to position [314, 0]
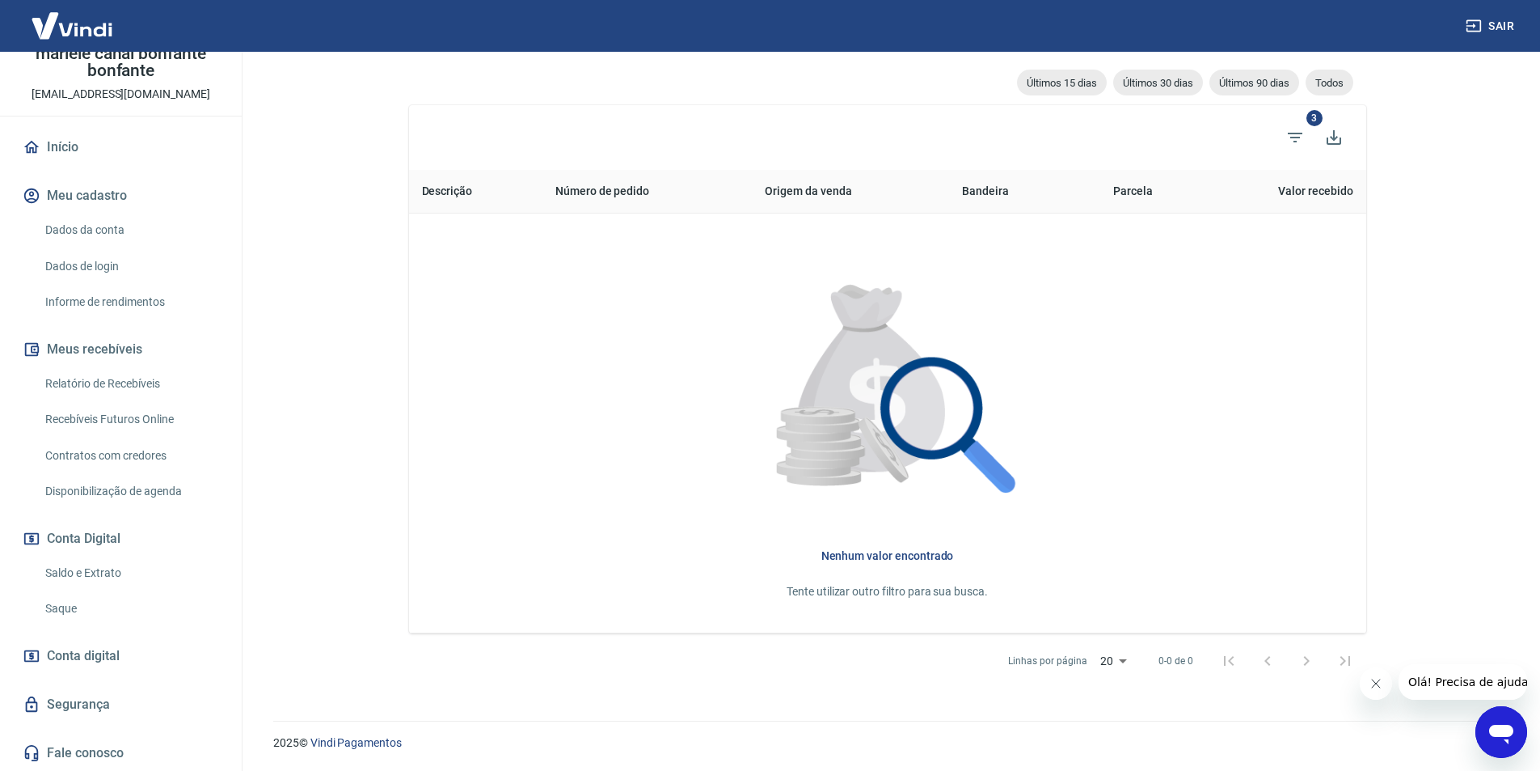
click at [337, 340] on main "Valores liquidados - vendas cartão e antecipações De acordo com a Circular n° 3…" at bounding box center [887, 97] width 1306 height 719
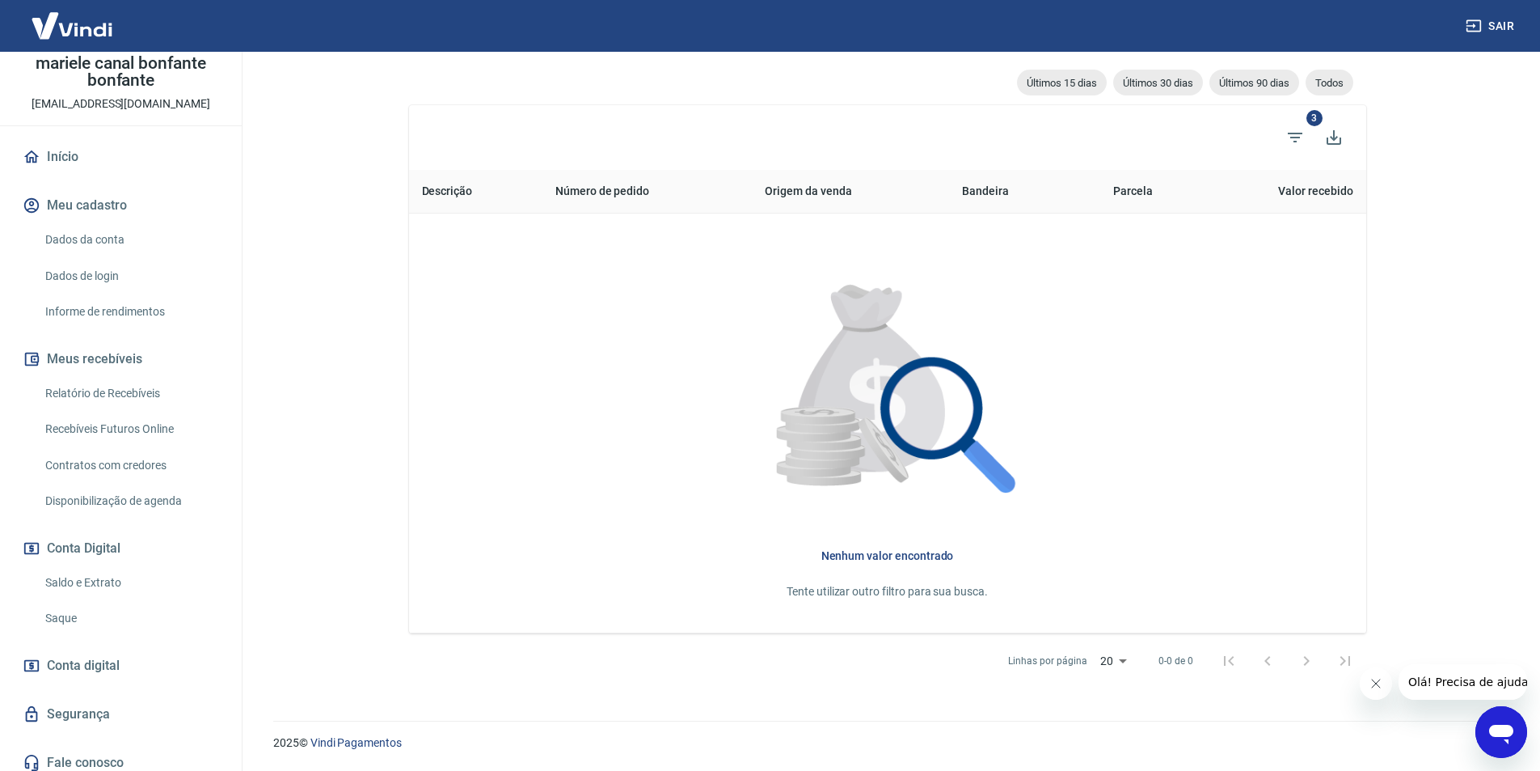
scroll to position [91, 0]
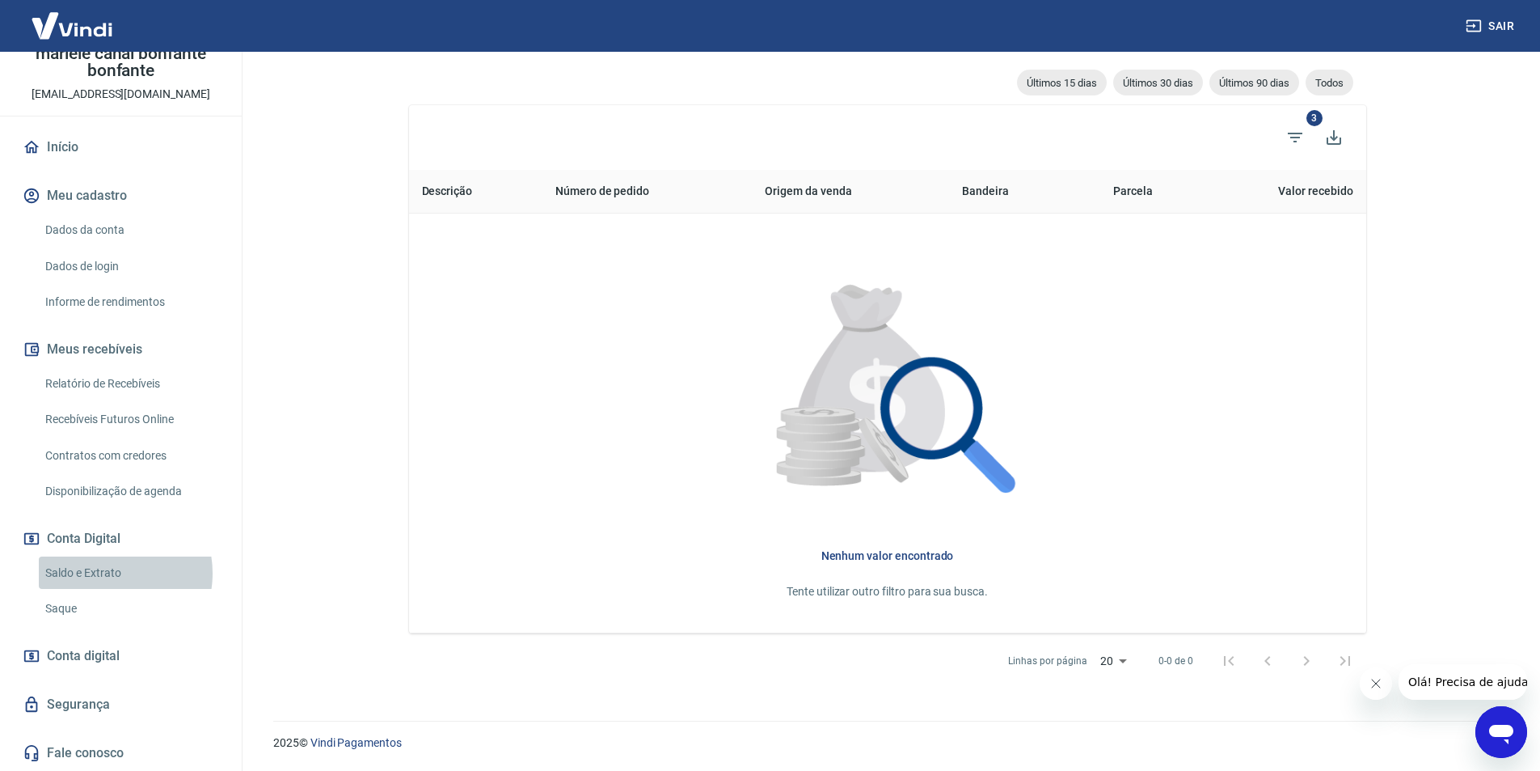
click at [104, 572] on link "Saldo e Extrato" at bounding box center [131, 572] width 184 height 33
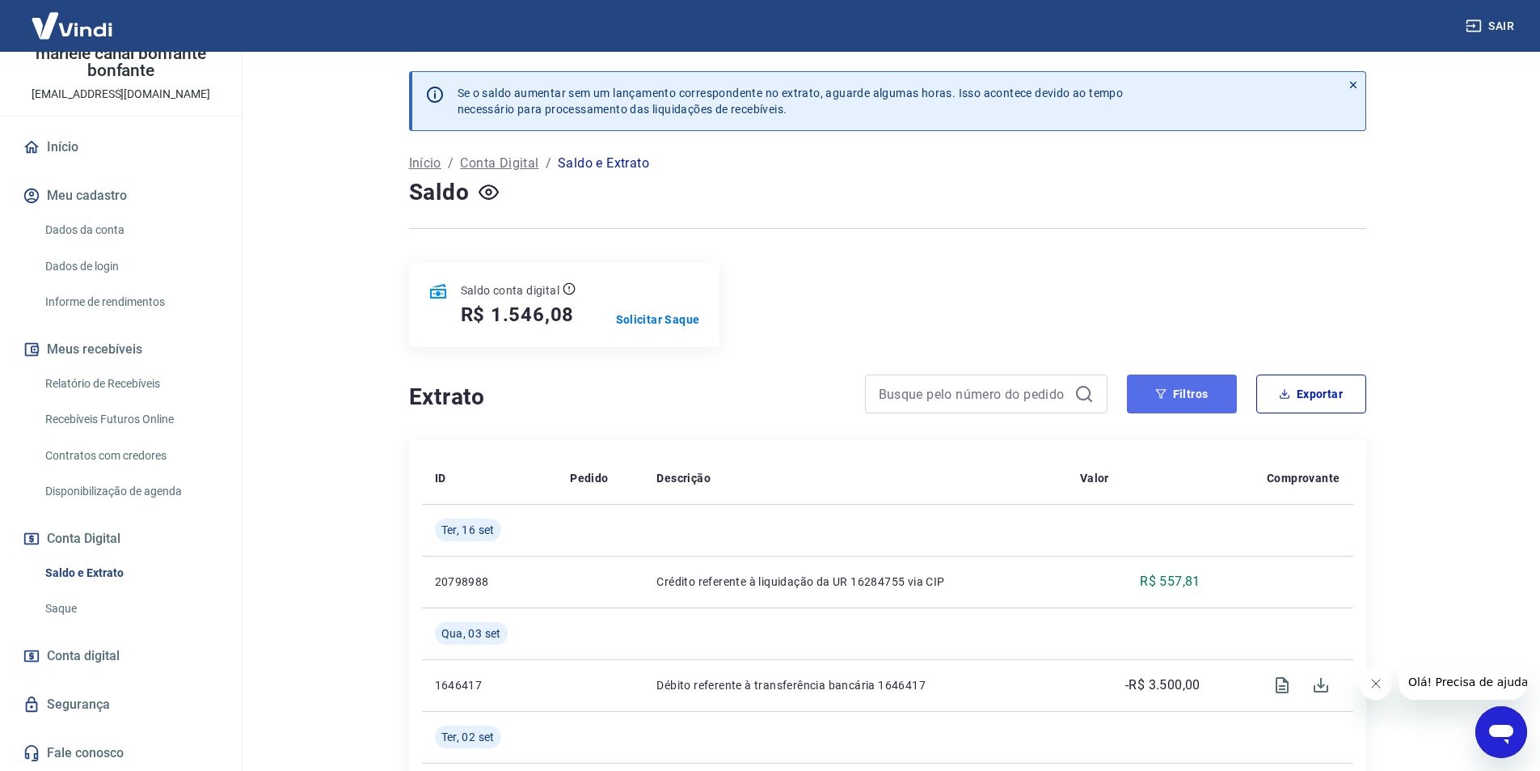
click at [1199, 392] on button "Filtros" at bounding box center [1182, 393] width 110 height 39
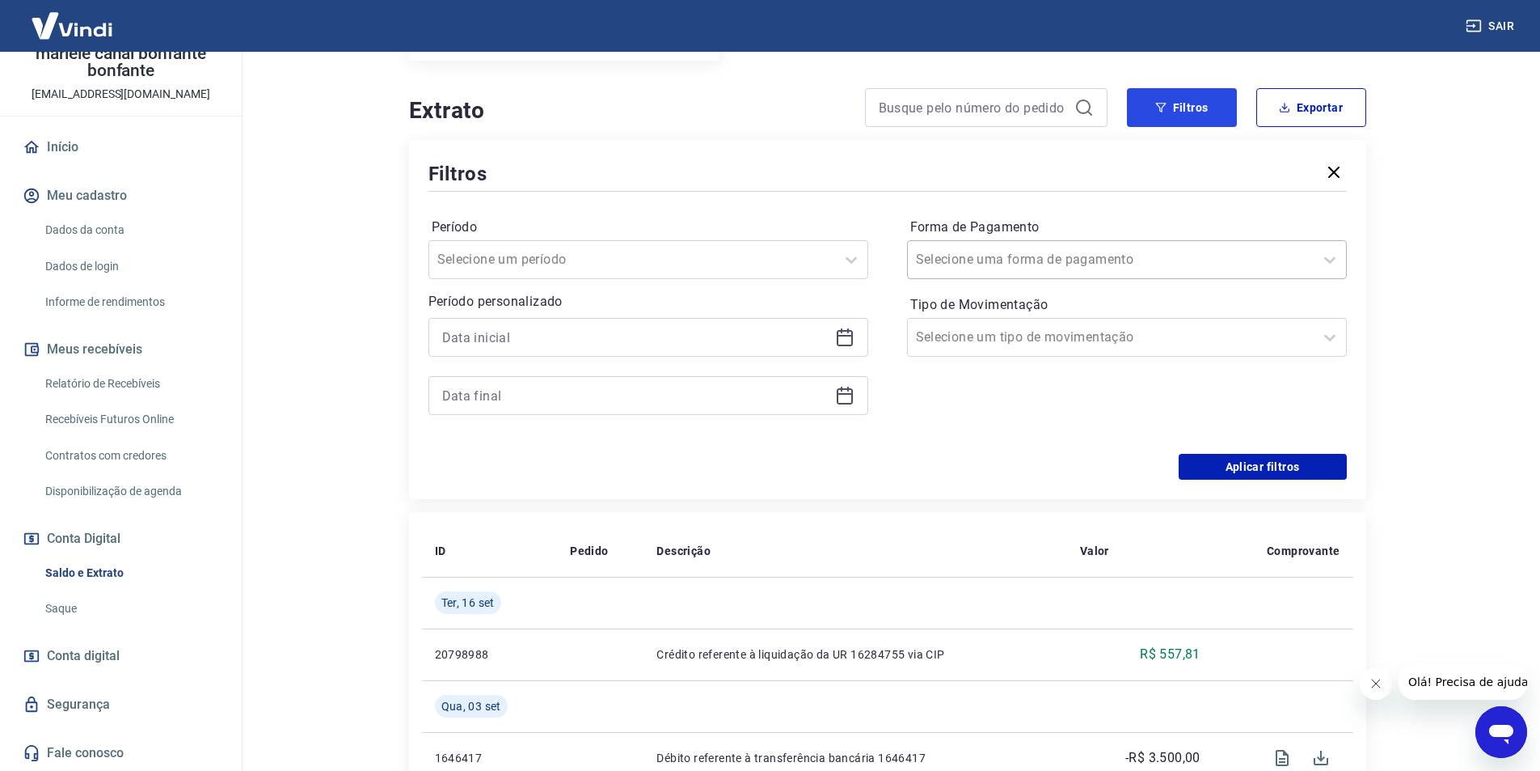
scroll to position [323, 0]
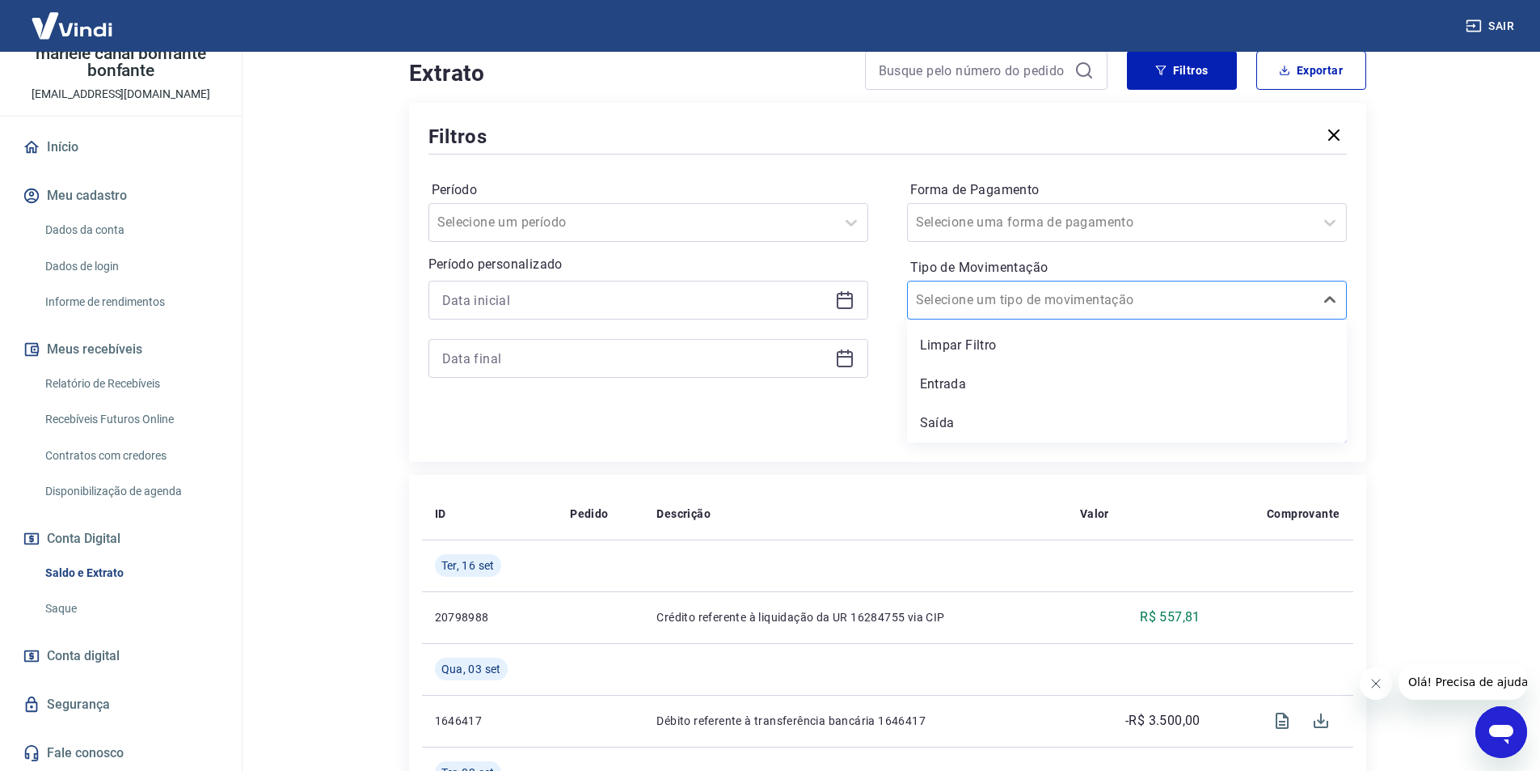
click at [1109, 303] on div at bounding box center [1111, 300] width 390 height 23
click at [1078, 230] on div at bounding box center [1111, 222] width 390 height 23
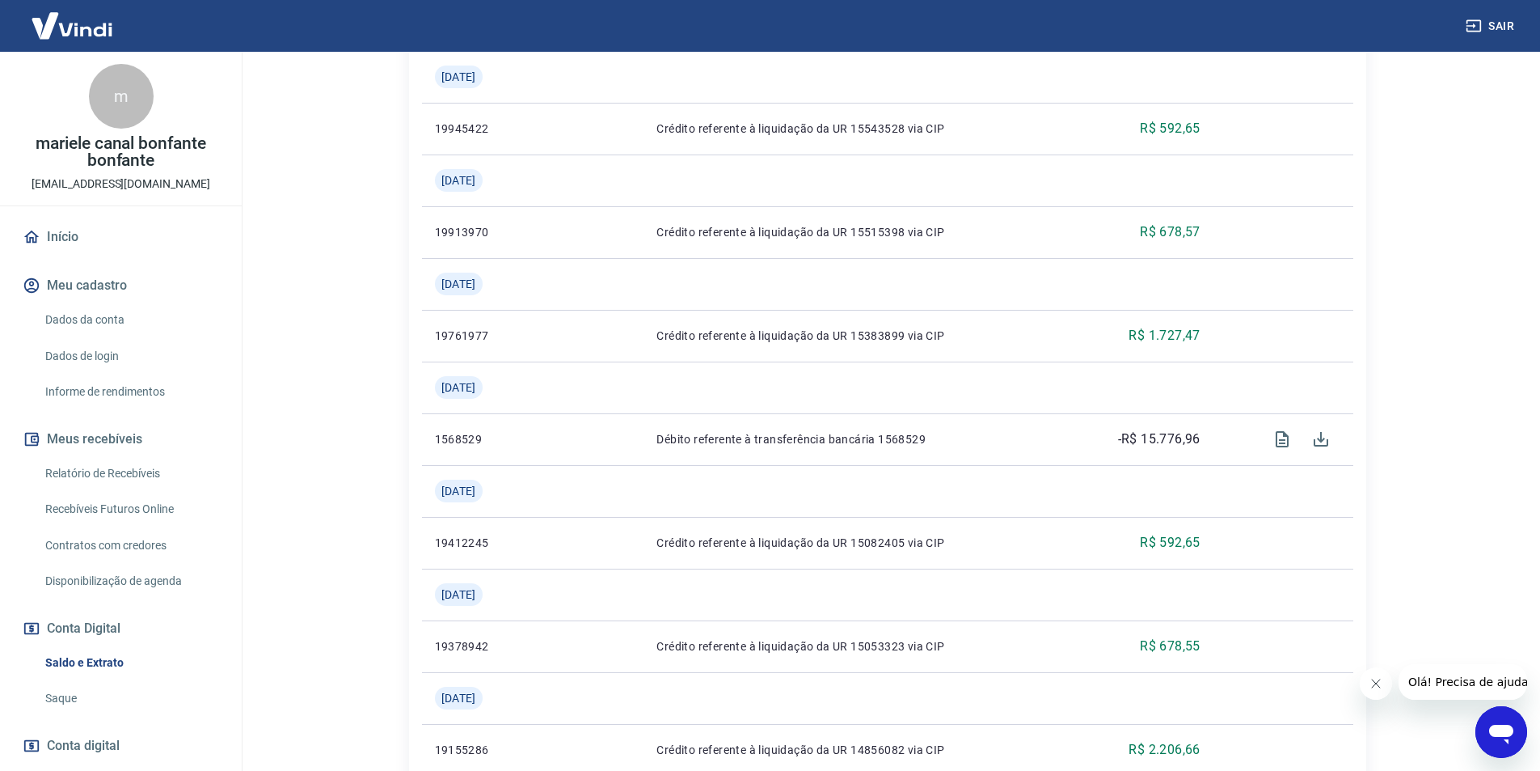
scroll to position [0, 0]
click at [112, 482] on link "Relatório de Recebíveis" at bounding box center [131, 474] width 184 height 33
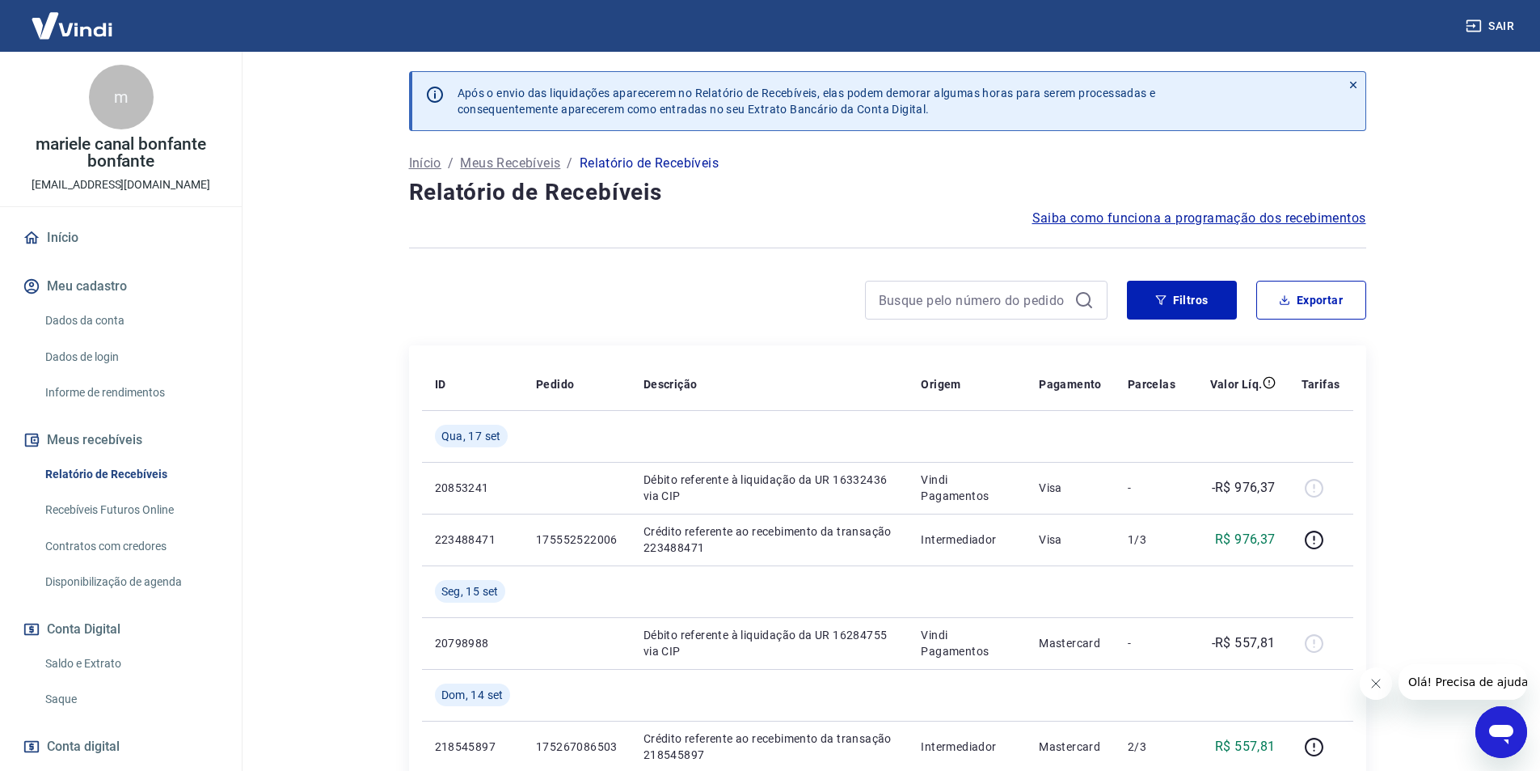
click at [1465, 448] on main "Após o envio das liquidações aparecerem no Relatório de Recebíveis, elas podem …" at bounding box center [887, 411] width 1306 height 719
click at [1484, 454] on main "Após o envio das liquidações aparecerem no Relatório de Recebíveis, elas podem …" at bounding box center [887, 411] width 1306 height 719
click at [1459, 391] on main "Após o envio das liquidações aparecerem no Relatório de Recebíveis, elas podem …" at bounding box center [887, 411] width 1306 height 719
click at [1427, 396] on main "Após o envio das liquidações aparecerem no Relatório de Recebíveis, elas podem …" at bounding box center [887, 411] width 1306 height 719
click at [1419, 395] on main "Após o envio das liquidações aparecerem no Relatório de Recebíveis, elas podem …" at bounding box center [887, 411] width 1306 height 719
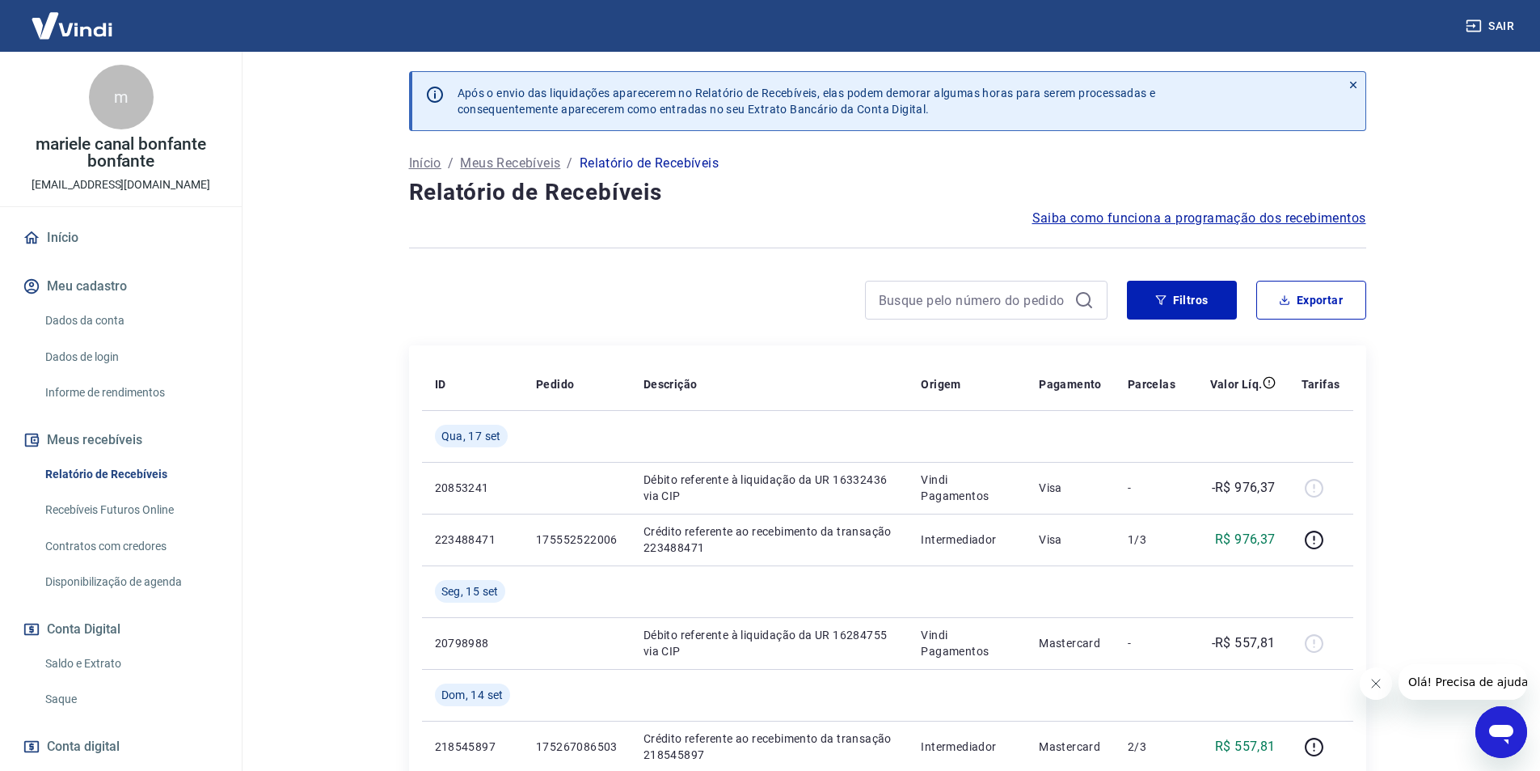
click at [1414, 299] on main "Após o envio das liquidações aparecerem no Relatório de Recebíveis, elas podem …" at bounding box center [887, 411] width 1306 height 719
click at [1421, 225] on main "Após o envio das liquidações aparecerem no Relatório de Recebíveis, elas podem …" at bounding box center [887, 411] width 1306 height 719
click at [316, 433] on main "Após o envio das liquidações aparecerem no Relatório de Recebíveis, elas podem …" at bounding box center [887, 411] width 1306 height 719
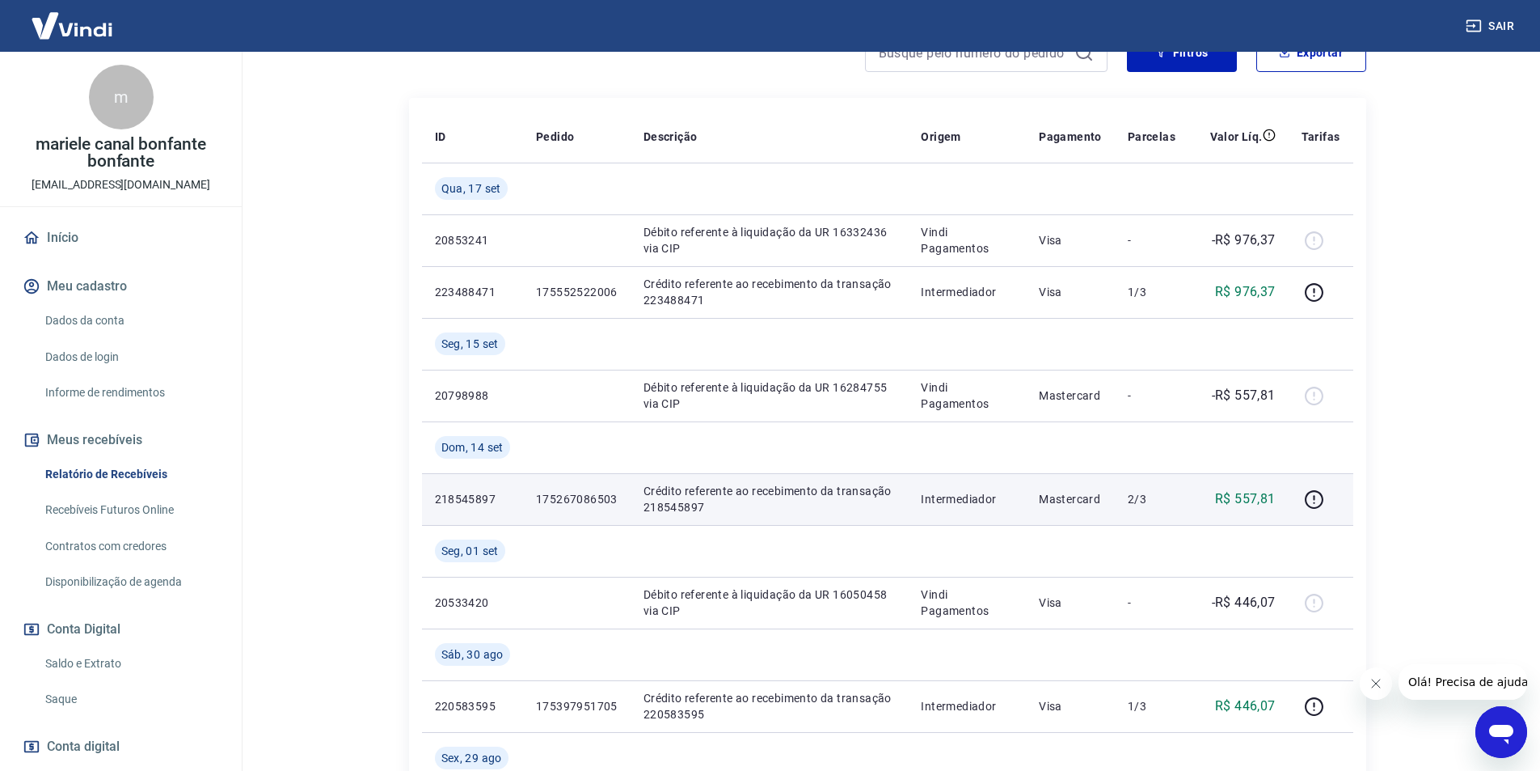
scroll to position [243, 0]
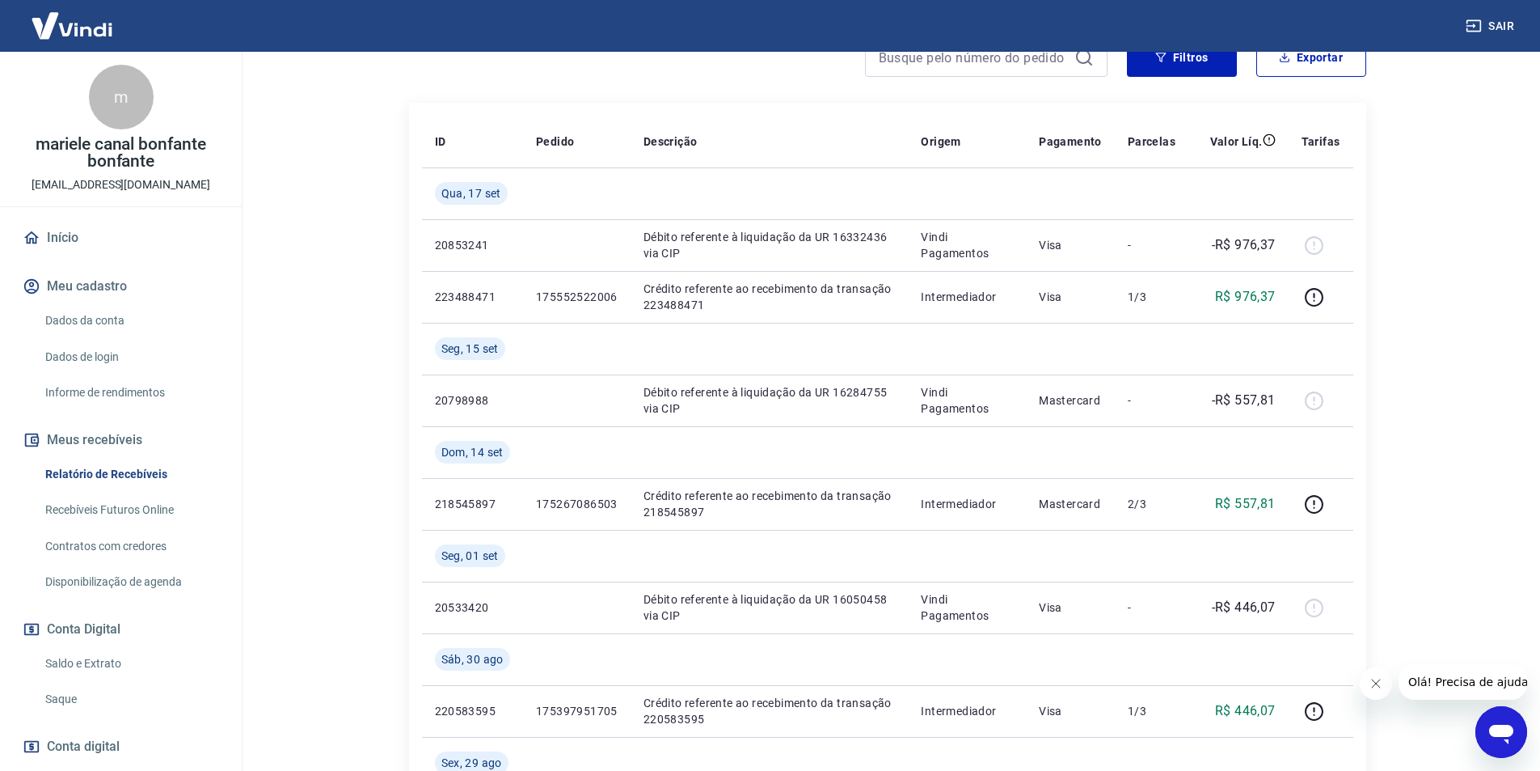
click at [331, 454] on main "Após o envio das liquidações aparecerem no Relatório de Recebíveis, elas podem …" at bounding box center [887, 168] width 1306 height 719
